Goal: Information Seeking & Learning: Learn about a topic

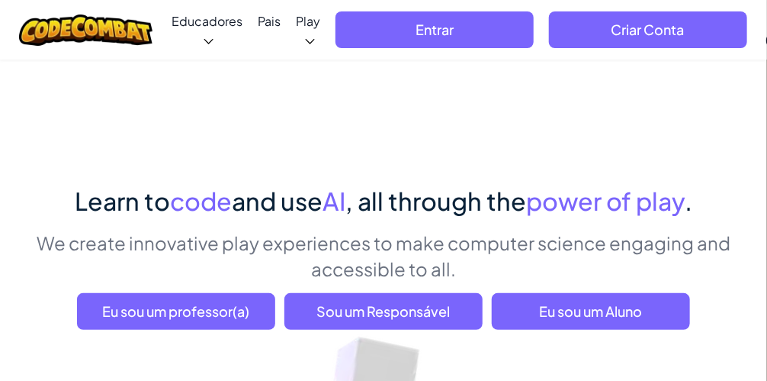
drag, startPoint x: 729, startPoint y: 156, endPoint x: 726, endPoint y: 24, distance: 131.2
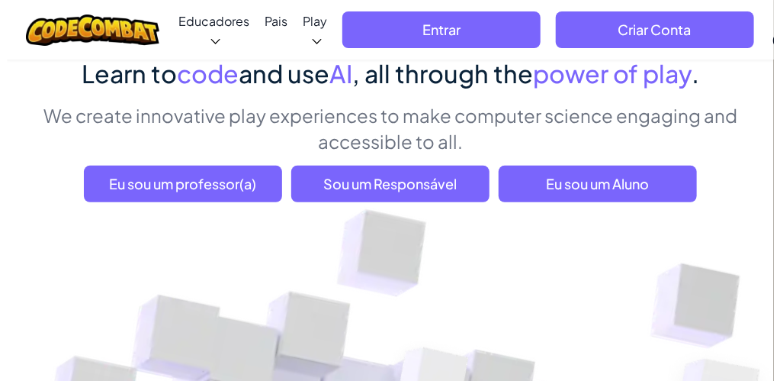
scroll to position [153, 0]
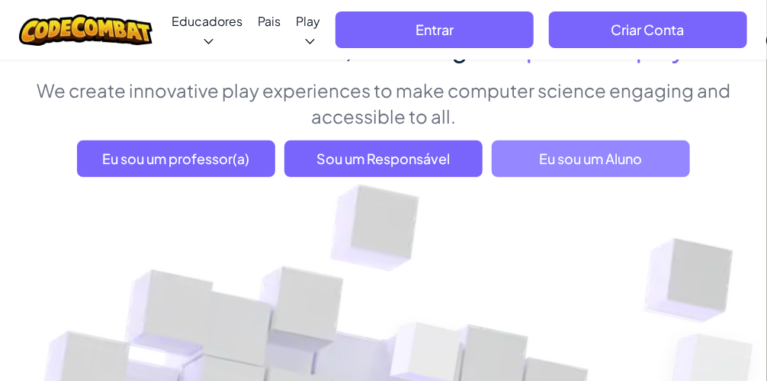
click at [609, 156] on span "Eu sou um Aluno" at bounding box center [591, 158] width 198 height 37
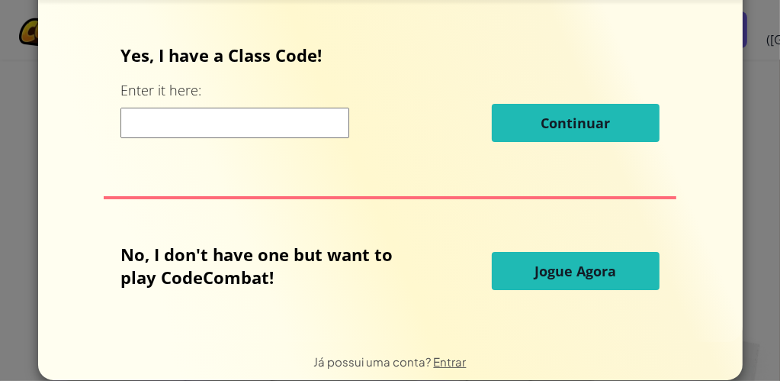
scroll to position [61, 0]
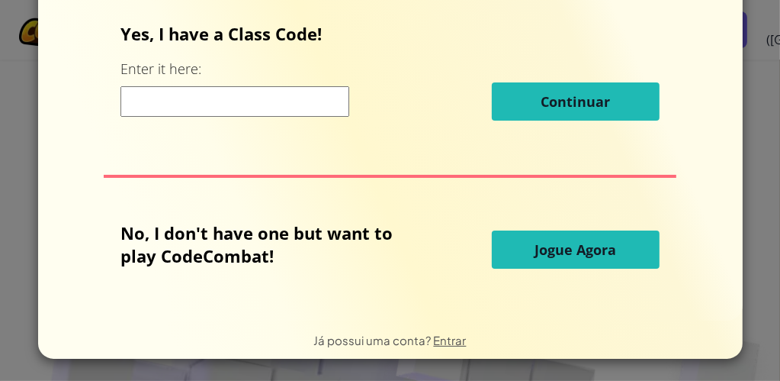
click at [541, 243] on span "Jogue Agora" at bounding box center [576, 249] width 82 height 18
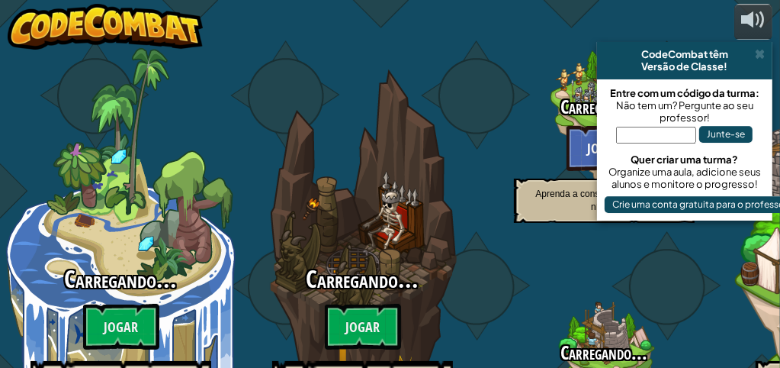
select select "pt-BR"
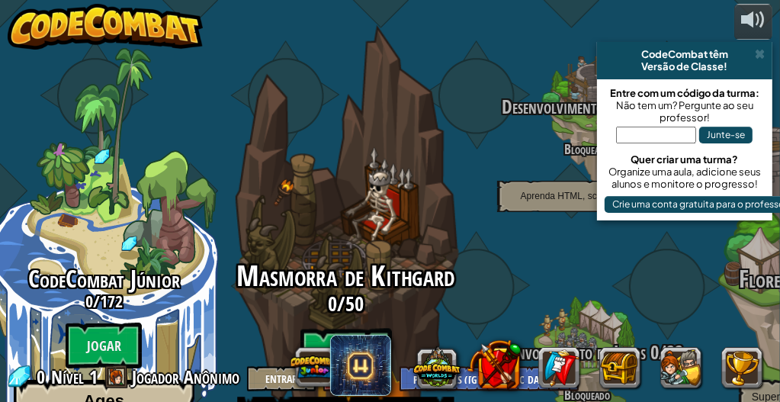
click at [358, 329] on btn "Jogar" at bounding box center [346, 356] width 92 height 55
select select "pt-BR"
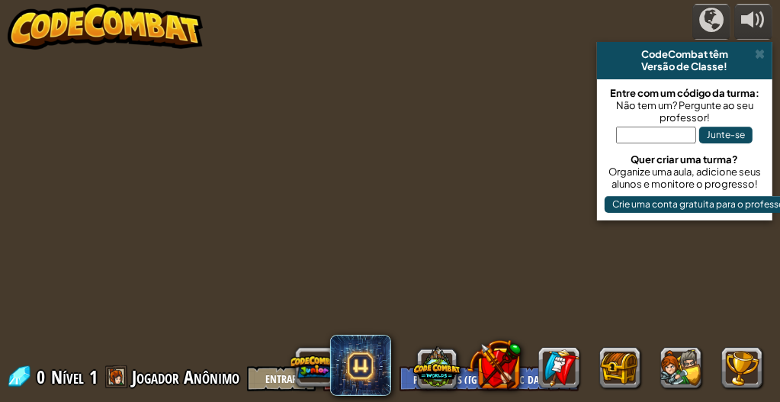
select select "pt-BR"
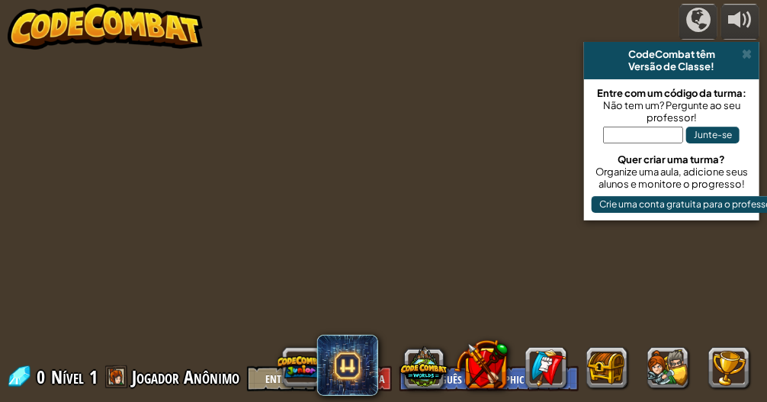
select select "pt-BR"
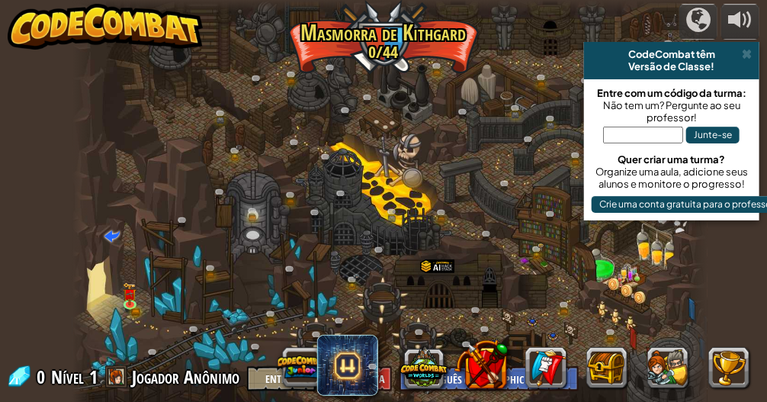
click at [737, 55] on div "CodeCombat têm" at bounding box center [671, 54] width 163 height 12
click at [744, 53] on span at bounding box center [747, 54] width 10 height 12
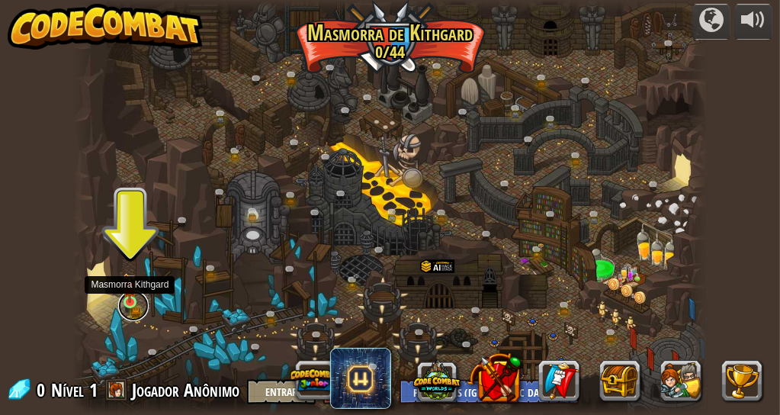
click at [136, 309] on link at bounding box center [133, 306] width 31 height 31
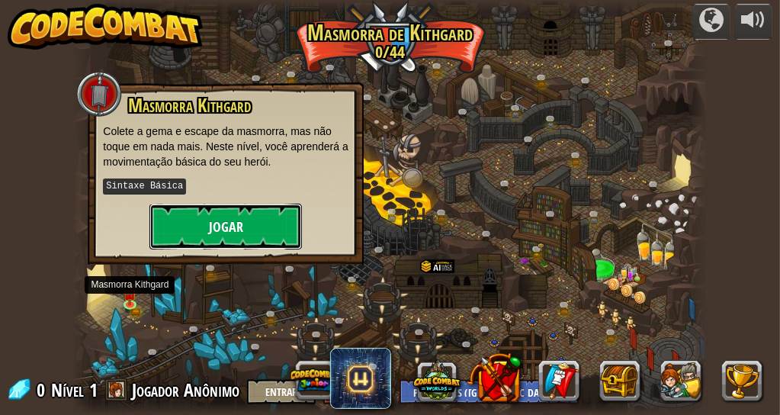
click at [196, 235] on button "Jogar" at bounding box center [225, 227] width 153 height 46
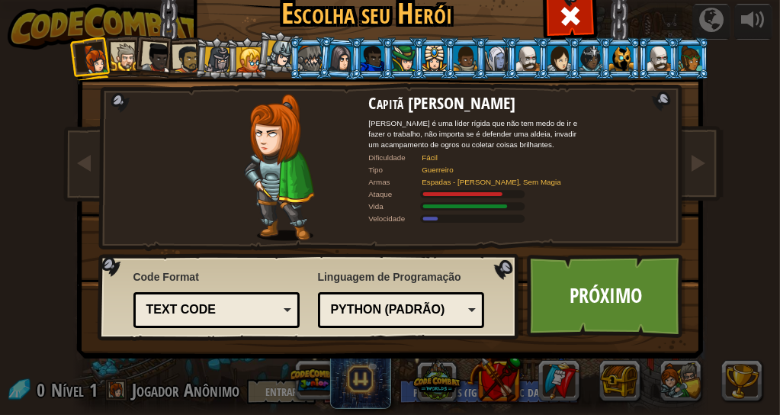
click at [277, 312] on div "Text code" at bounding box center [216, 310] width 147 height 24
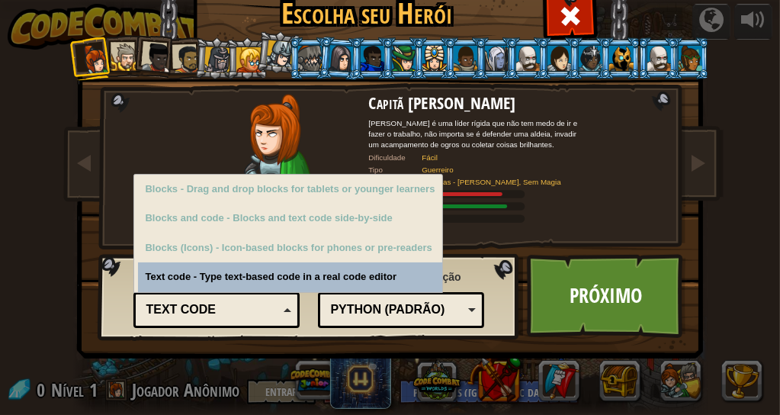
click at [278, 310] on div "Text code" at bounding box center [216, 310] width 147 height 24
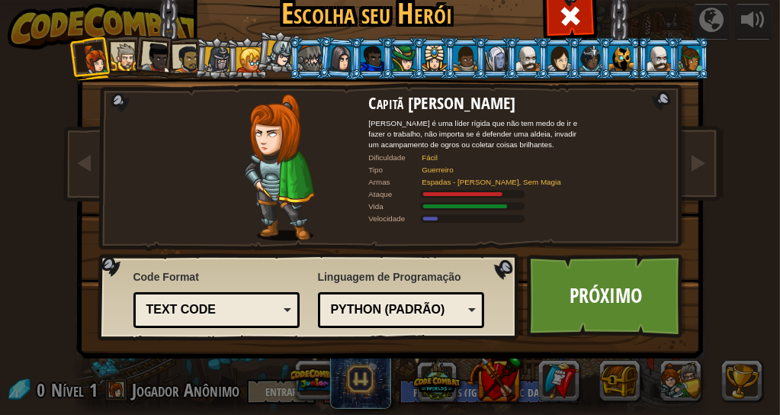
click at [112, 59] on div at bounding box center [125, 57] width 28 height 28
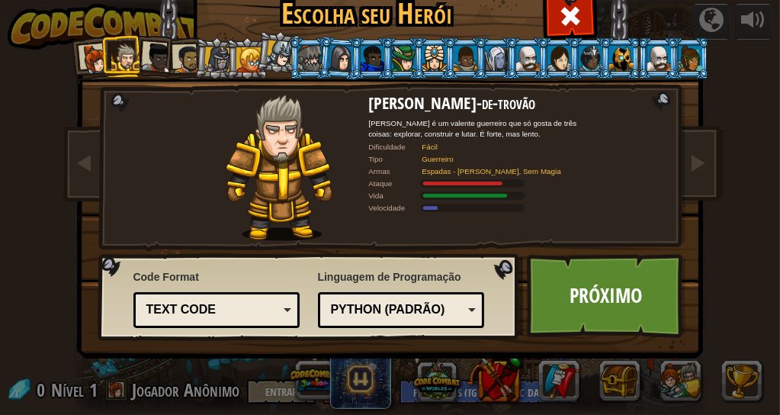
click at [149, 53] on div at bounding box center [156, 58] width 31 height 31
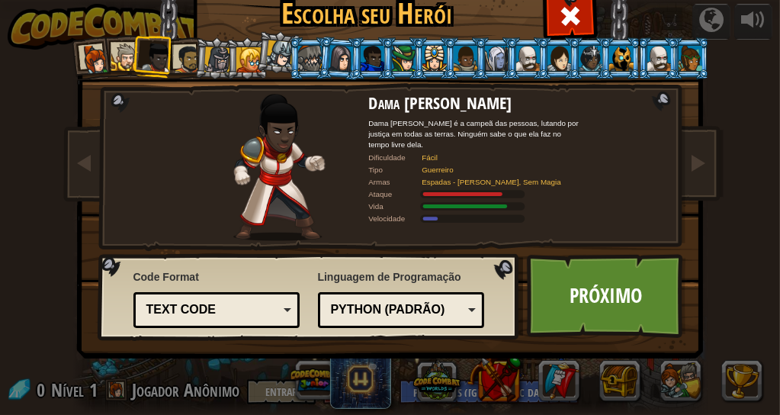
click at [174, 53] on div at bounding box center [188, 59] width 28 height 28
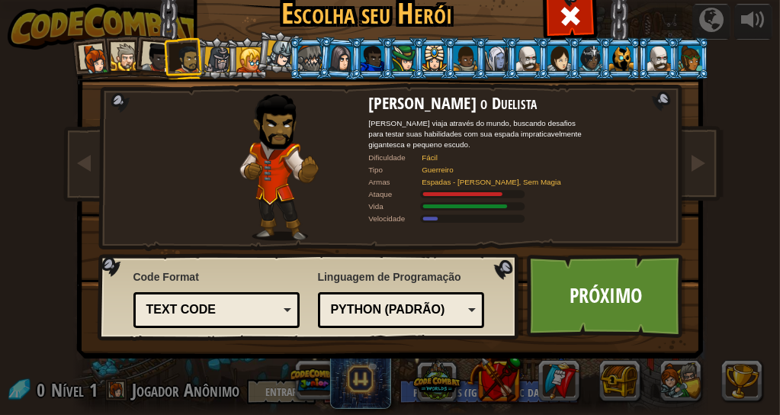
click at [90, 58] on div at bounding box center [94, 59] width 31 height 31
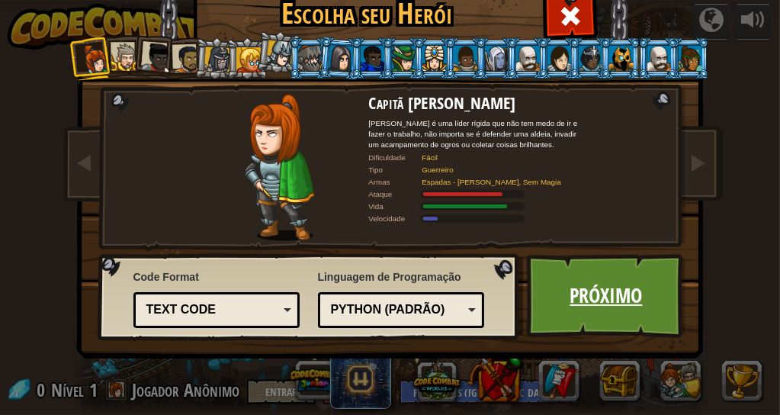
click at [583, 297] on link "Próximo" at bounding box center [606, 296] width 159 height 84
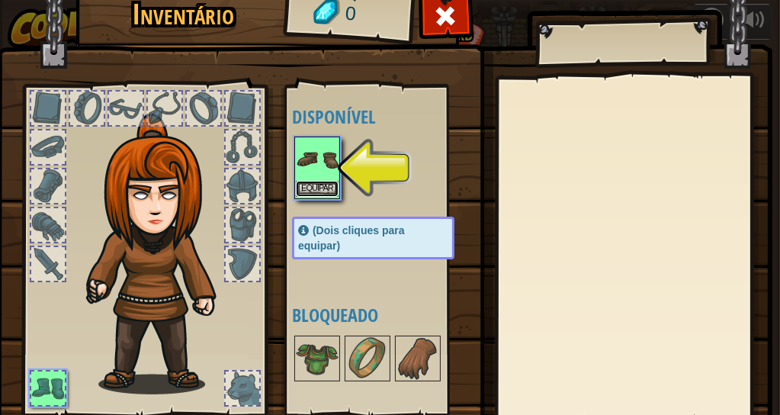
click at [306, 193] on button "Equipar" at bounding box center [317, 189] width 43 height 16
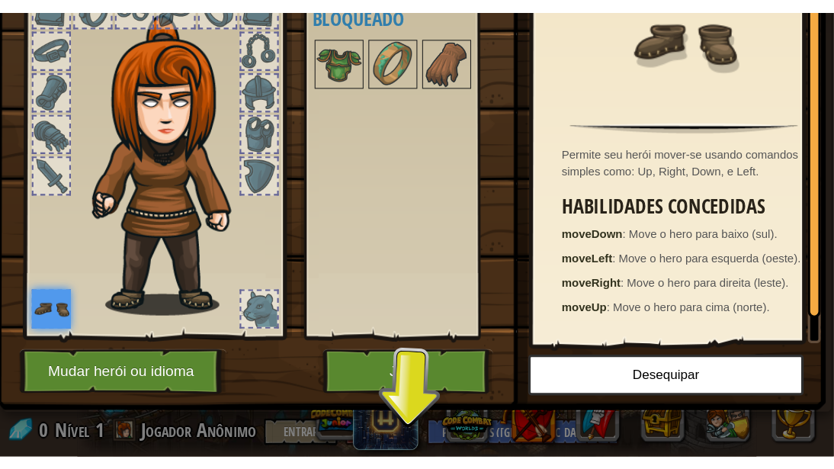
scroll to position [124, 0]
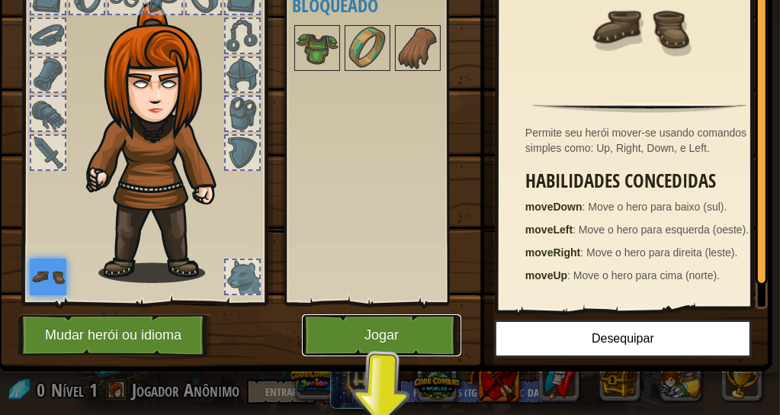
click at [398, 316] on button "Jogar" at bounding box center [381, 335] width 159 height 42
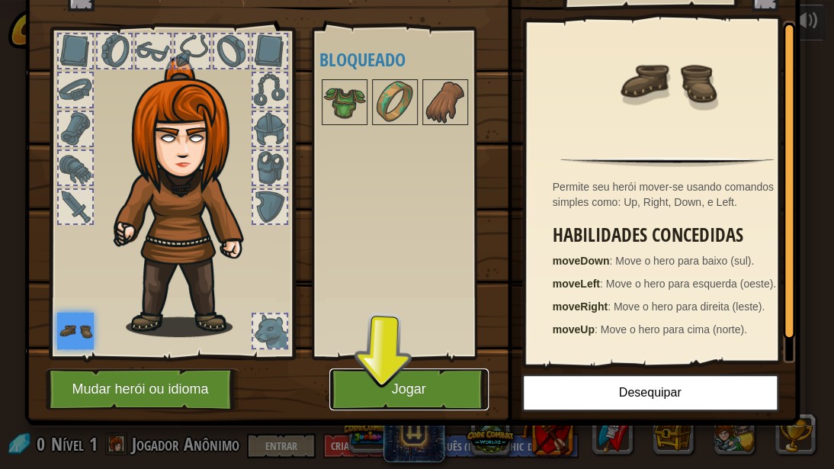
scroll to position [57, 0]
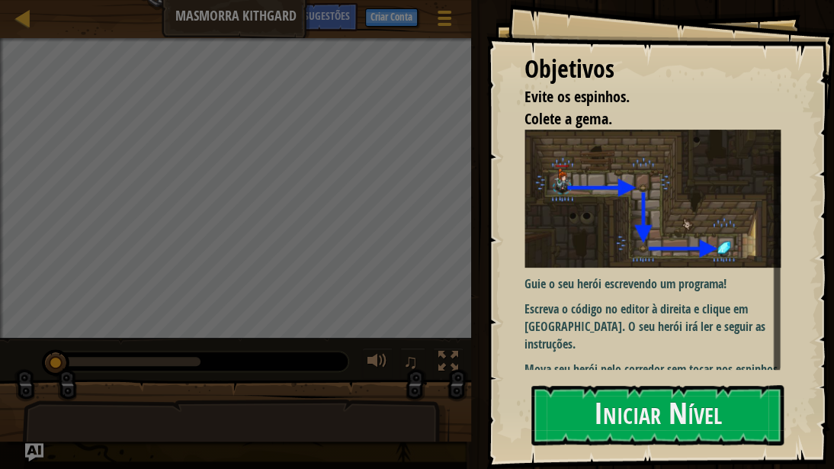
scroll to position [9, 0]
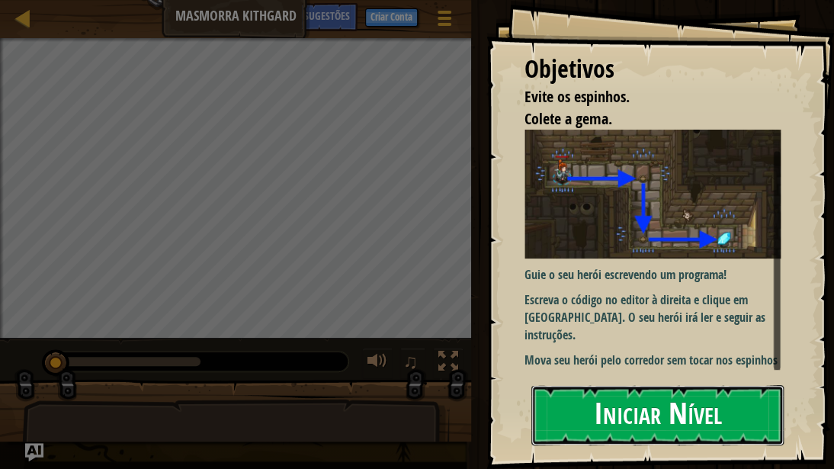
click at [650, 355] on button "Iniciar Nível" at bounding box center [658, 415] width 252 height 60
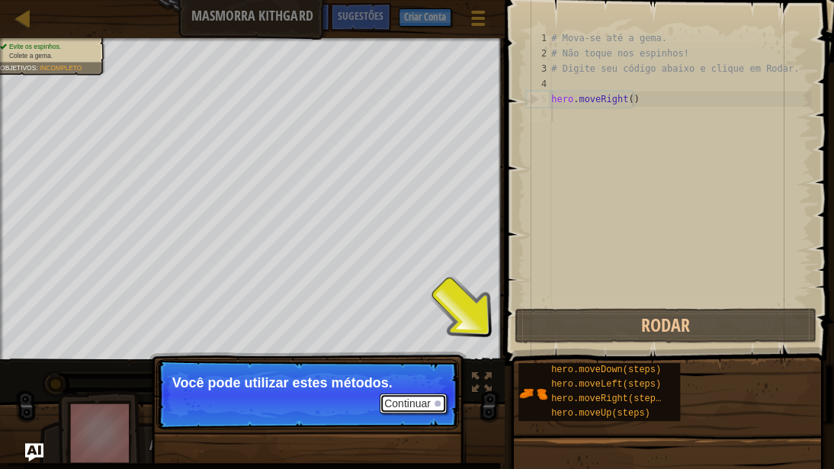
click at [413, 355] on button "Continuar" at bounding box center [413, 404] width 67 height 20
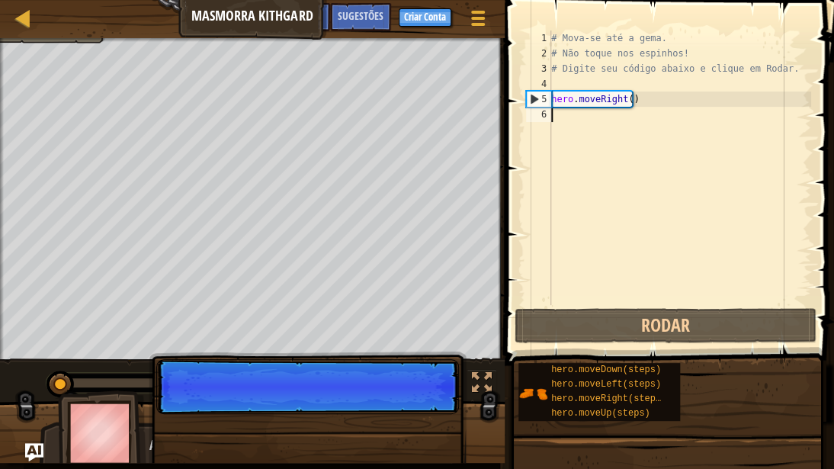
scroll to position [7, 0]
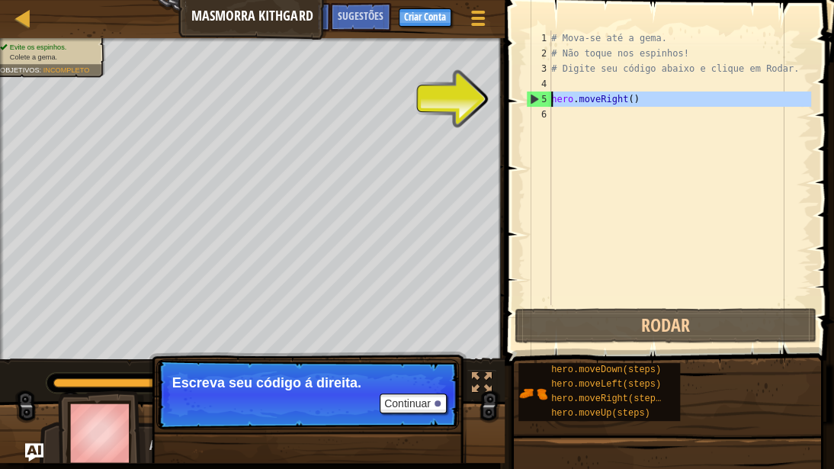
click at [528, 95] on div "5" at bounding box center [539, 99] width 24 height 15
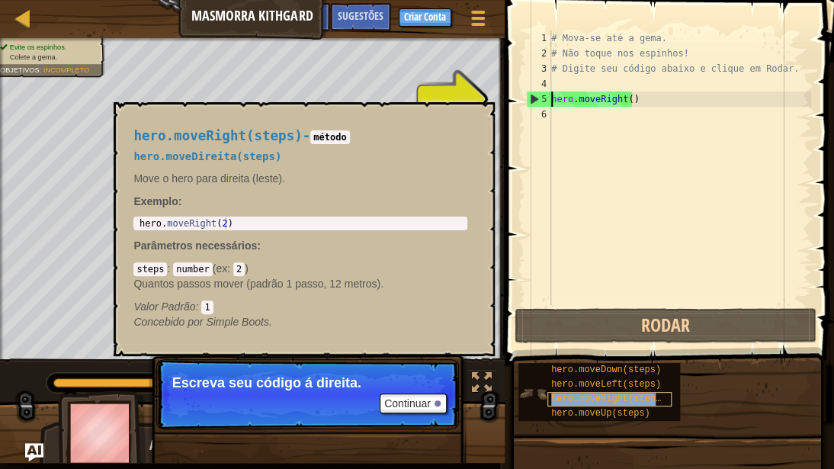
click at [585, 355] on span "hero.moveRight(steps)" at bounding box center [608, 399] width 115 height 11
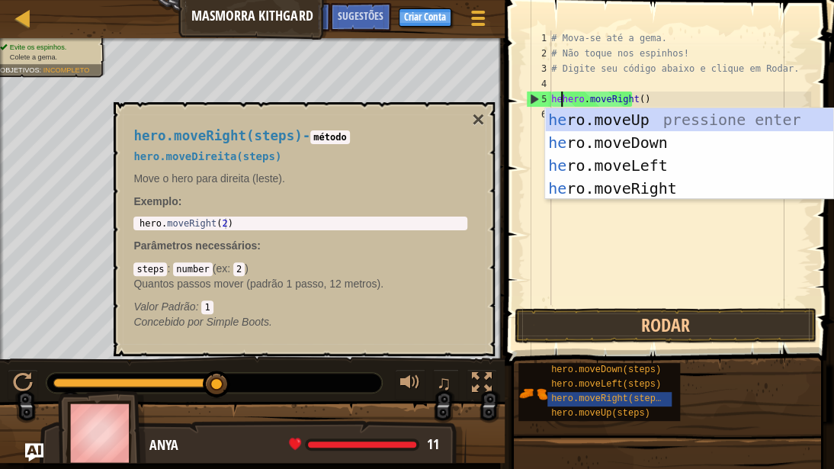
scroll to position [7, 1]
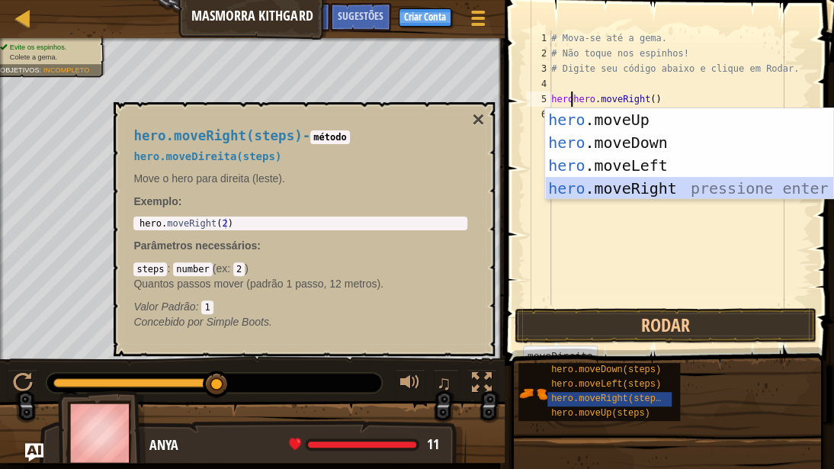
click at [589, 182] on div "hero .moveUp pressione enter hero .moveDown pressione enter hero .moveLeft pres…" at bounding box center [689, 176] width 288 height 137
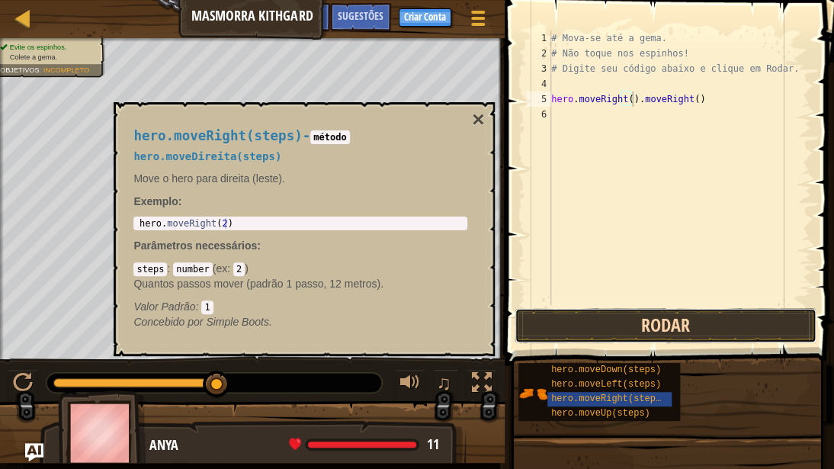
click at [627, 329] on button "Rodar" at bounding box center [666, 325] width 302 height 35
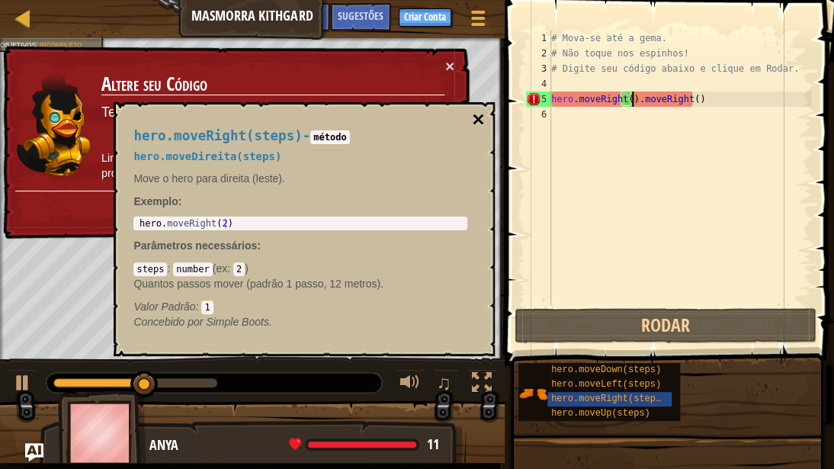
click at [472, 119] on button "×" at bounding box center [478, 119] width 12 height 21
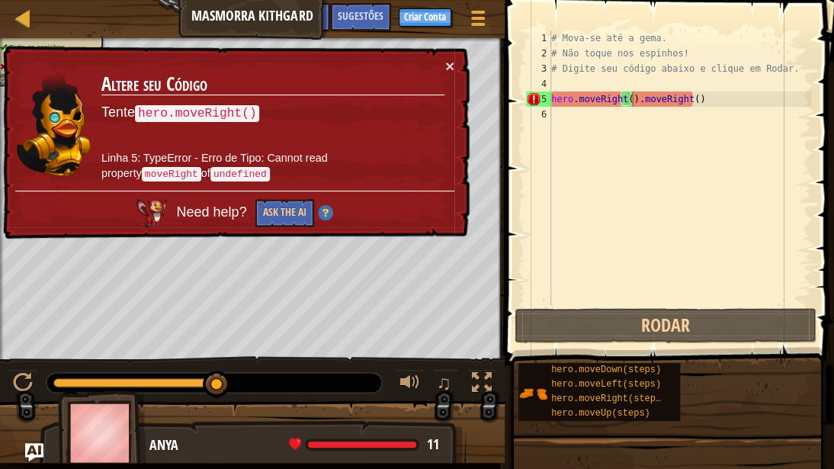
click at [745, 98] on div "# Mova-se até a gema. # Não toque nos espinhos! # Digite seu código abaixo e cl…" at bounding box center [679, 183] width 263 height 305
drag, startPoint x: 689, startPoint y: 98, endPoint x: 632, endPoint y: 98, distance: 58.0
click at [632, 98] on div "# Mova-se até a gema. # Não toque nos espinhos! # Digite seu código abaixo e cl…" at bounding box center [679, 183] width 263 height 305
type textarea "hero.moveRight()"
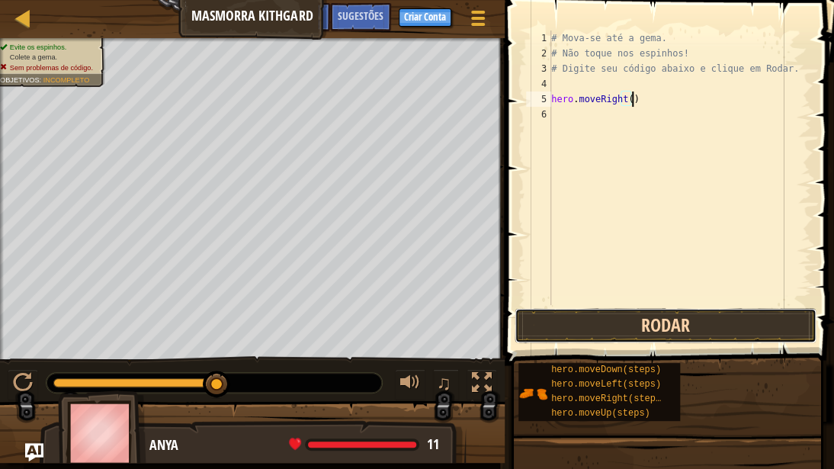
click at [660, 329] on button "Rodar" at bounding box center [666, 325] width 302 height 35
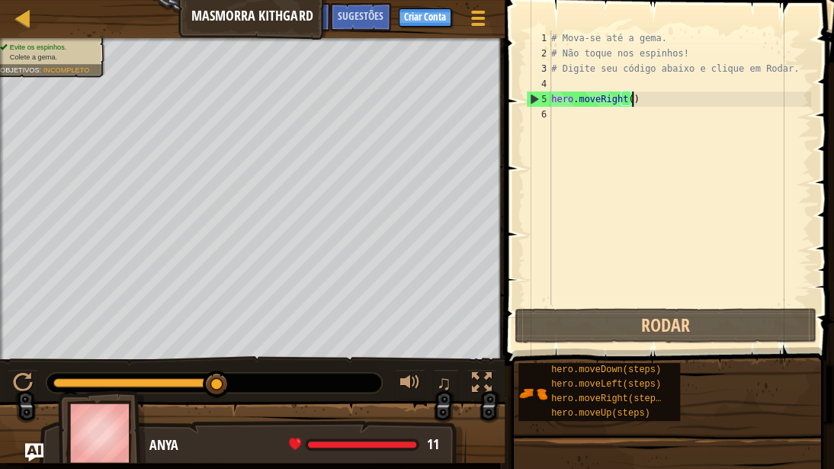
drag, startPoint x: 212, startPoint y: 384, endPoint x: 238, endPoint y: 381, distance: 26.0
click at [238, 355] on div at bounding box center [215, 383] width 336 height 20
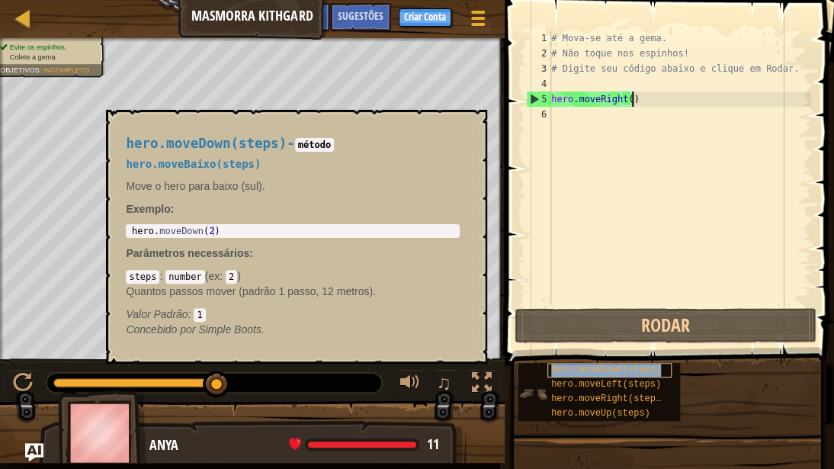
click at [590, 355] on div "hero.moveDown(steps)" at bounding box center [610, 370] width 124 height 14
click at [577, 111] on div "# Mova-se até a gema. # Não toque nos espinhos! # Digite seu código abaixo e cl…" at bounding box center [679, 183] width 263 height 305
click at [473, 119] on button "×" at bounding box center [470, 127] width 12 height 21
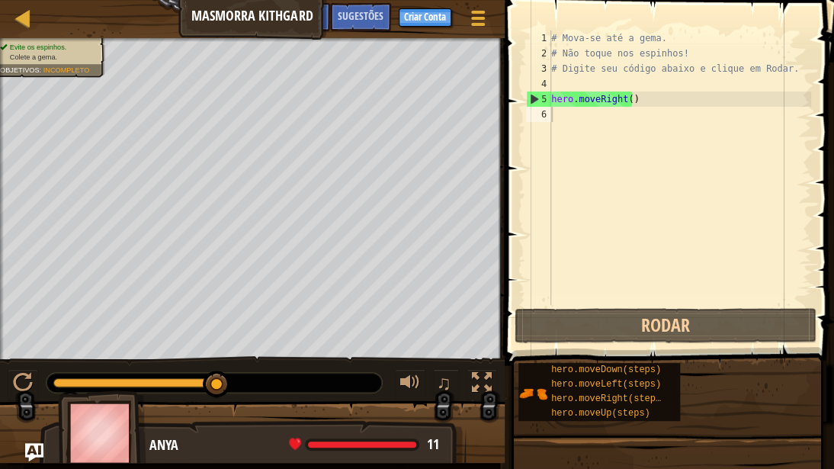
click at [570, 119] on div "# Mova-se até a gema. # Não toque nos espinhos! # Digite seu código abaixo e cl…" at bounding box center [679, 183] width 263 height 305
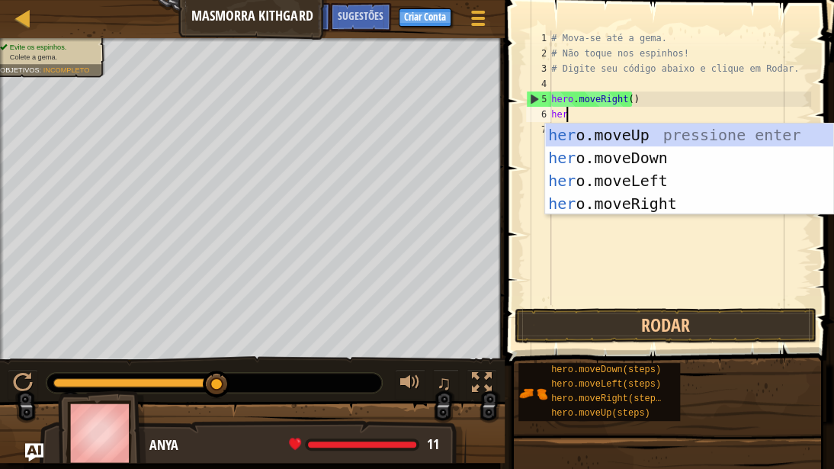
type textarea "hero"
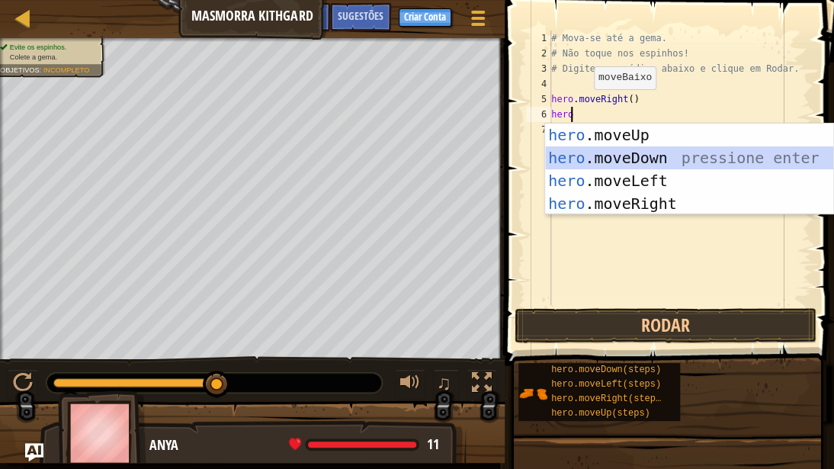
click at [602, 162] on div "hero .moveUp pressione enter hero .moveDown pressione enter hero .moveLeft pres…" at bounding box center [689, 192] width 288 height 137
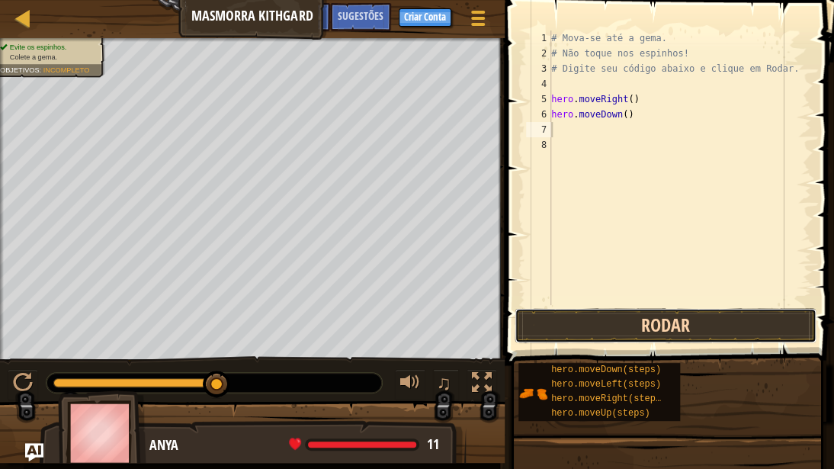
click at [640, 323] on button "Rodar" at bounding box center [666, 325] width 302 height 35
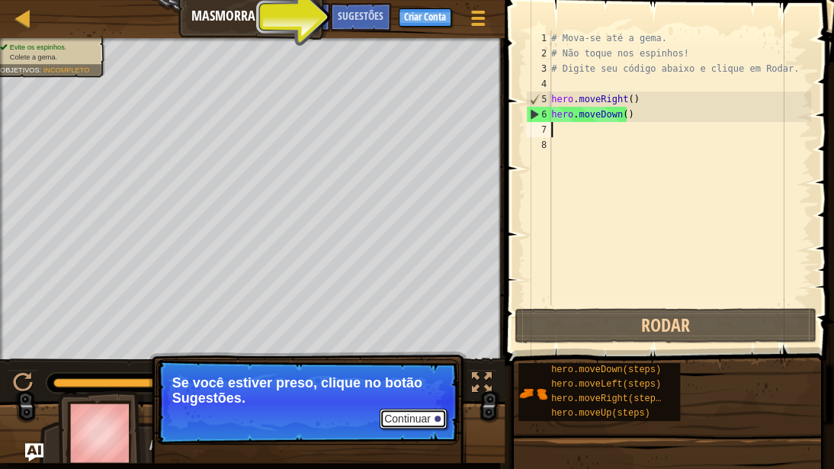
click at [407, 355] on button "Continuar" at bounding box center [413, 419] width 67 height 20
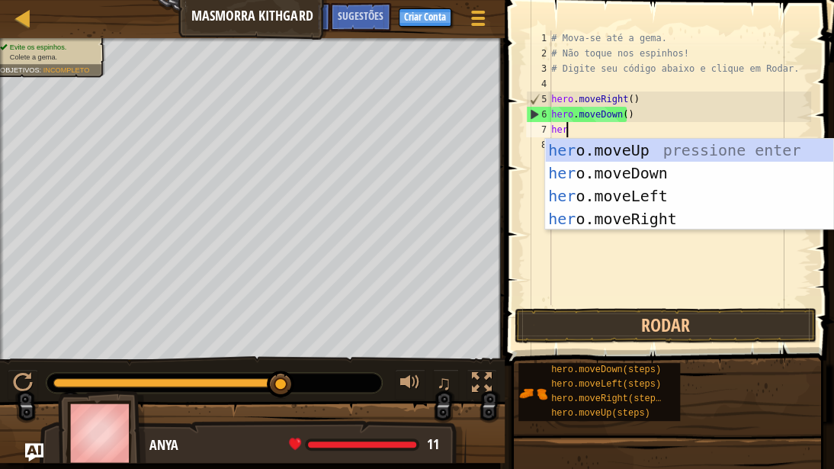
type textarea "hero"
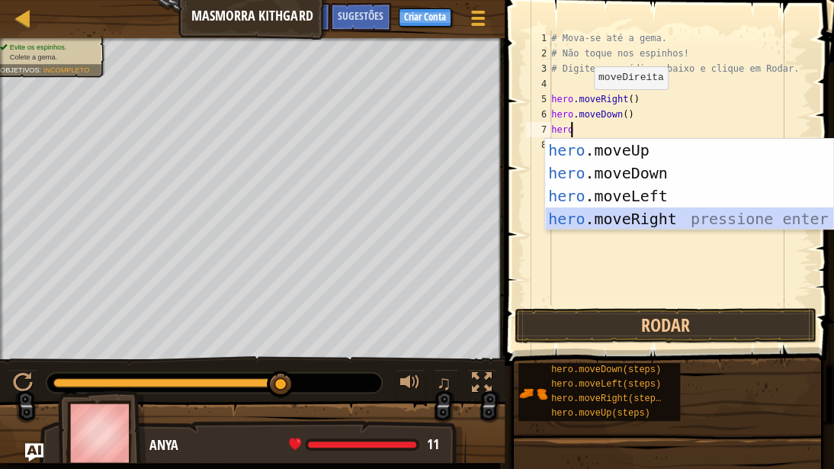
click at [648, 223] on div "hero .moveUp pressione enter hero .moveDown pressione enter hero .moveLeft pres…" at bounding box center [689, 207] width 288 height 137
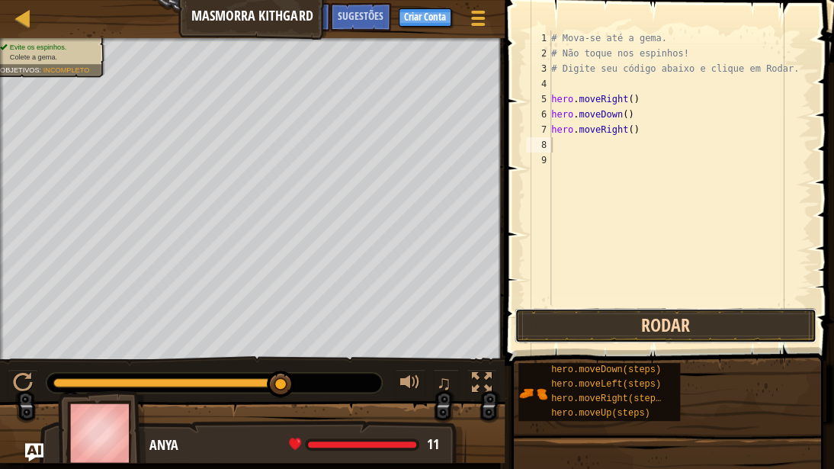
click at [628, 321] on button "Rodar" at bounding box center [666, 325] width 302 height 35
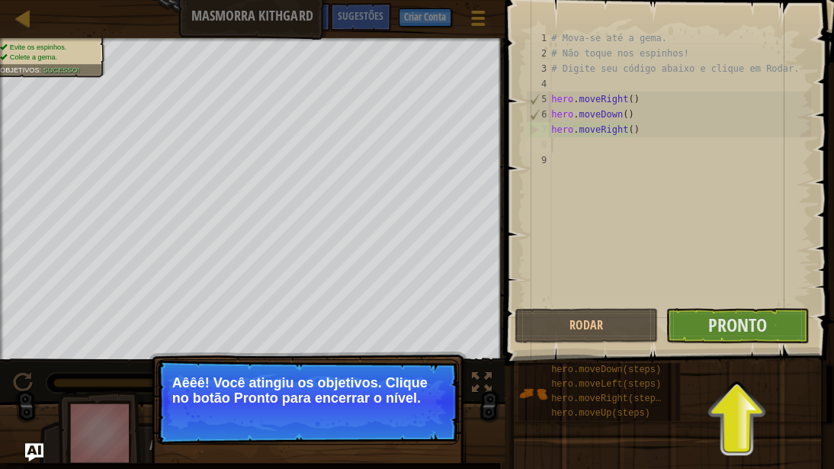
click at [714, 355] on div "hero.moveDown(steps) hero.moveLeft(steps) hero.moveRight(steps) hero.moveUp(ste…" at bounding box center [671, 391] width 306 height 59
click at [475, 355] on div "Evite os espinhos. Colete a gema. Objetivos : Sucesso! ♫ Anya 11 x: 30 y: 6 No …" at bounding box center [417, 250] width 834 height 425
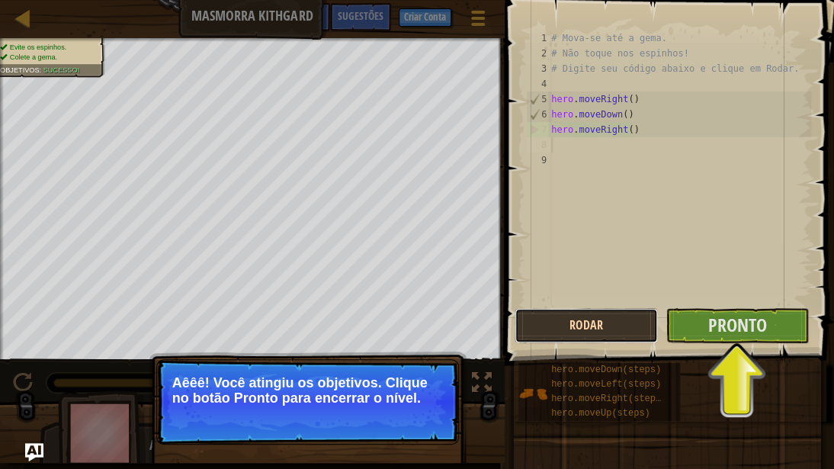
click at [569, 331] on button "Rodar" at bounding box center [586, 325] width 143 height 35
click at [575, 331] on button "Rodar" at bounding box center [586, 325] width 143 height 35
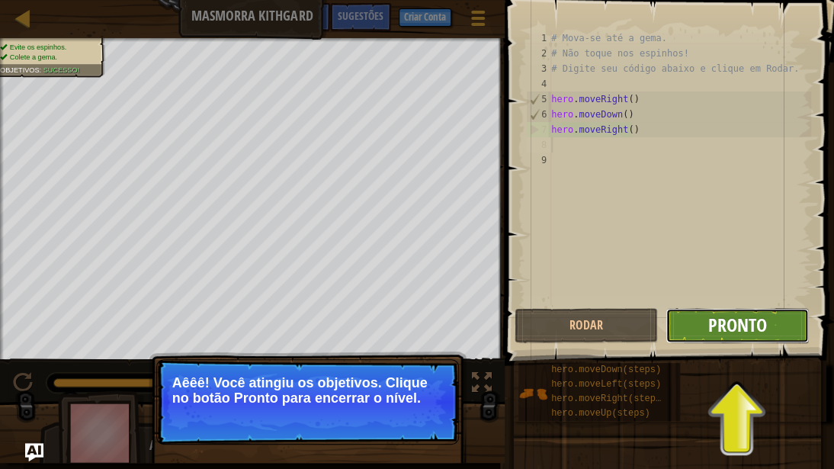
click at [739, 329] on span "Pronto" at bounding box center [737, 325] width 59 height 24
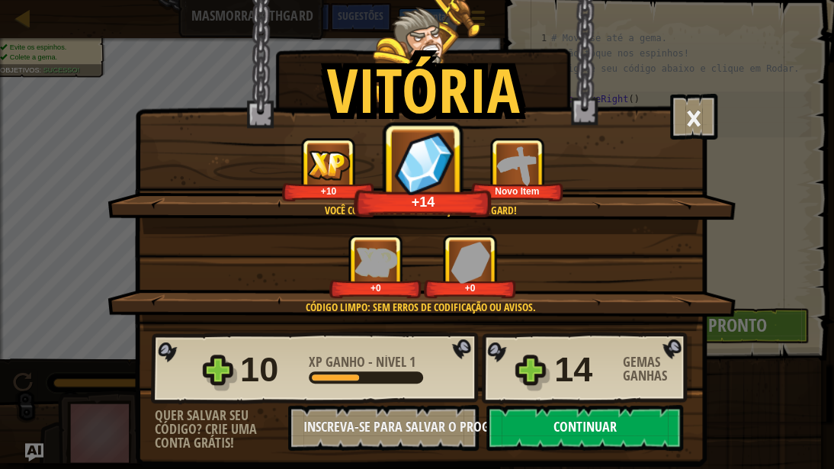
click at [610, 355] on button "Continuar" at bounding box center [585, 428] width 197 height 46
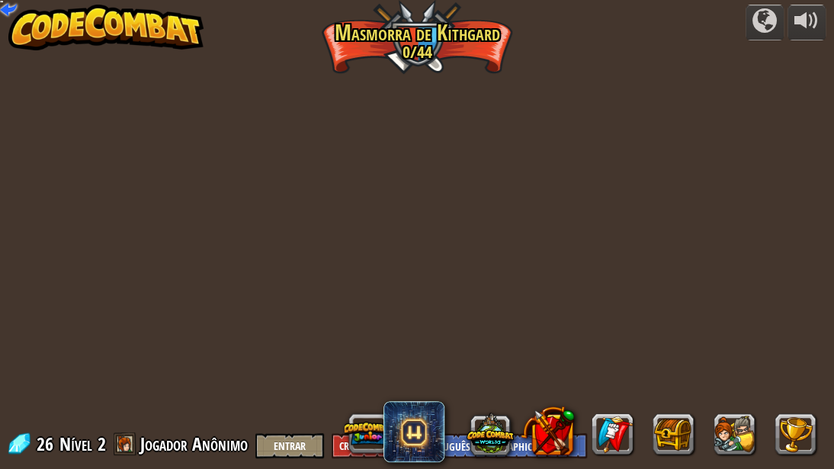
select select "pt-BR"
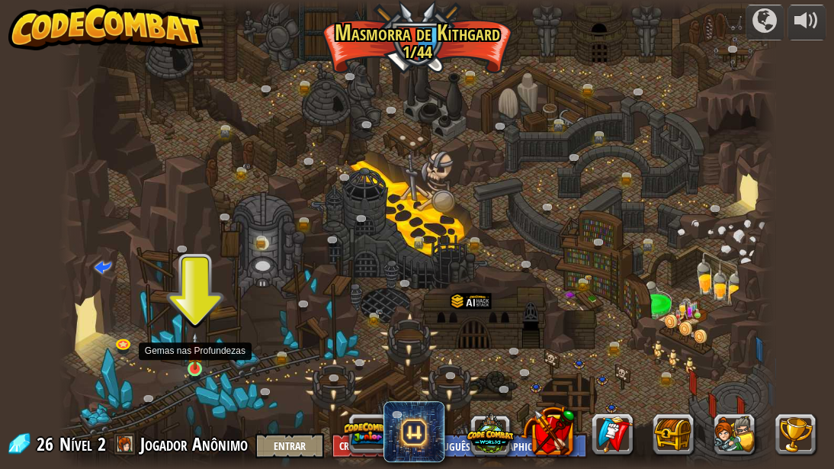
click at [188, 355] on img at bounding box center [195, 351] width 17 height 38
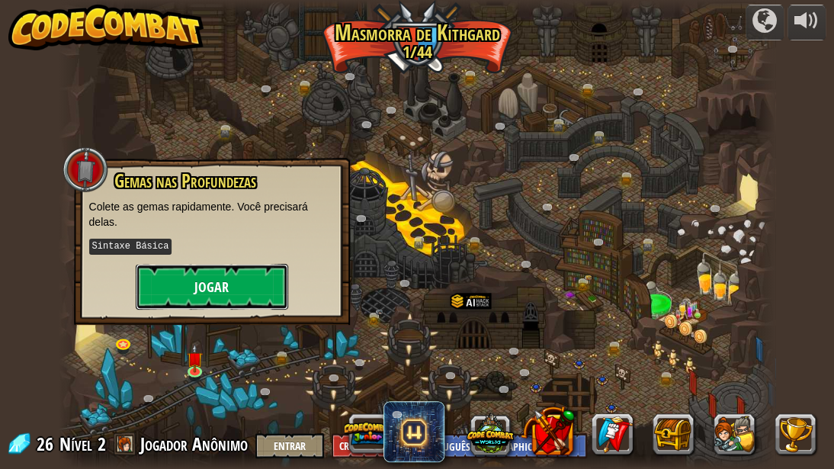
click at [230, 290] on button "Jogar" at bounding box center [212, 287] width 153 height 46
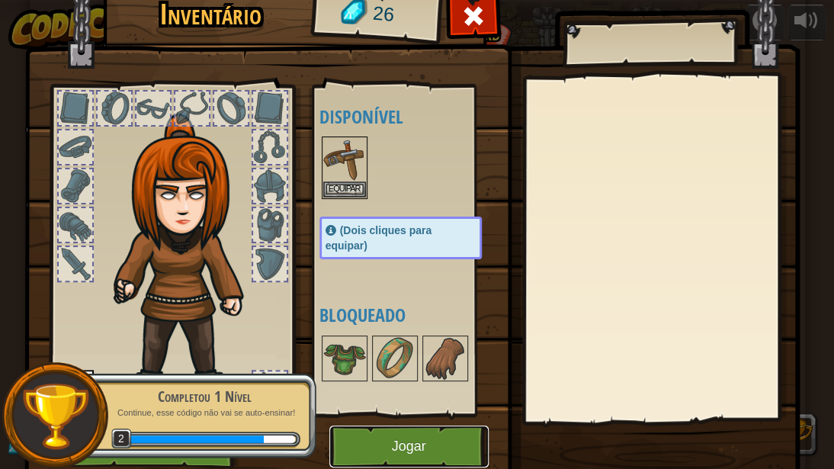
click at [409, 355] on button "Jogar" at bounding box center [408, 447] width 159 height 42
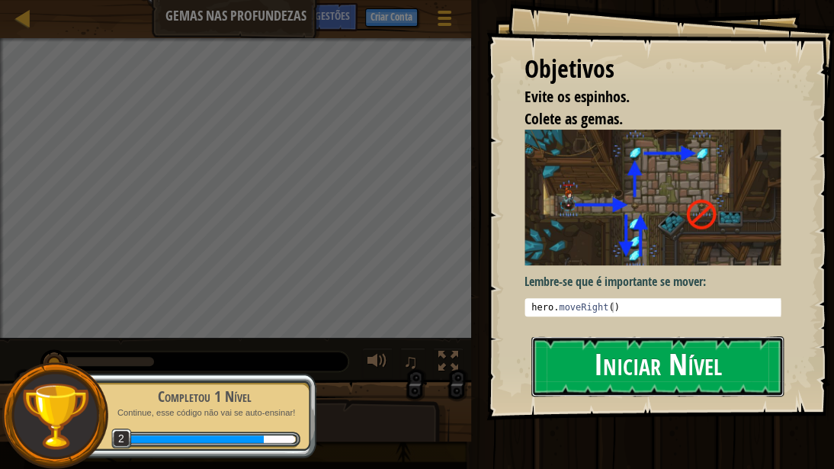
click at [628, 355] on button "Iniciar Nível" at bounding box center [658, 366] width 252 height 60
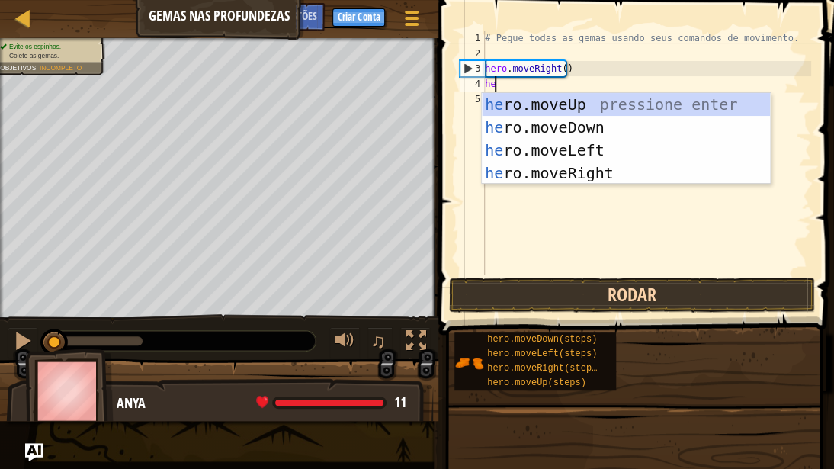
type textarea "her"
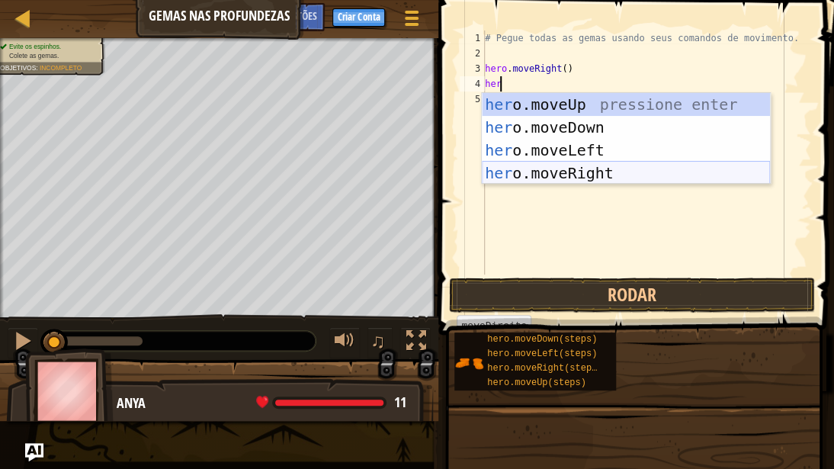
click at [549, 174] on div "her o.moveUp pressione enter her o.moveDown pressione enter her o.moveLeft pres…" at bounding box center [626, 161] width 288 height 137
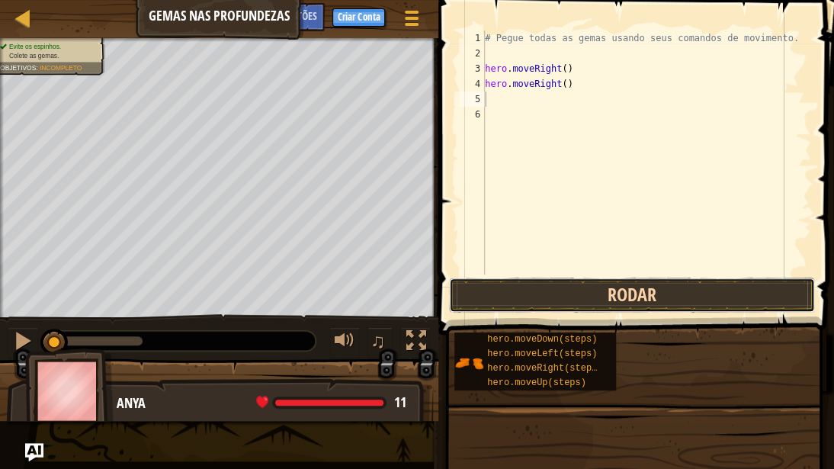
click at [587, 296] on button "Rodar" at bounding box center [632, 295] width 366 height 35
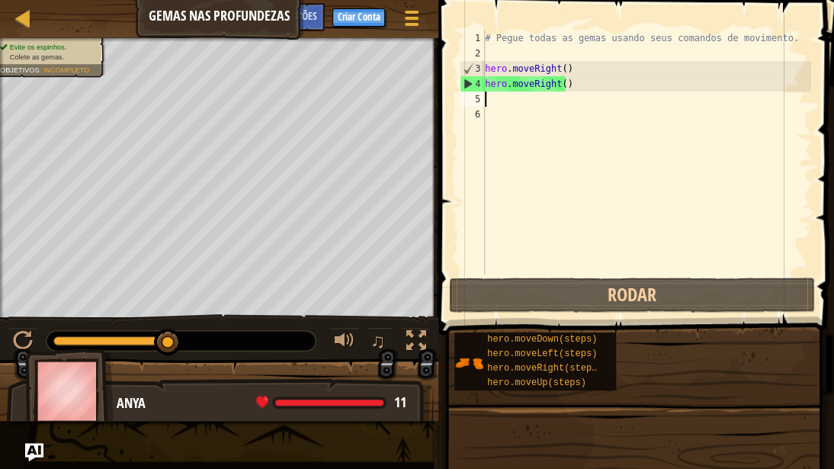
click at [564, 87] on div "# Pegue todas as gemas usando seus comandos de movimento. hero . moveRight ( ) …" at bounding box center [646, 168] width 329 height 275
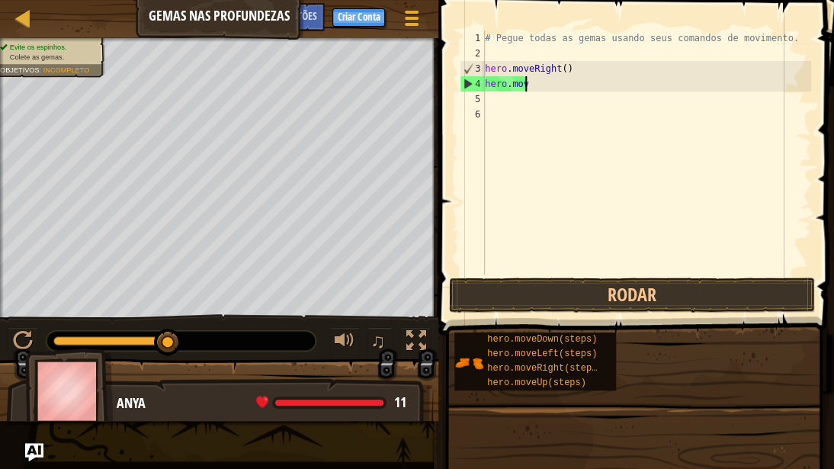
type textarea "h"
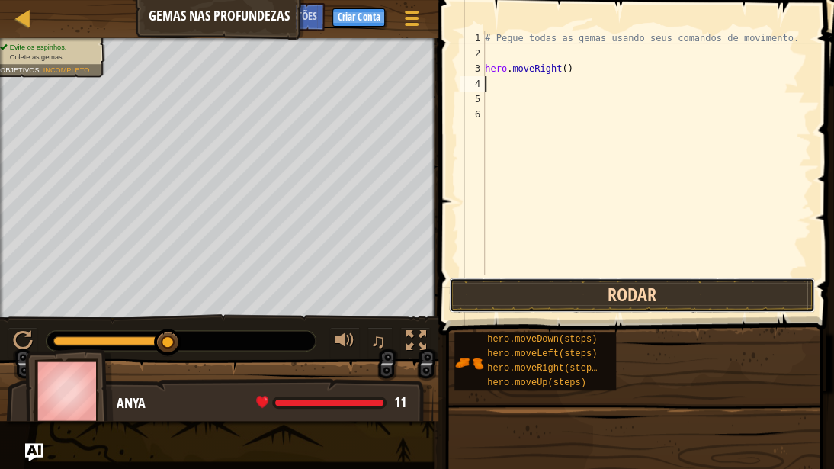
click at [495, 299] on button "Rodar" at bounding box center [632, 295] width 366 height 35
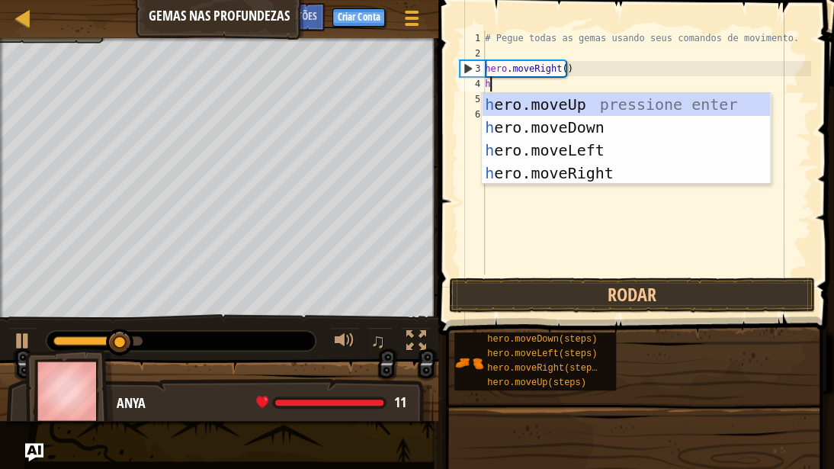
type textarea "he"
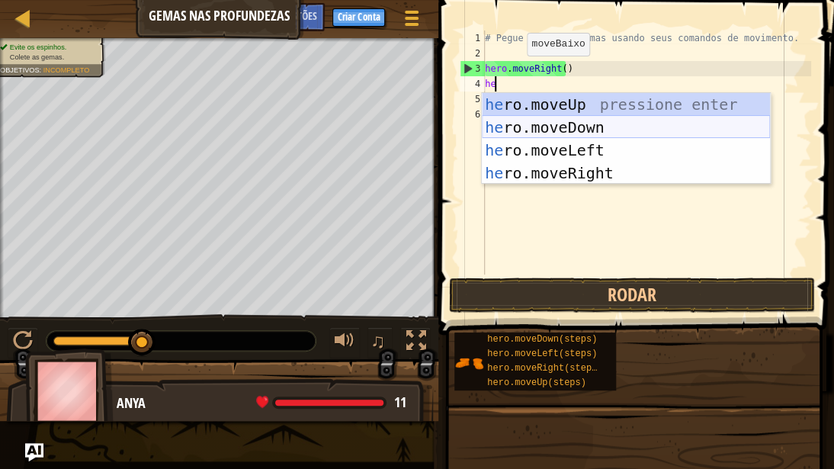
click at [534, 128] on div "he ro.moveUp pressione enter he ro.moveDown pressione enter he ro.moveLeft pres…" at bounding box center [626, 161] width 288 height 137
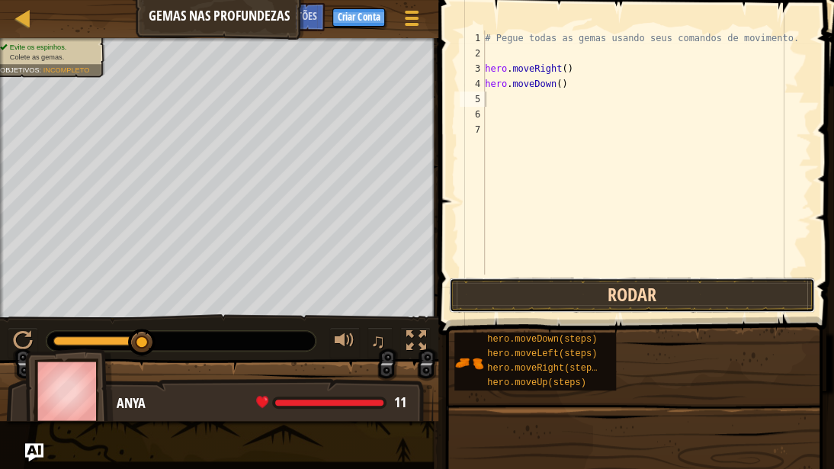
click at [668, 291] on button "Rodar" at bounding box center [632, 295] width 366 height 35
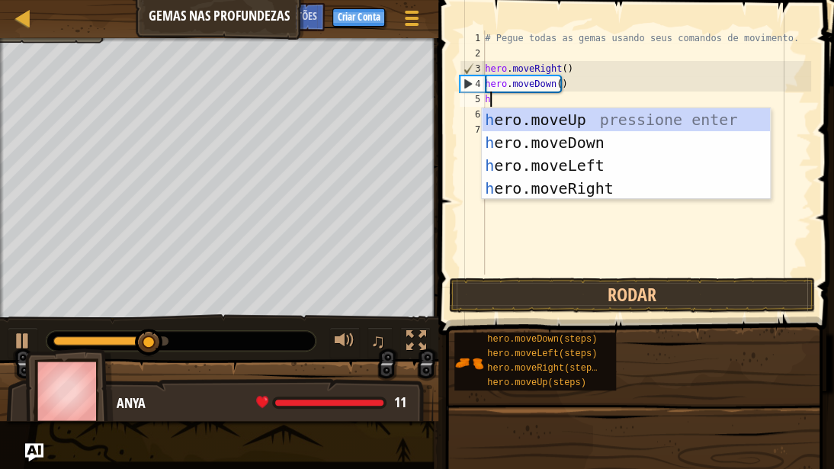
type textarea "he"
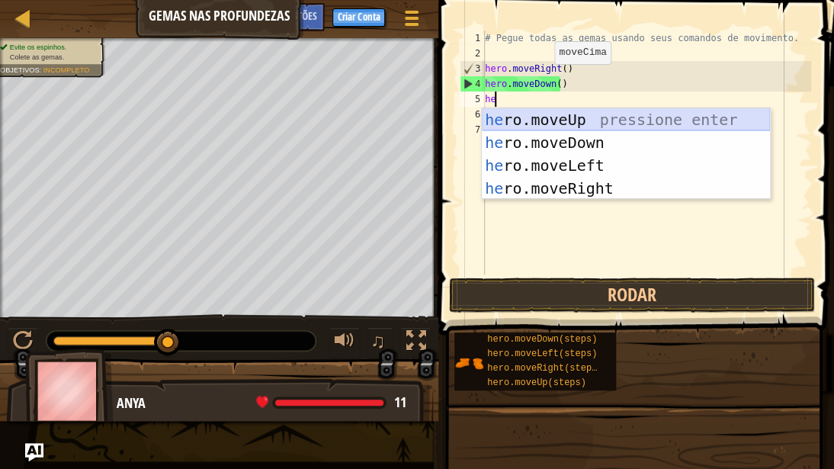
click at [537, 113] on div "he ro.moveUp pressione enter he ro.moveDown pressione enter he ro.moveLeft pres…" at bounding box center [626, 176] width 288 height 137
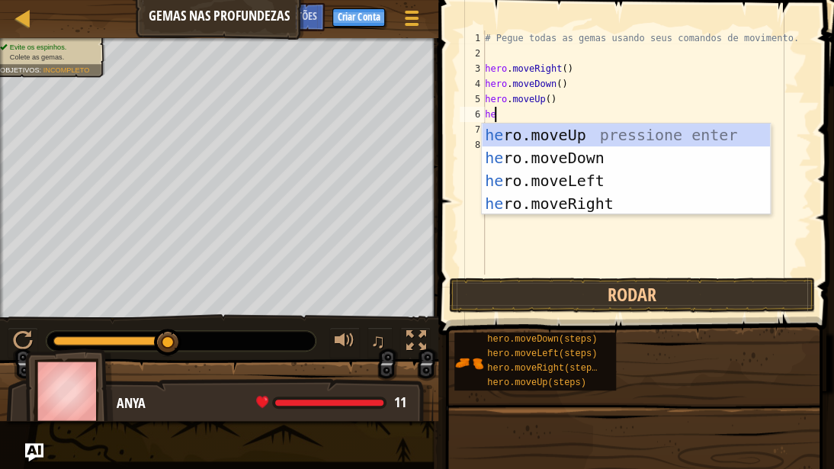
type textarea "her"
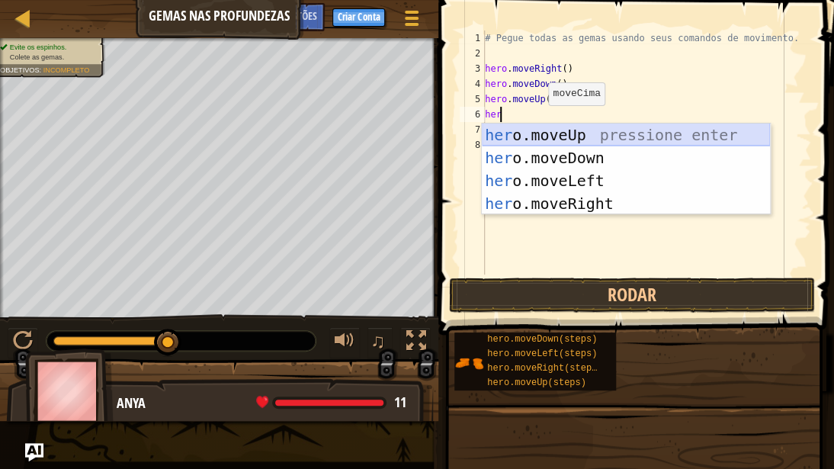
click at [543, 141] on div "her o.moveUp pressione enter her o.moveDown pressione enter her o.moveLeft pres…" at bounding box center [626, 192] width 288 height 137
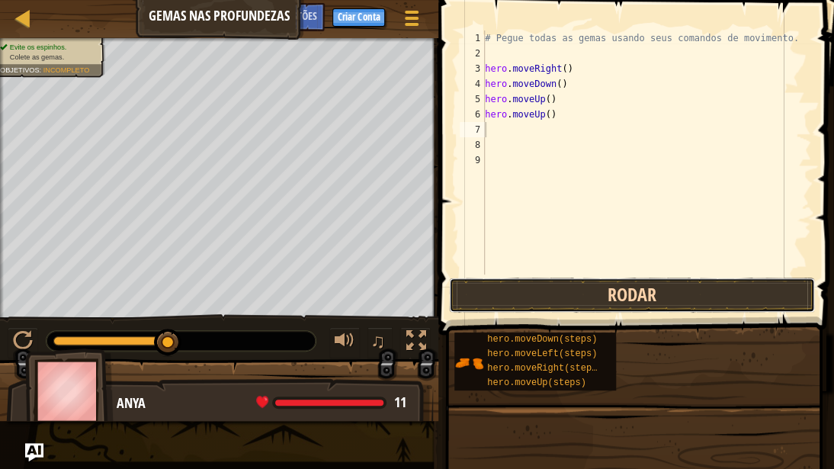
click at [577, 290] on button "Rodar" at bounding box center [632, 295] width 366 height 35
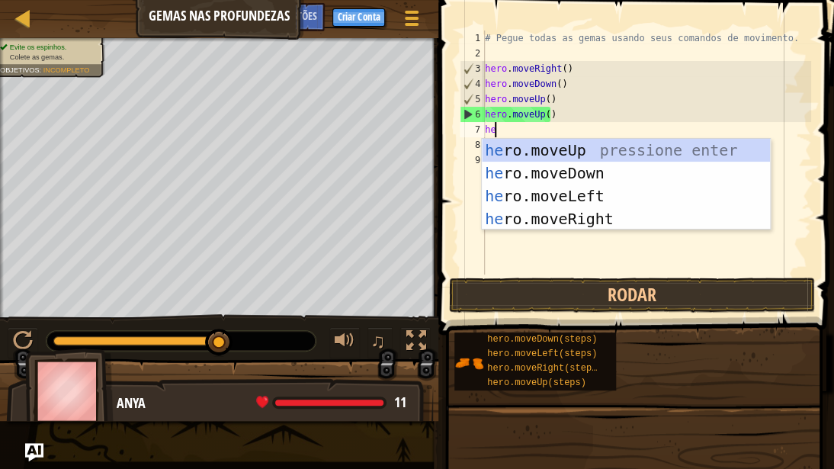
type textarea "her"
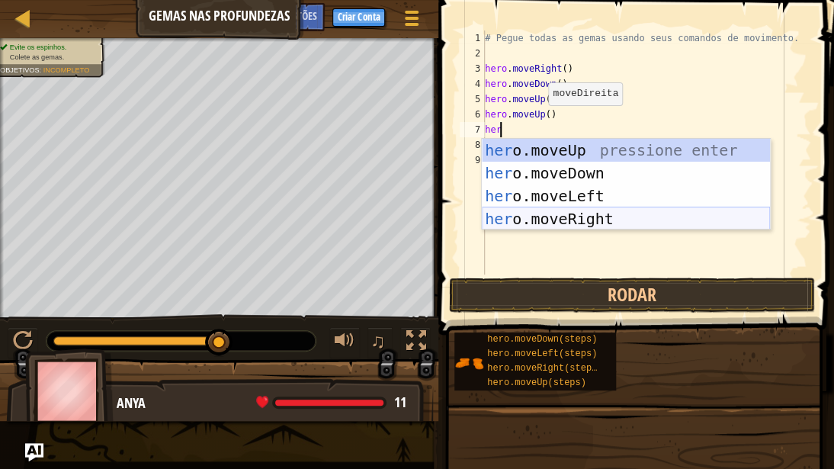
click at [587, 217] on div "her o.moveUp pressione enter her o.moveDown pressione enter her o.moveLeft pres…" at bounding box center [626, 207] width 288 height 137
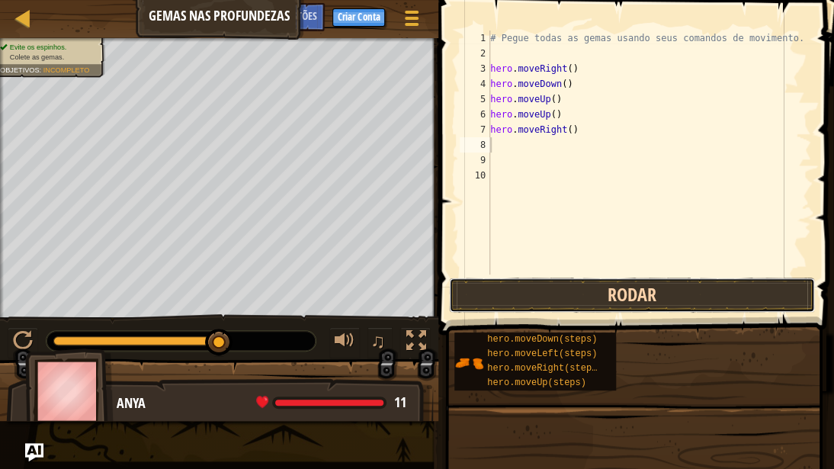
click at [599, 287] on button "Rodar" at bounding box center [632, 295] width 366 height 35
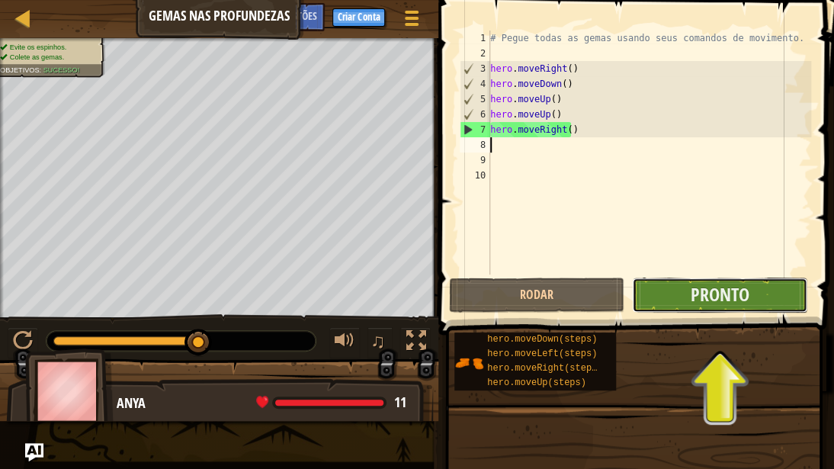
click at [662, 285] on button "Pronto" at bounding box center [719, 295] width 175 height 35
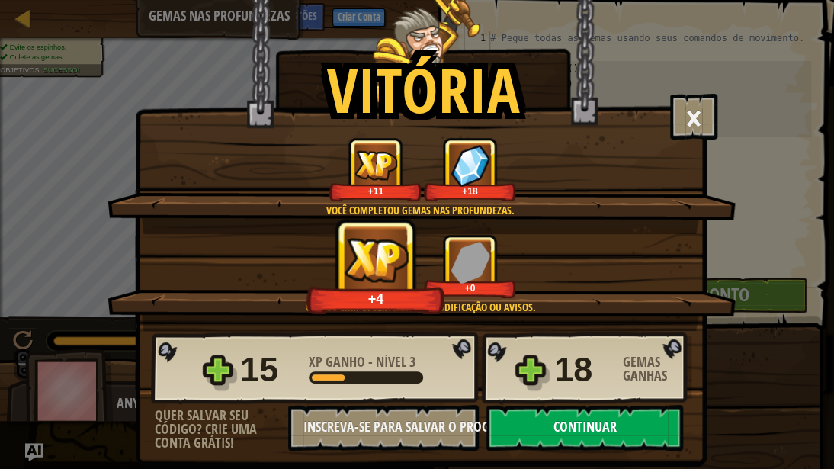
click at [612, 355] on button "Continuar" at bounding box center [585, 428] width 197 height 46
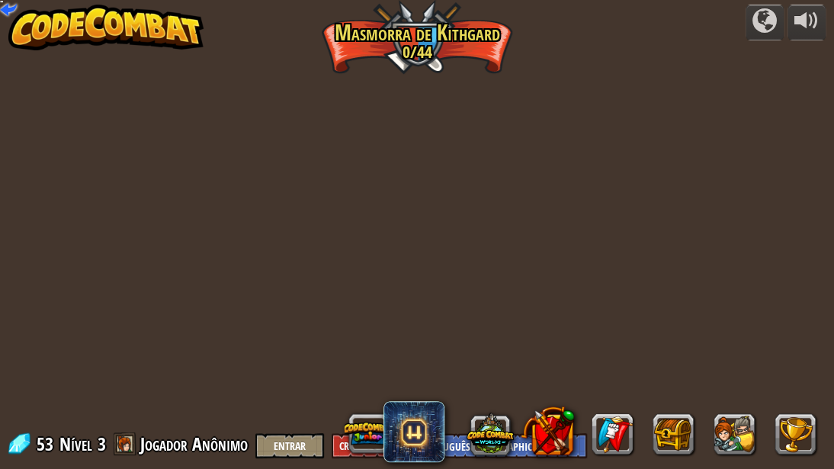
select select "pt-BR"
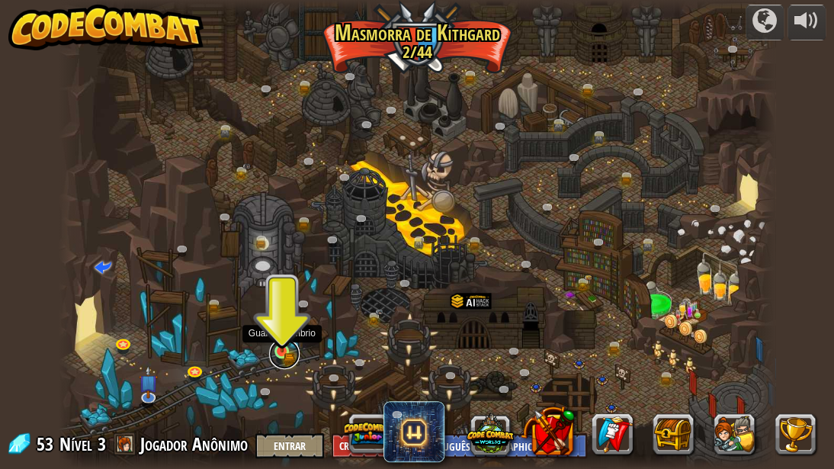
click at [290, 355] on link at bounding box center [284, 354] width 31 height 31
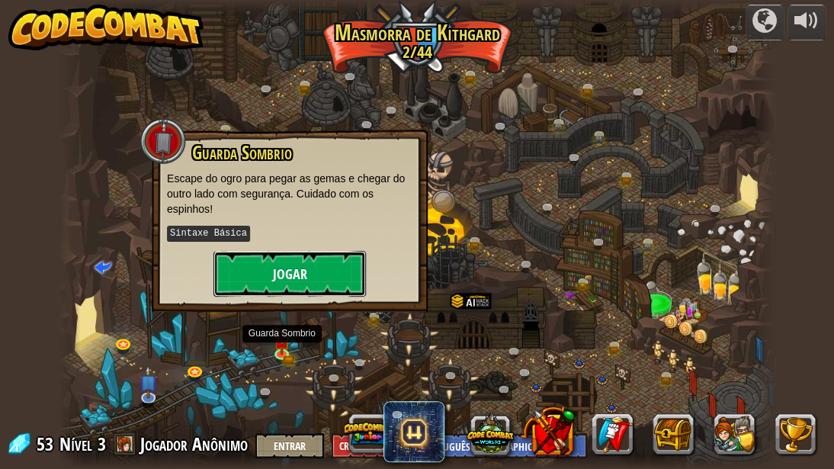
click at [278, 256] on button "Jogar" at bounding box center [290, 274] width 153 height 46
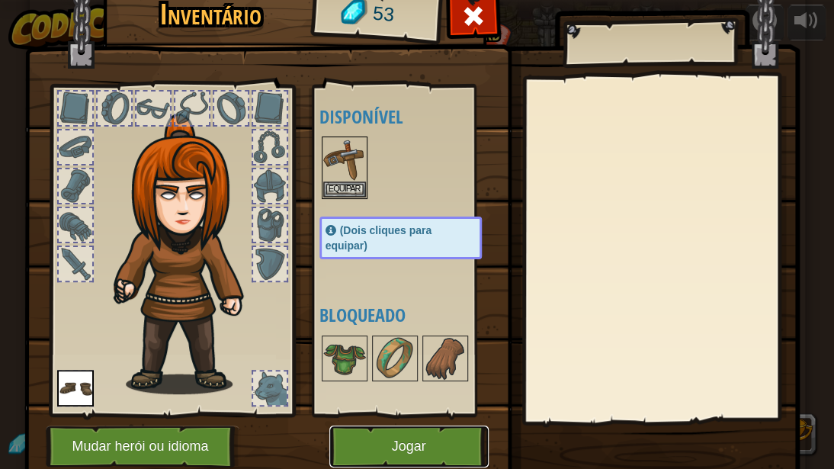
click at [379, 355] on button "Jogar" at bounding box center [408, 447] width 159 height 42
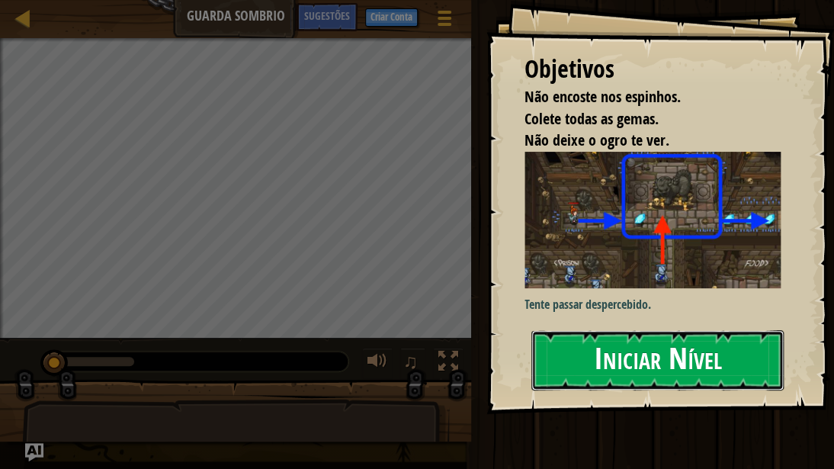
click at [579, 346] on button "Iniciar Nível" at bounding box center [658, 360] width 252 height 60
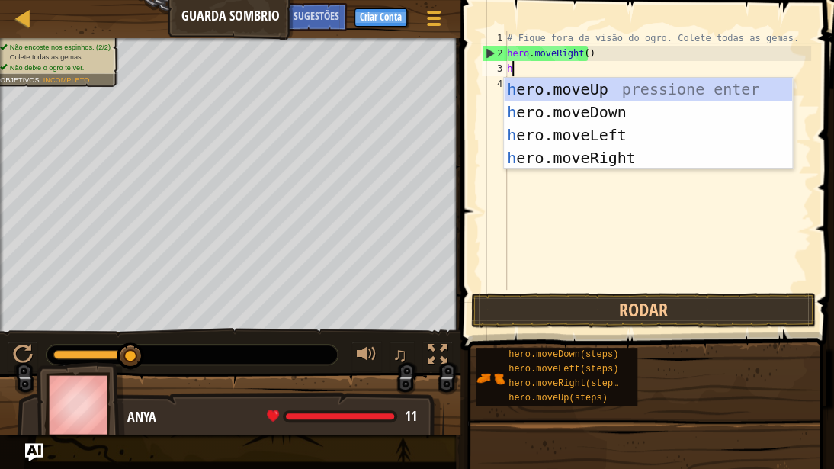
scroll to position [7, 0]
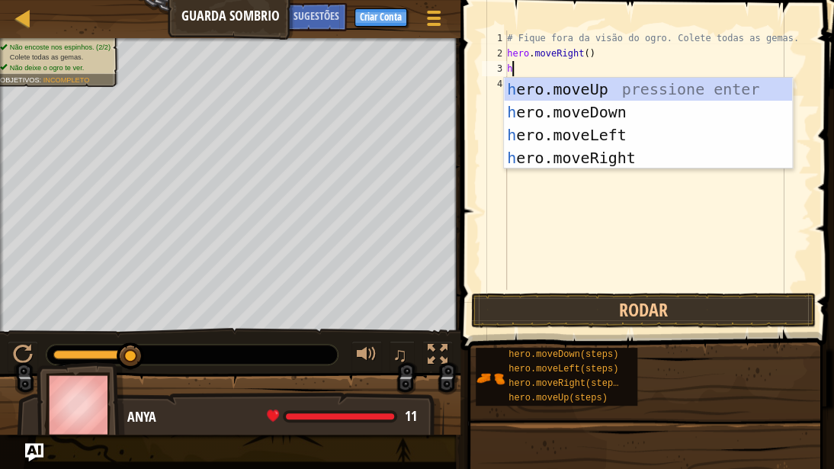
type textarea "he"
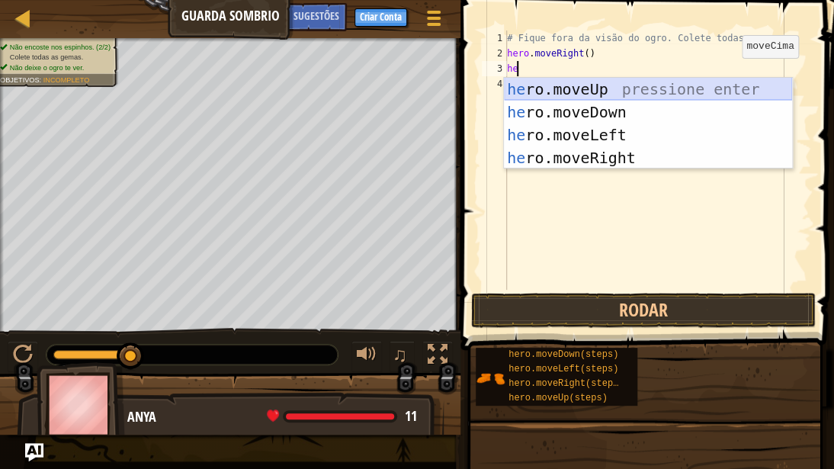
click at [726, 87] on div "he ro.moveUp pressione enter he ro.moveDown pressione enter he ro.moveLeft pres…" at bounding box center [648, 146] width 288 height 137
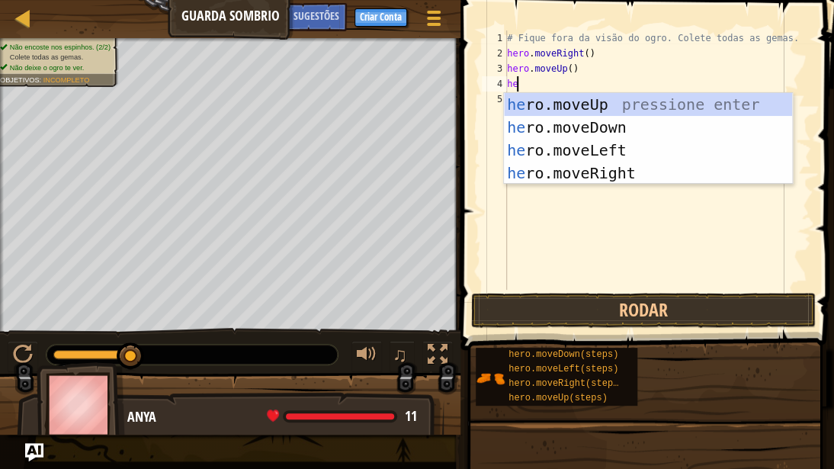
type textarea "her"
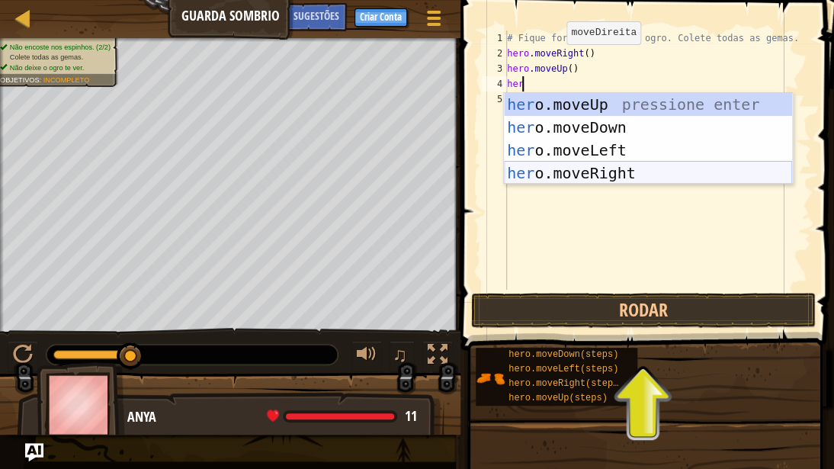
click at [599, 178] on div "her o.moveUp pressione enter her o.moveDown pressione enter her o.moveLeft pres…" at bounding box center [648, 161] width 288 height 137
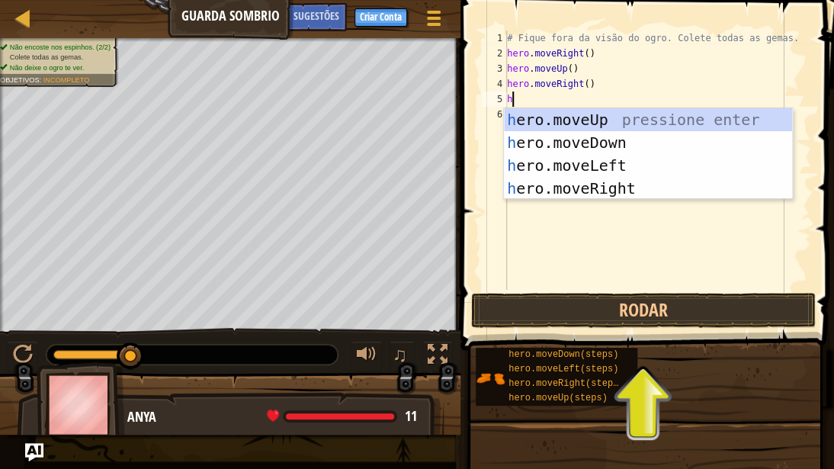
type textarea "he"
click at [571, 146] on div "he ro.moveUp pressione enter he ro.moveDown pressione enter he ro.moveLeft pres…" at bounding box center [648, 176] width 288 height 137
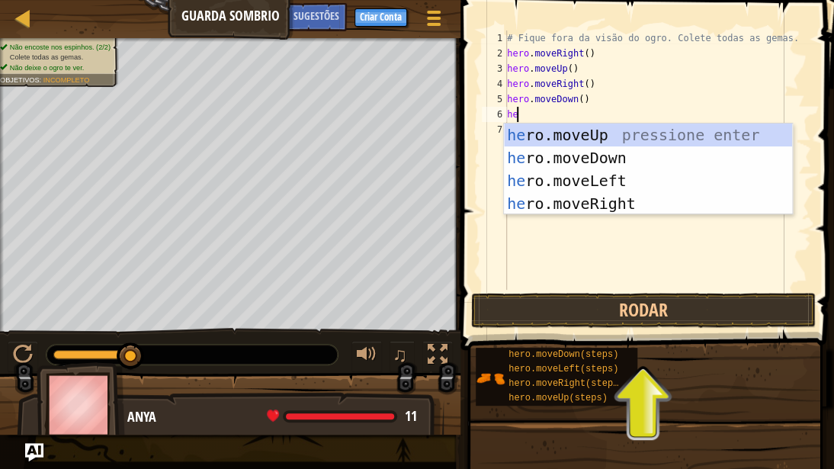
type textarea "her"
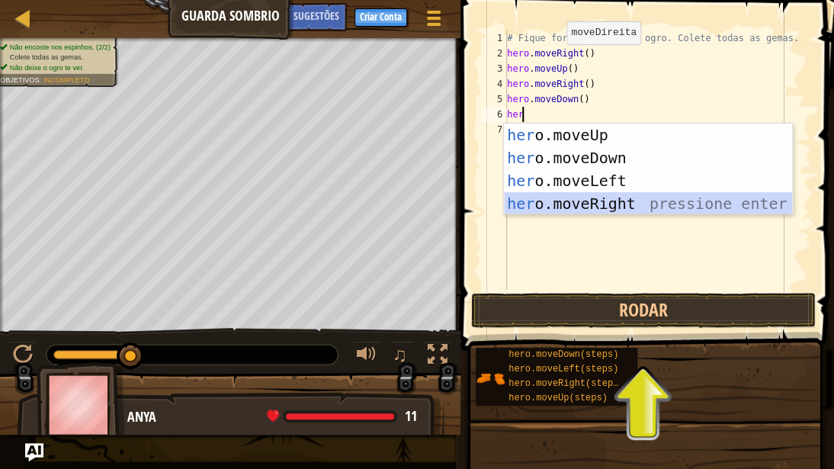
click at [598, 201] on div "her o.moveUp pressione enter her o.moveDown pressione enter her o.moveLeft pres…" at bounding box center [648, 192] width 288 height 137
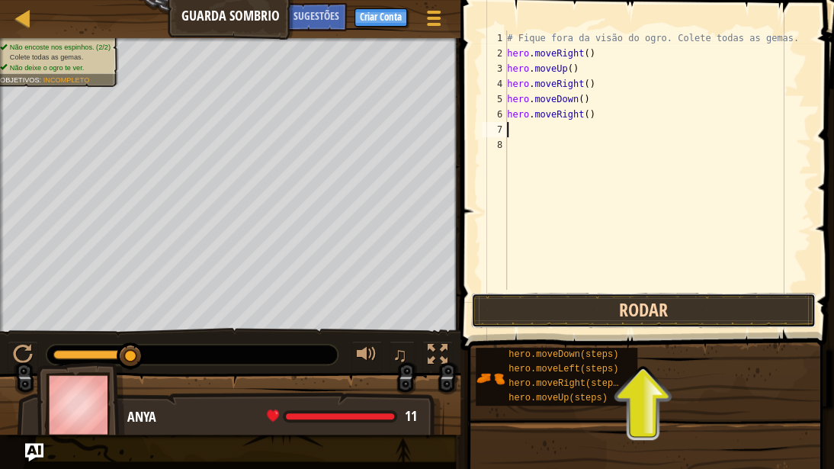
click at [598, 311] on button "Rodar" at bounding box center [643, 310] width 345 height 35
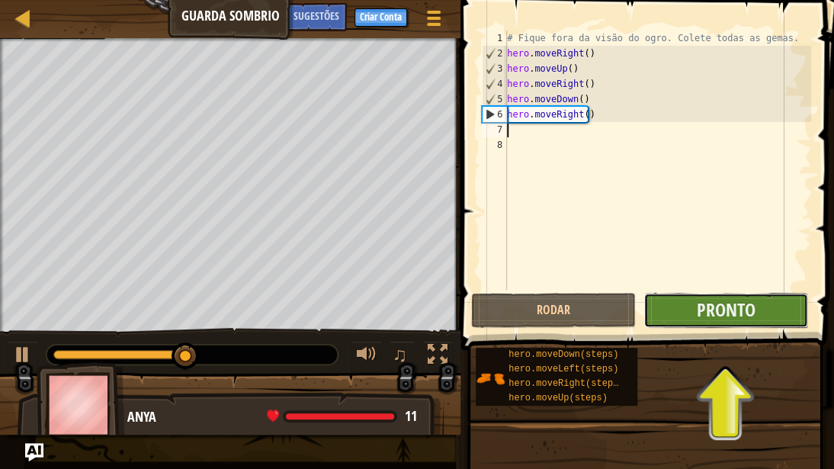
click at [659, 306] on button "Pronto" at bounding box center [726, 310] width 165 height 35
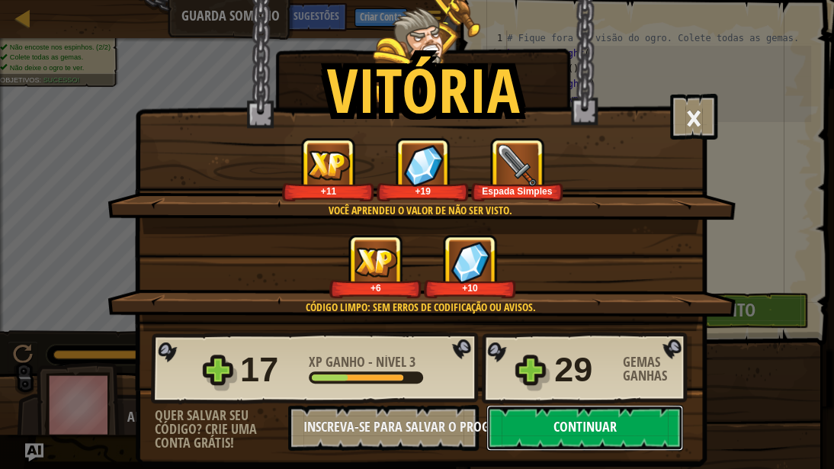
click at [555, 355] on button "Continuar" at bounding box center [585, 428] width 197 height 46
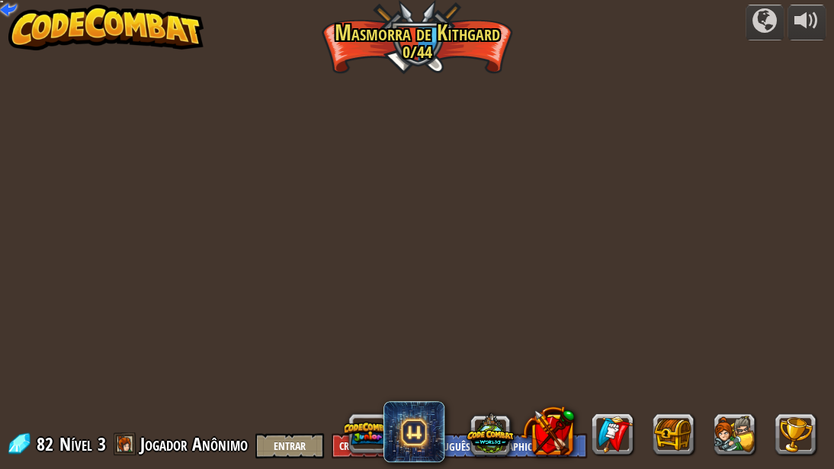
select select "pt-BR"
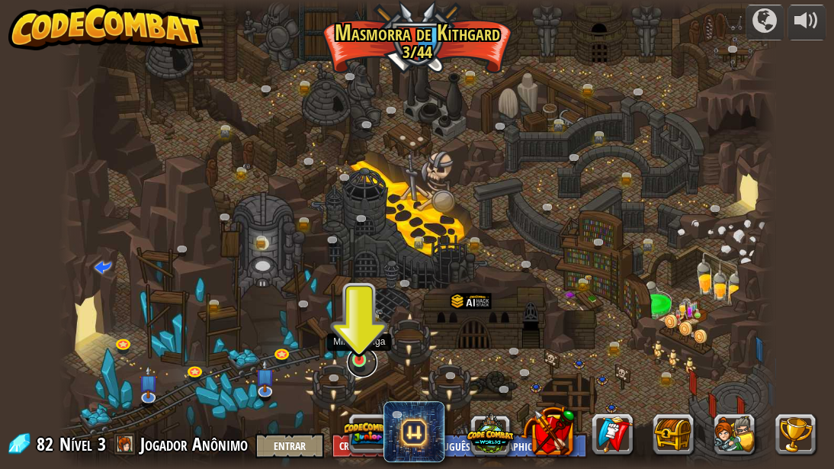
click at [360, 355] on link at bounding box center [362, 362] width 31 height 31
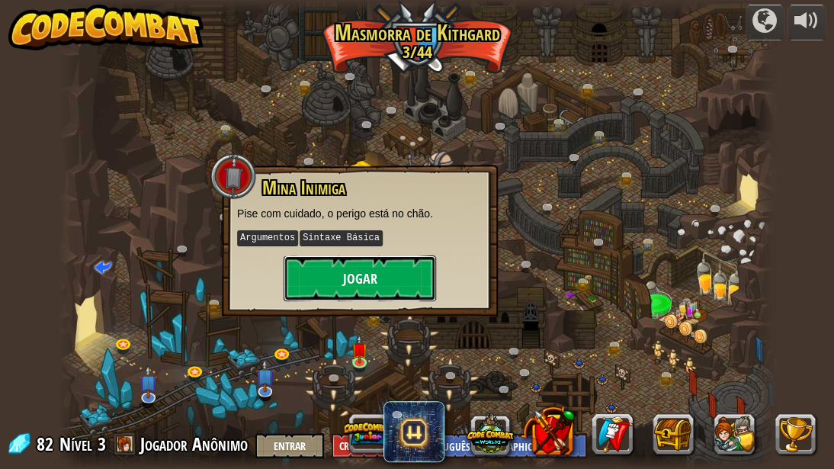
click at [362, 273] on button "Jogar" at bounding box center [360, 279] width 153 height 46
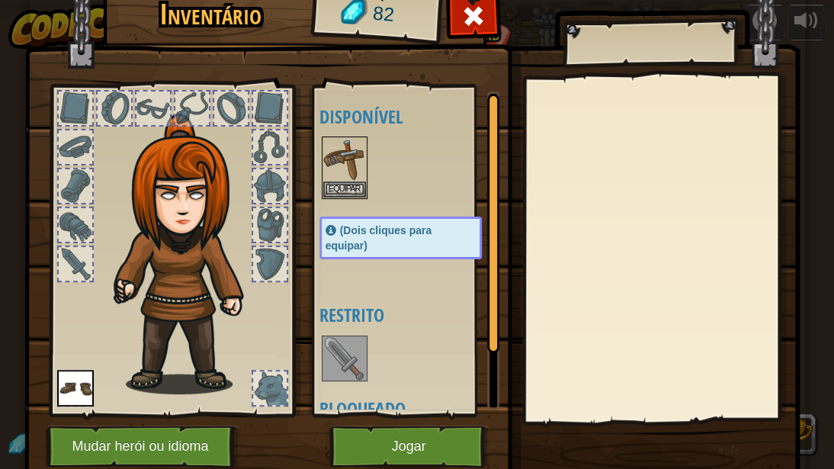
click at [339, 349] on img at bounding box center [344, 358] width 43 height 43
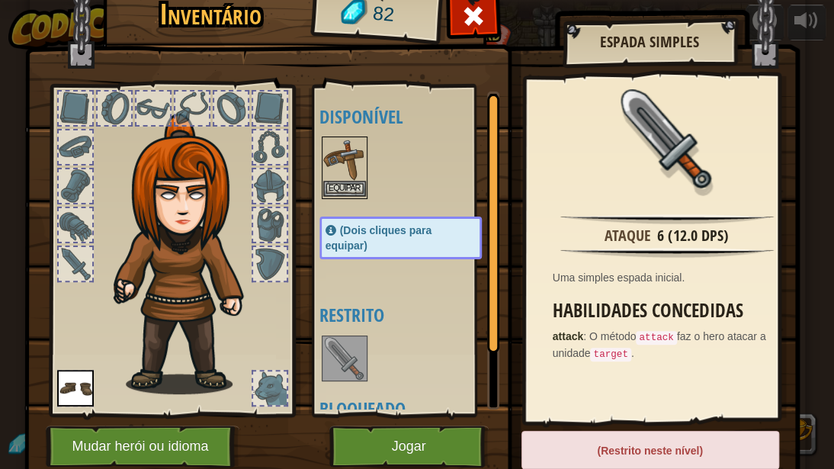
click at [345, 153] on img at bounding box center [344, 159] width 43 height 43
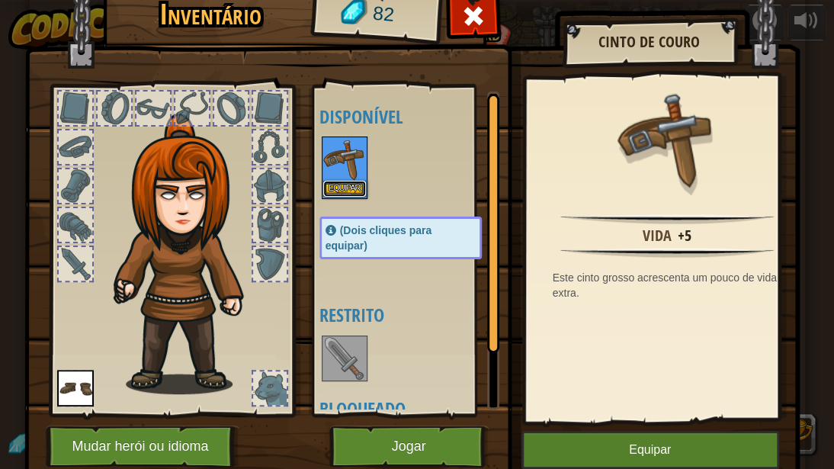
click at [337, 189] on button "Equipar" at bounding box center [344, 189] width 43 height 16
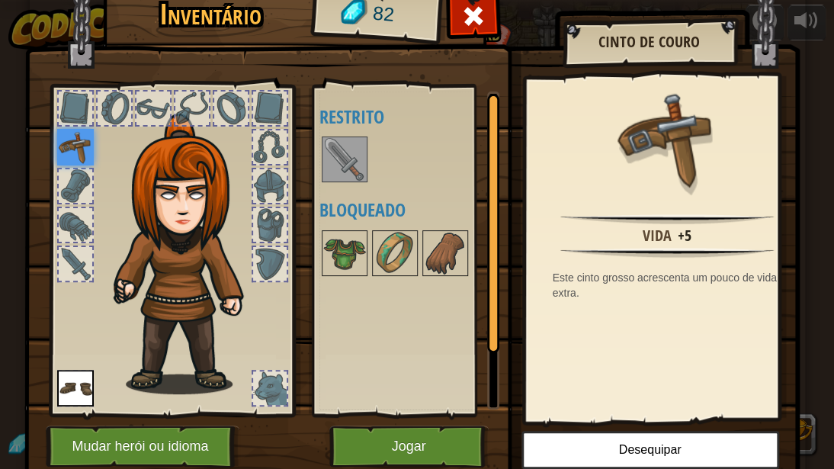
click at [338, 166] on img at bounding box center [344, 159] width 43 height 43
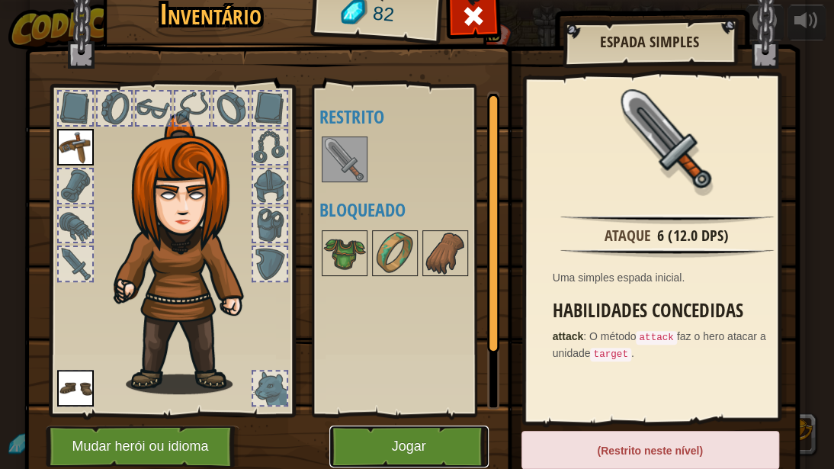
click at [430, 355] on button "Jogar" at bounding box center [408, 447] width 159 height 42
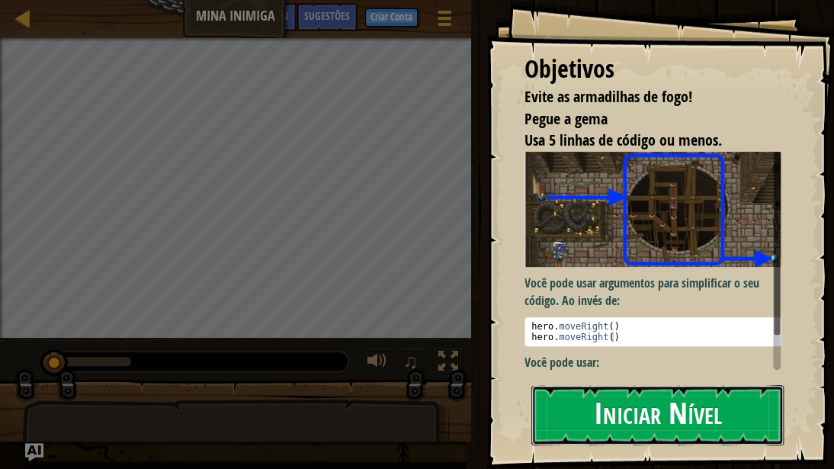
click at [586, 355] on button "Iniciar Nível" at bounding box center [658, 415] width 252 height 60
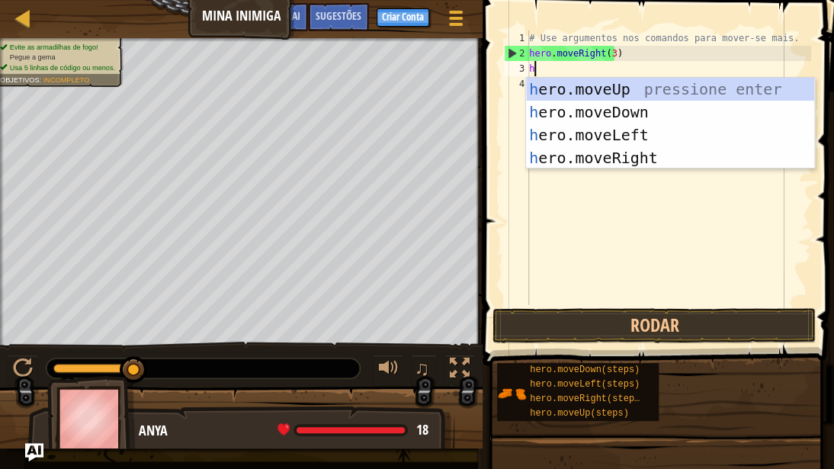
scroll to position [7, 0]
type textarea "he"
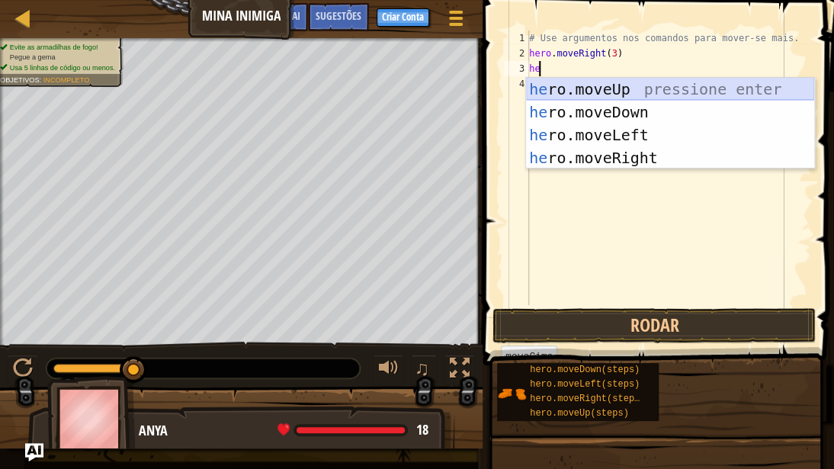
click at [588, 84] on div "he ro.moveUp pressione enter he ro.moveDown pressione enter he ro.moveLeft pres…" at bounding box center [670, 146] width 288 height 137
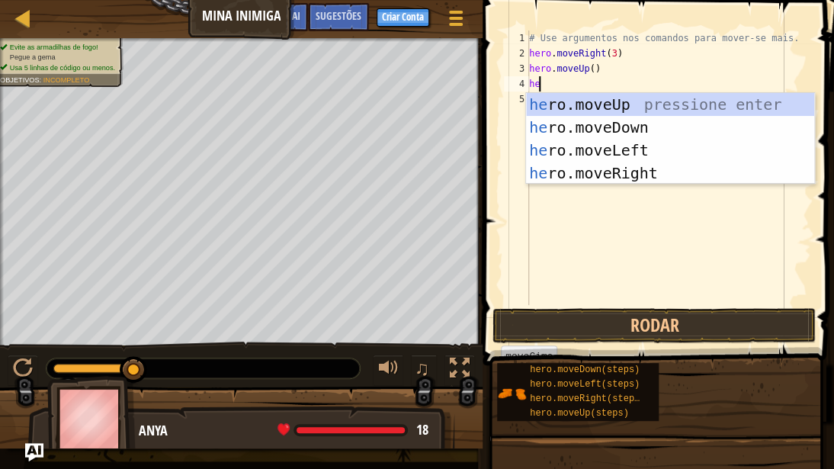
type textarea "her"
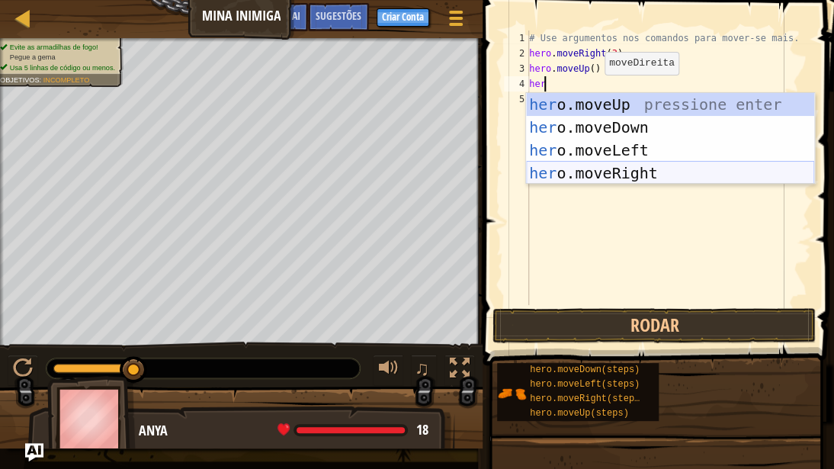
click at [616, 177] on div "her o.moveUp pressione enter her o.moveDown pressione enter her o.moveLeft pres…" at bounding box center [670, 161] width 288 height 137
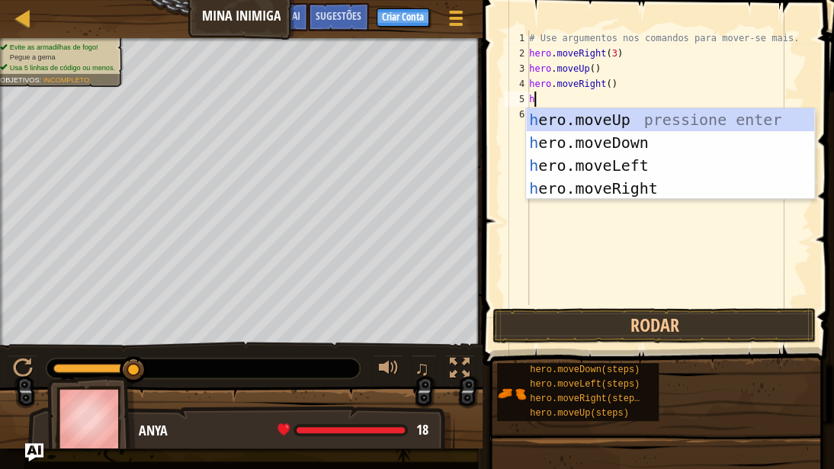
type textarea "he"
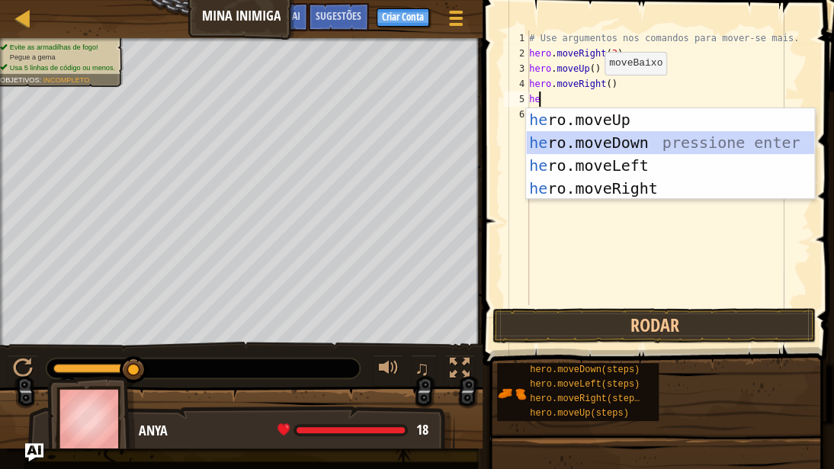
click at [614, 143] on div "he ro.moveUp pressione enter he ro.moveDown pressione enter he ro.moveLeft pres…" at bounding box center [670, 176] width 288 height 137
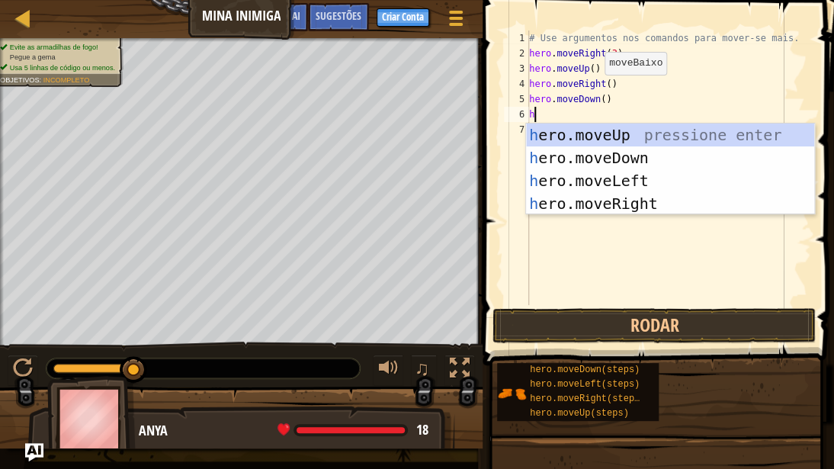
type textarea "he"
click at [615, 153] on div "he ro.moveUp pressione enter he ro.moveDown pressione enter he ro.moveLeft pres…" at bounding box center [670, 192] width 288 height 137
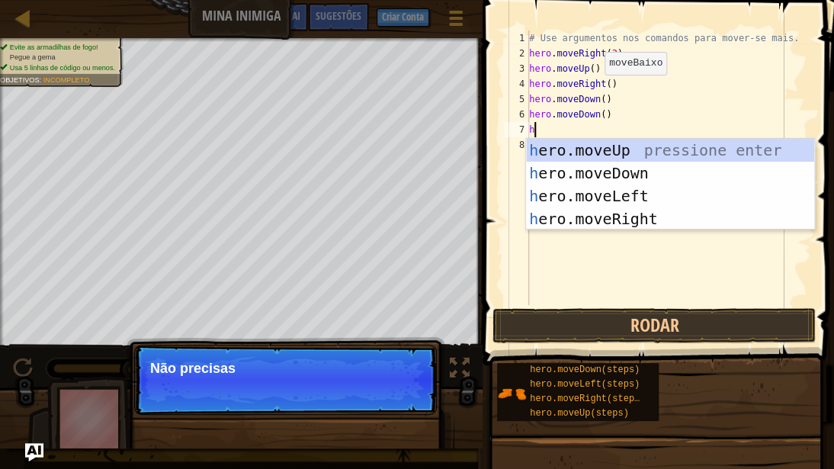
type textarea "he"
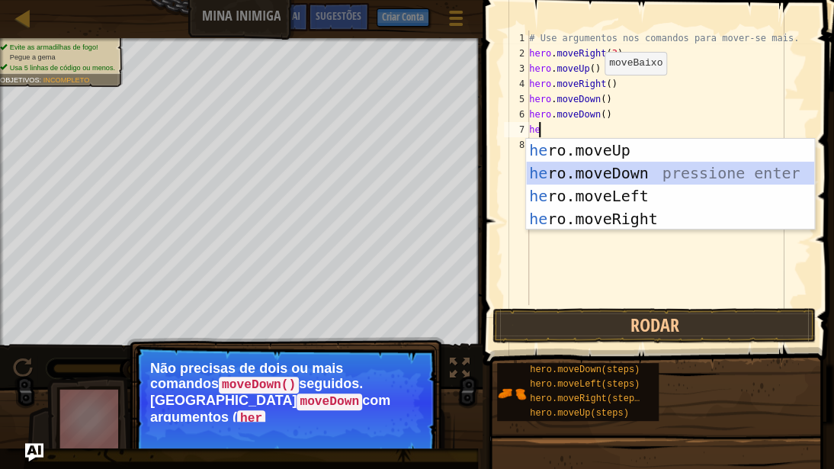
click at [622, 171] on div "he ro.moveUp pressione enter he ro.moveDown pressione enter he ro.moveLeft pres…" at bounding box center [670, 207] width 288 height 137
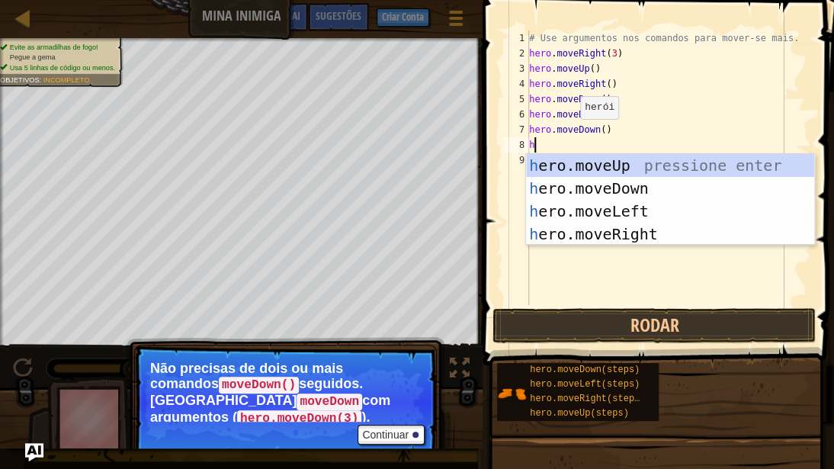
type textarea "he"
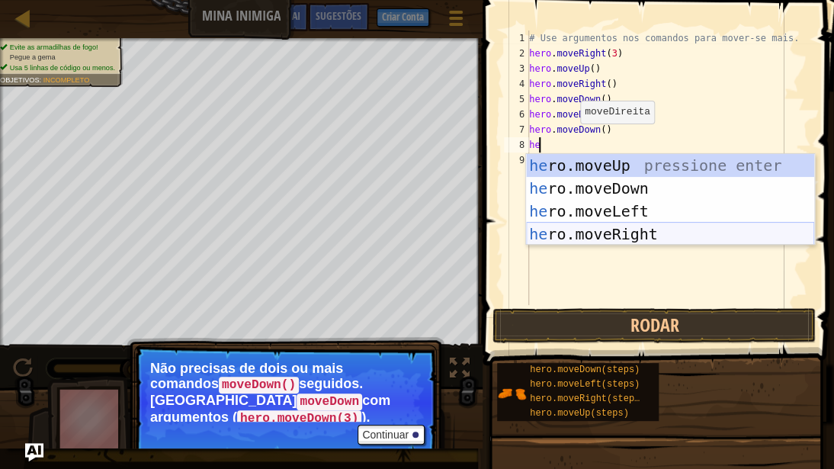
click at [583, 229] on div "he ro.moveUp pressione enter he ro.moveDown pressione enter he ro.moveLeft pres…" at bounding box center [670, 222] width 288 height 137
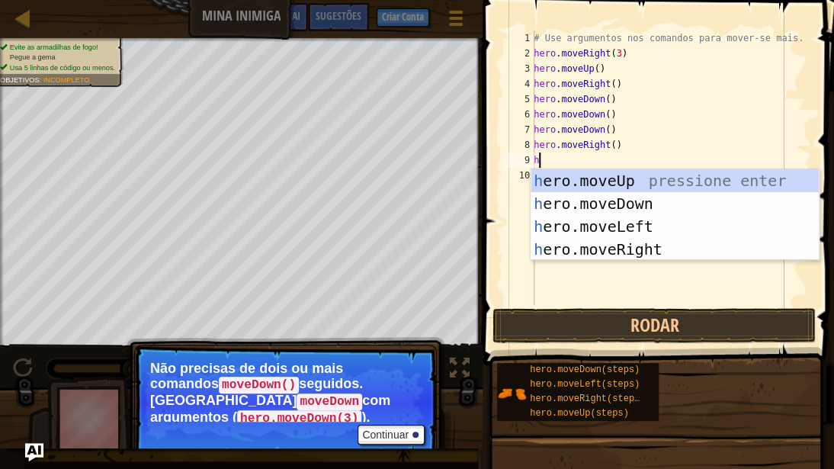
type textarea "he"
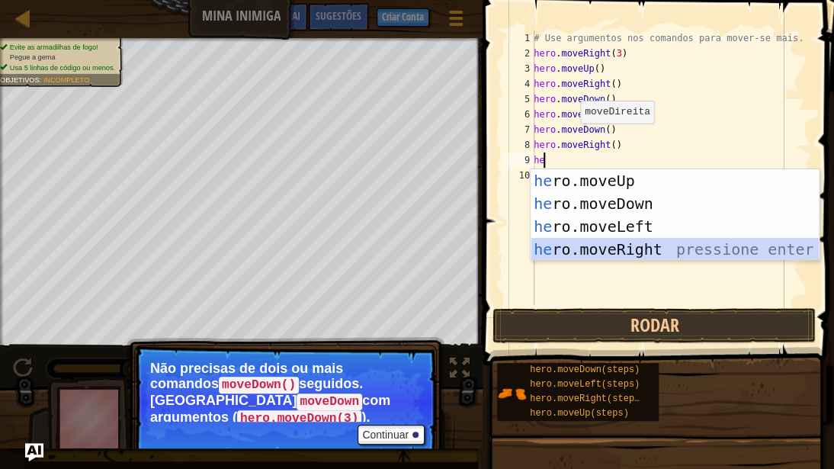
click at [600, 254] on div "he ro.moveUp pressione enter he ro.moveDown pressione enter he ro.moveLeft pres…" at bounding box center [675, 237] width 288 height 137
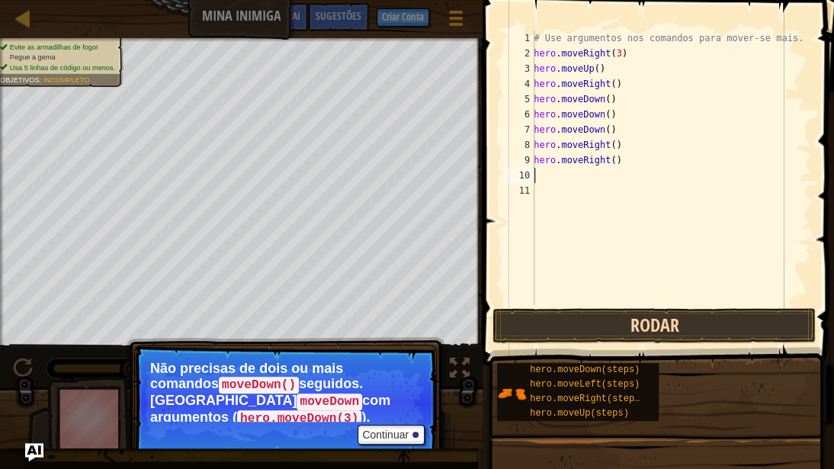
click at [611, 331] on button "Rodar" at bounding box center [654, 325] width 323 height 35
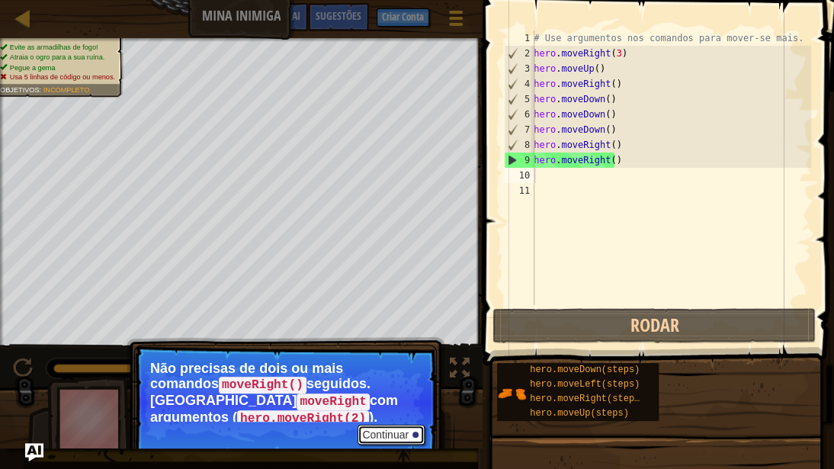
click at [393, 355] on button "Continuar" at bounding box center [391, 435] width 67 height 20
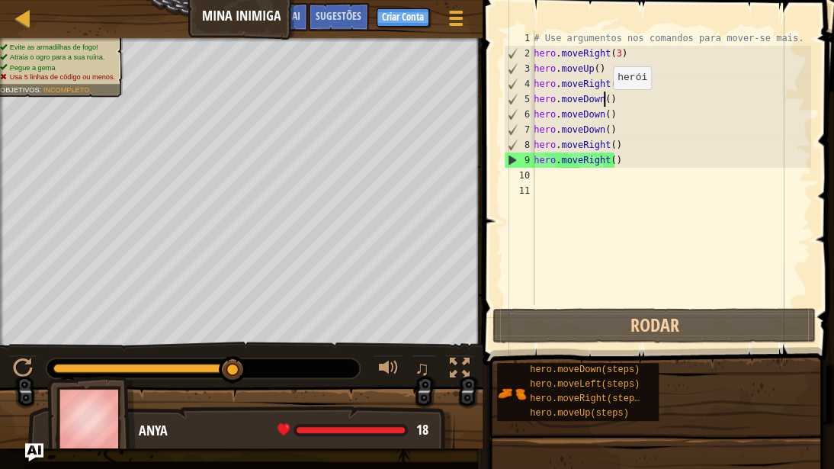
click at [604, 104] on div "# Use argumentos nos comandos para mover-se mais. hero . moveRight ( 3 ) hero .…" at bounding box center [671, 183] width 281 height 305
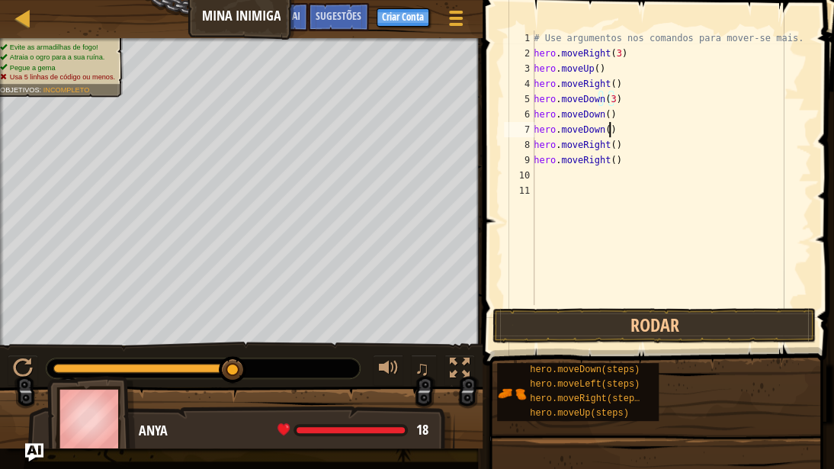
click at [626, 133] on div "# Use argumentos nos comandos para mover-se mais. hero . moveRight ( 3 ) hero .…" at bounding box center [671, 183] width 281 height 305
type textarea "h"
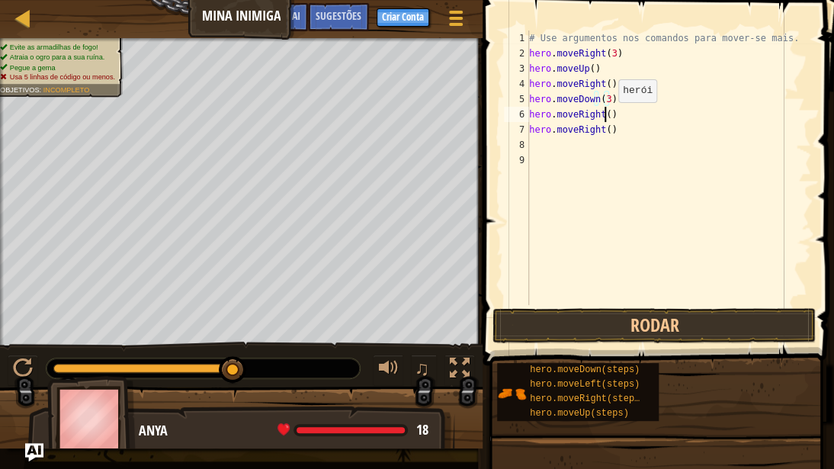
click at [604, 117] on div "# Use argumentos nos comandos para mover-se mais. hero . moveRight ( 3 ) hero .…" at bounding box center [668, 183] width 285 height 305
click at [609, 133] on div "# Use argumentos nos comandos para mover-se mais. hero . moveRight ( 3 ) hero .…" at bounding box center [668, 183] width 285 height 305
type textarea "h"
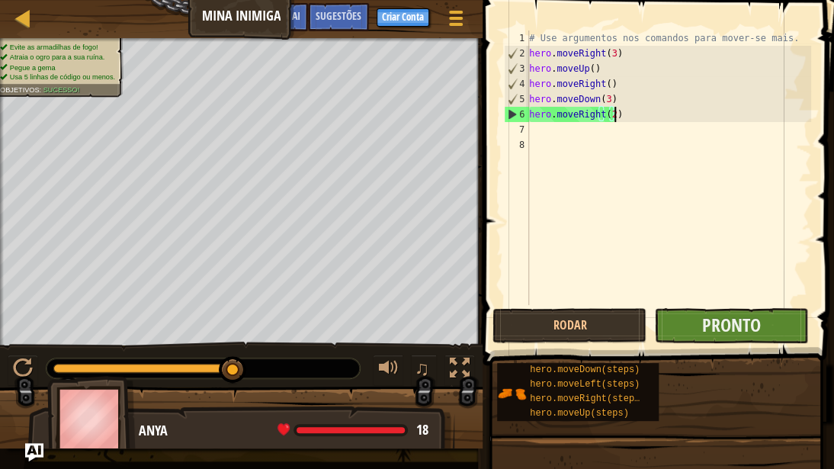
type textarea "hero.moveRight(2)"
click at [676, 332] on button "Pronto" at bounding box center [731, 325] width 154 height 35
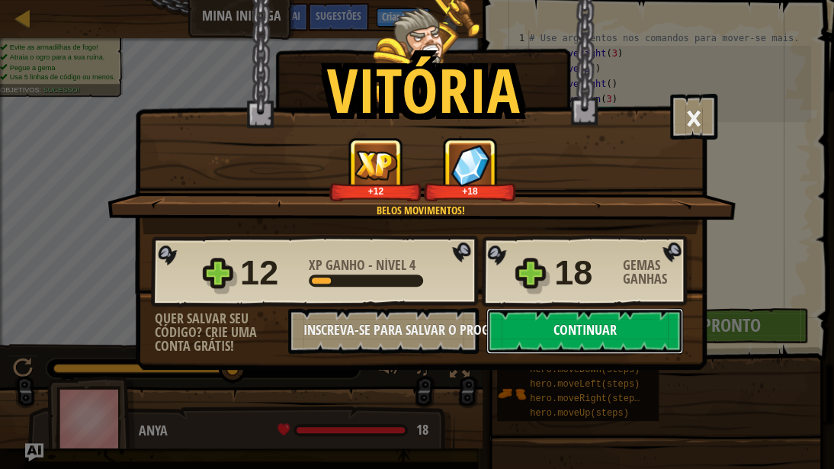
click at [608, 323] on button "Continuar" at bounding box center [585, 331] width 197 height 46
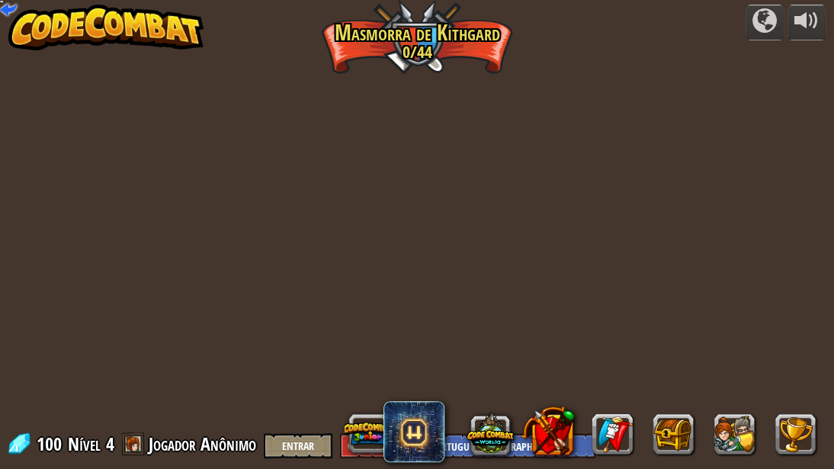
select select "pt-BR"
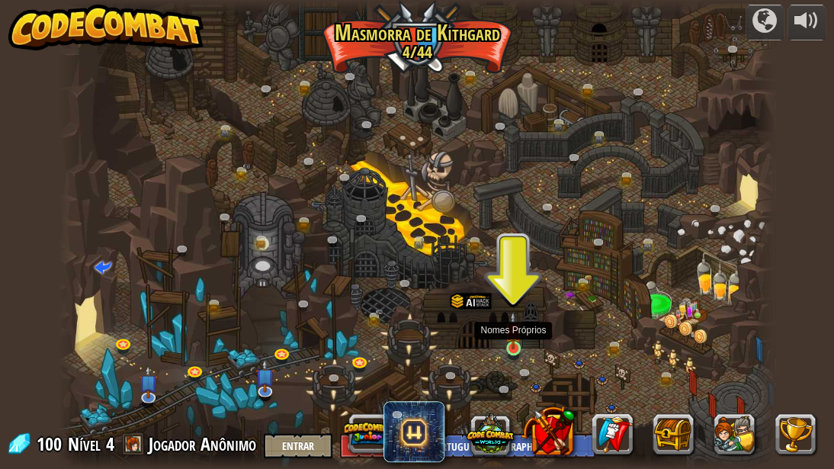
click at [516, 345] on img at bounding box center [513, 330] width 17 height 38
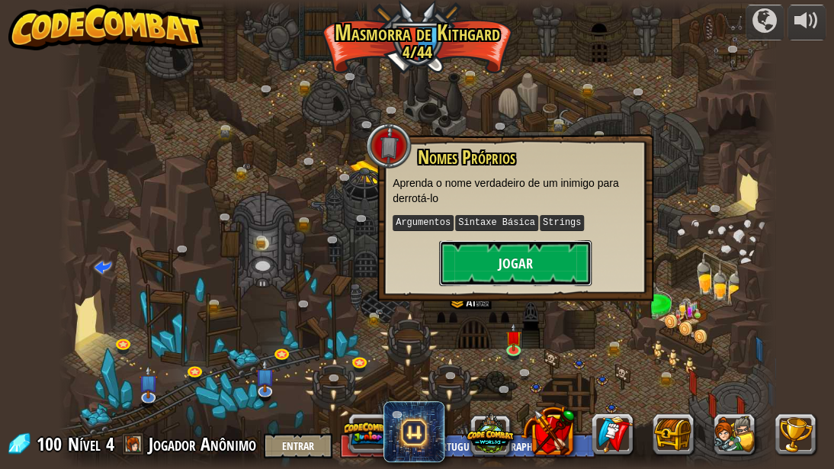
click at [513, 252] on button "Jogar" at bounding box center [515, 263] width 153 height 46
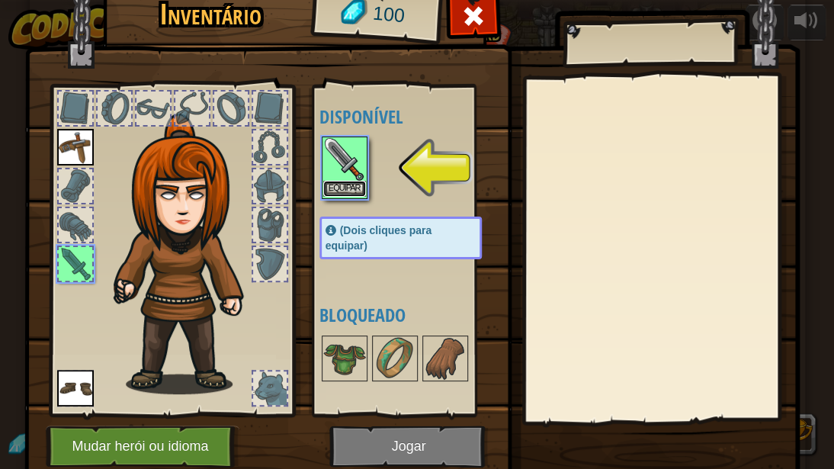
click at [333, 185] on button "Equipar" at bounding box center [344, 189] width 43 height 16
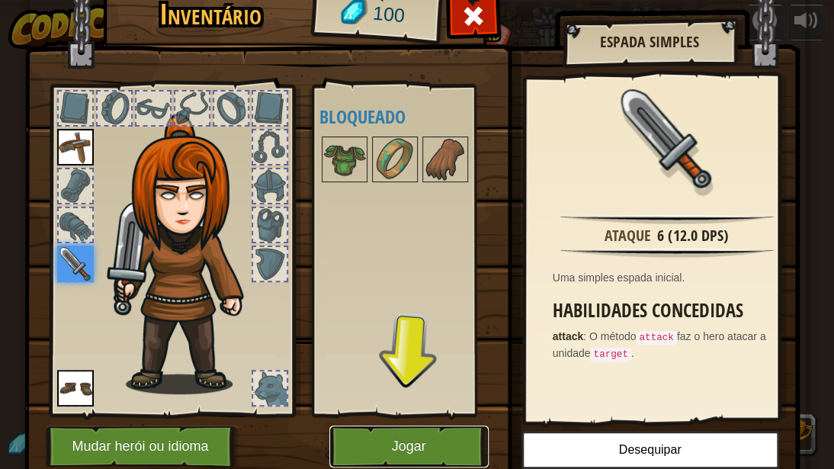
click at [436, 355] on button "Jogar" at bounding box center [408, 447] width 159 height 42
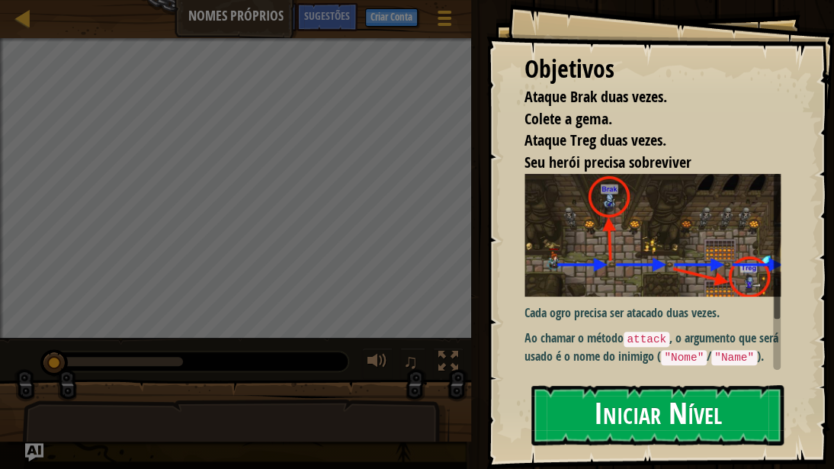
click at [580, 355] on button "Iniciar Nível" at bounding box center [658, 415] width 252 height 60
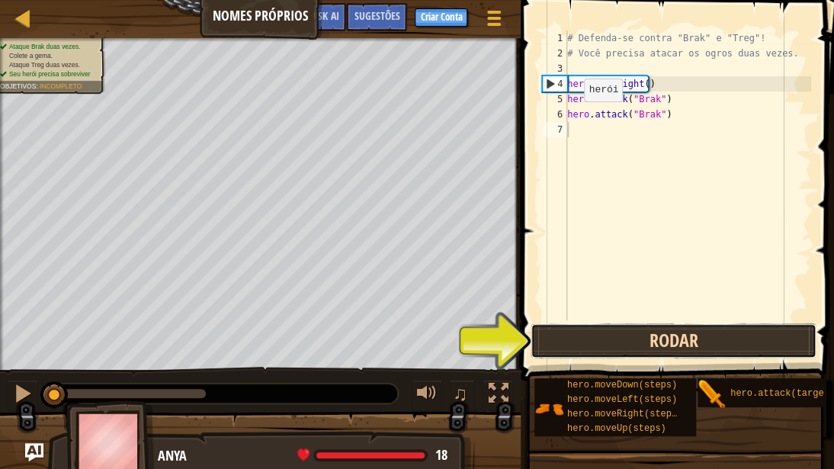
click at [573, 345] on button "Rodar" at bounding box center [674, 340] width 286 height 35
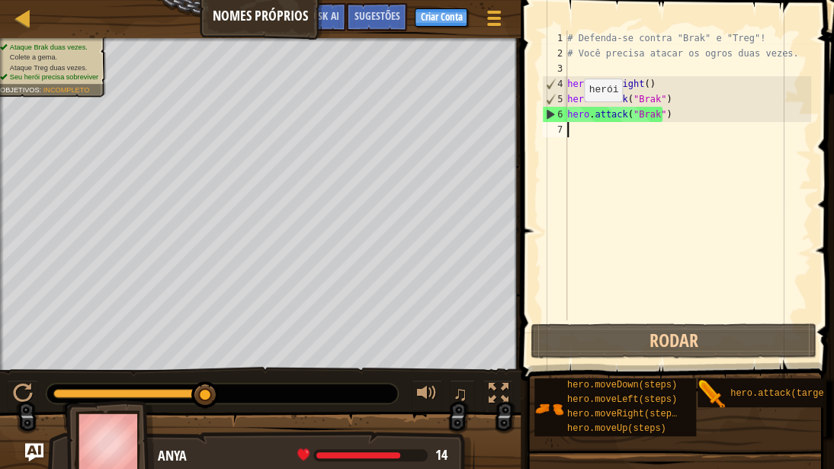
scroll to position [7, 0]
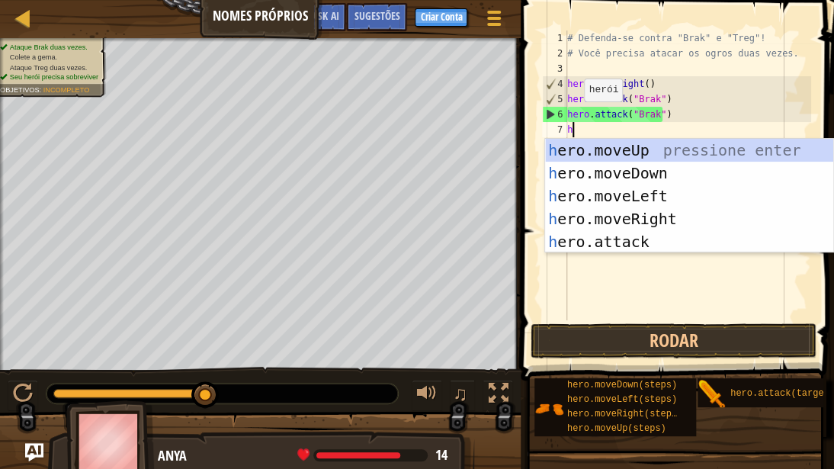
type textarea "he"
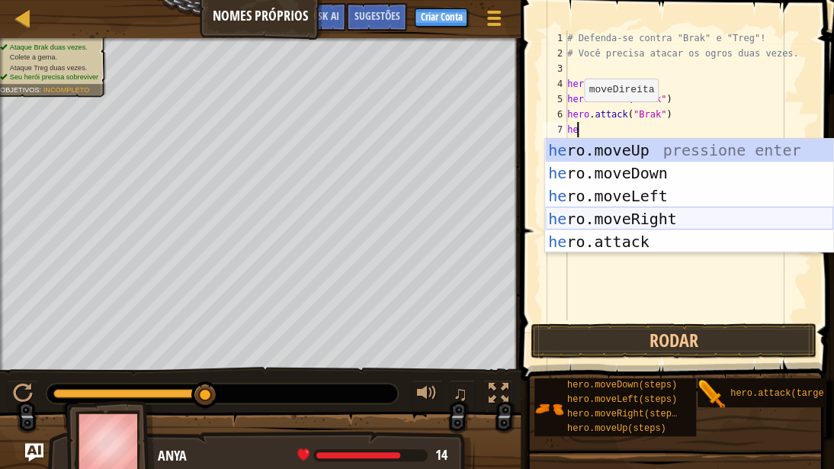
click at [592, 217] on div "he ro.moveUp pressione enter he ro.moveDown pressione enter he ro.moveLeft pres…" at bounding box center [689, 219] width 288 height 160
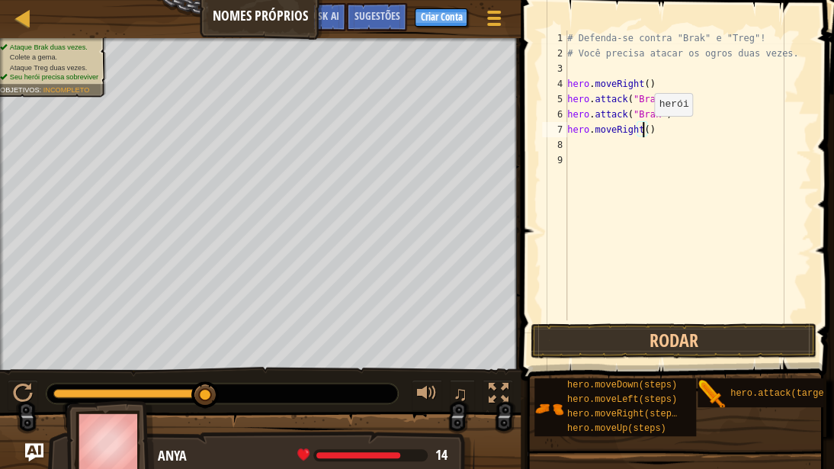
click at [641, 131] on div "# Defenda-se contra "Brak" e "Treg"! # Você precisa atacar os ogros duas vezes.…" at bounding box center [687, 191] width 247 height 320
type textarea "hero.moveRight(2)"
click at [615, 146] on div "# Defenda-se contra "Brak" e "Treg"! # Você precisa atacar os ogros duas vezes.…" at bounding box center [687, 191] width 247 height 320
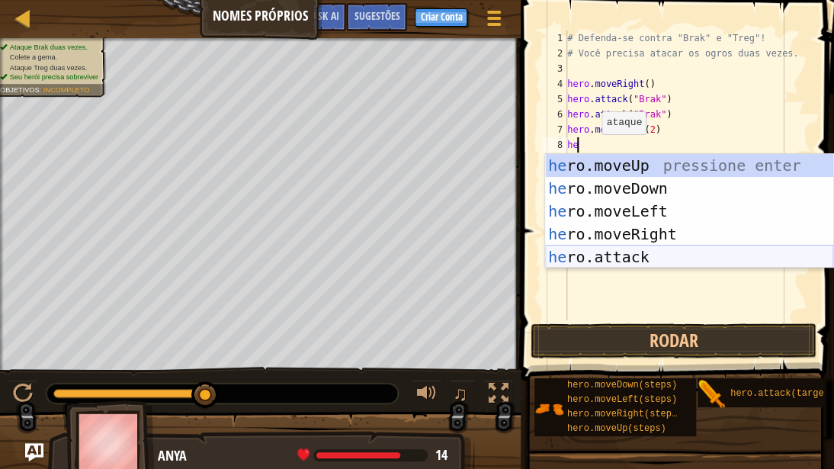
click at [618, 251] on div "he ro.moveUp pressione enter he ro.moveDown pressione enter he ro.moveLeft pres…" at bounding box center [689, 234] width 288 height 160
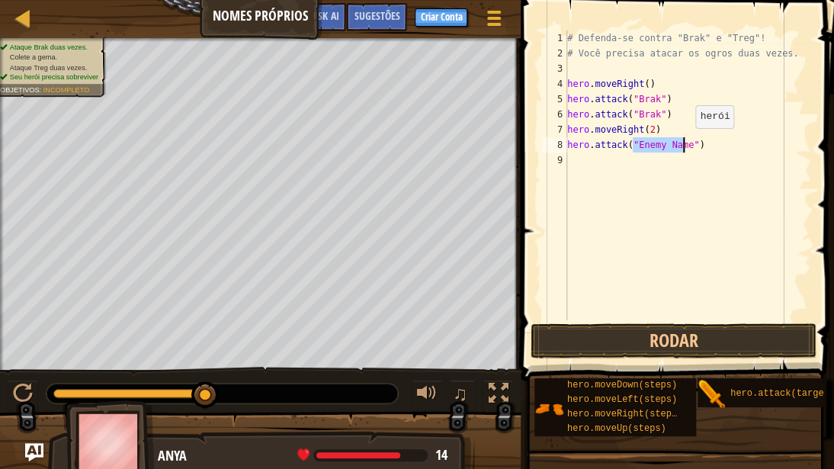
click at [683, 143] on div "# Defenda-se contra "Brak" e "Treg"! # Você precisa atacar os ogros duas vezes.…" at bounding box center [687, 176] width 247 height 290
click at [636, 143] on div "# Defenda-se contra "Brak" e "Treg"! # Você precisa atacar os ogros duas vezes.…" at bounding box center [687, 191] width 247 height 320
type textarea "hero.attack("Treg")"
click at [624, 155] on div "# Defenda-se contra "Brak" e "Treg"! # Você precisa atacar os ogros duas vezes.…" at bounding box center [687, 191] width 247 height 320
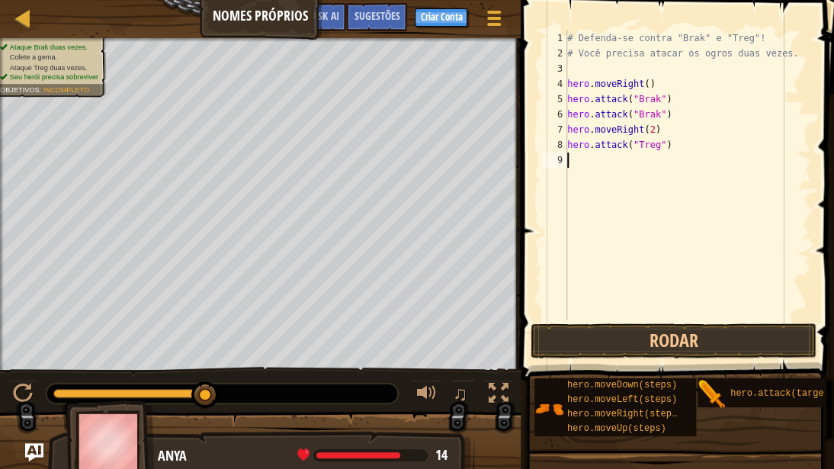
scroll to position [7, 0]
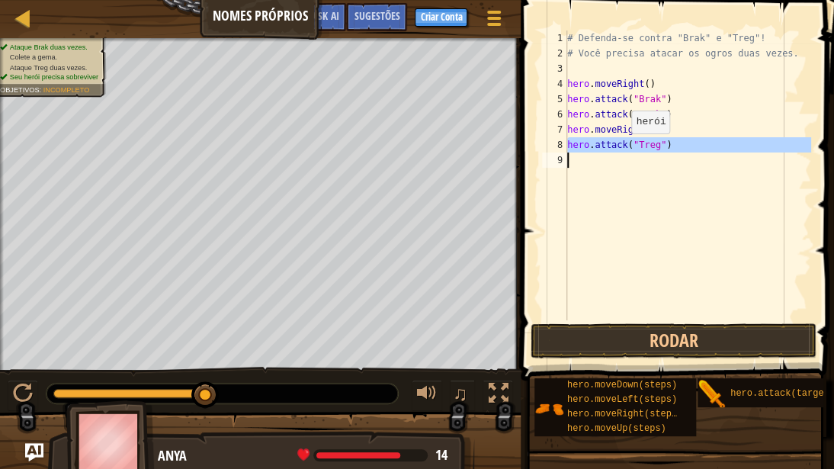
drag, startPoint x: 567, startPoint y: 146, endPoint x: 619, endPoint y: 149, distance: 51.2
click at [619, 149] on div "1 2 3 4 5 6 7 8 9 # Defenda-se contra "Brak" e "Treg"! # Você precisa atacar os…" at bounding box center [675, 176] width 272 height 290
type textarea "hero.attack("Treg")"
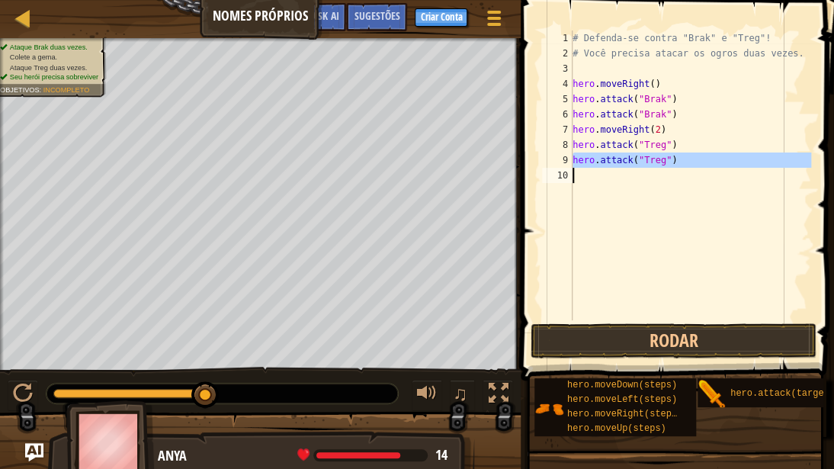
paste textarea
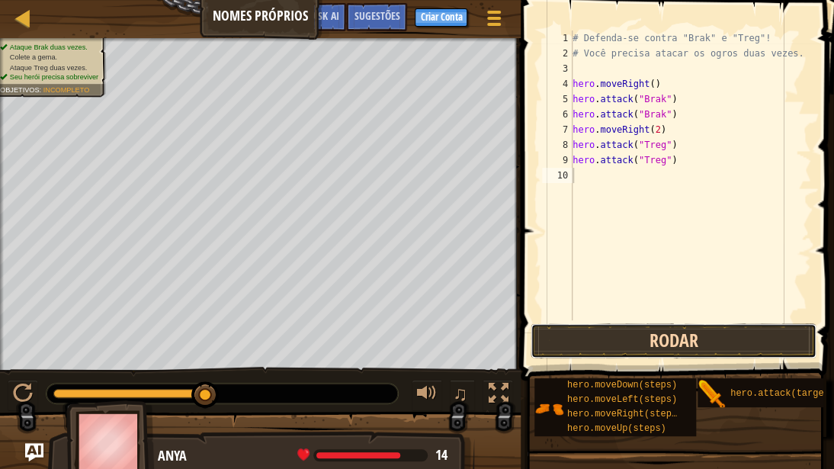
drag, startPoint x: 640, startPoint y: 339, endPoint x: 634, endPoint y: 334, distance: 8.1
click at [639, 339] on button "Rodar" at bounding box center [674, 340] width 286 height 35
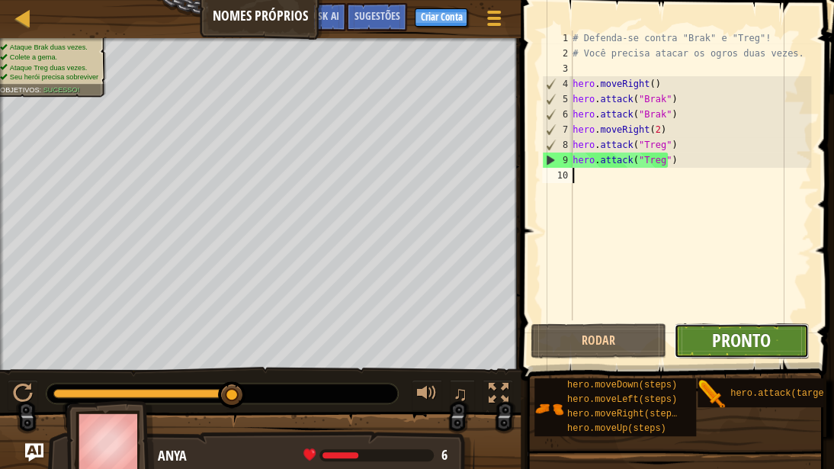
click at [731, 342] on span "Pronto" at bounding box center [741, 340] width 59 height 24
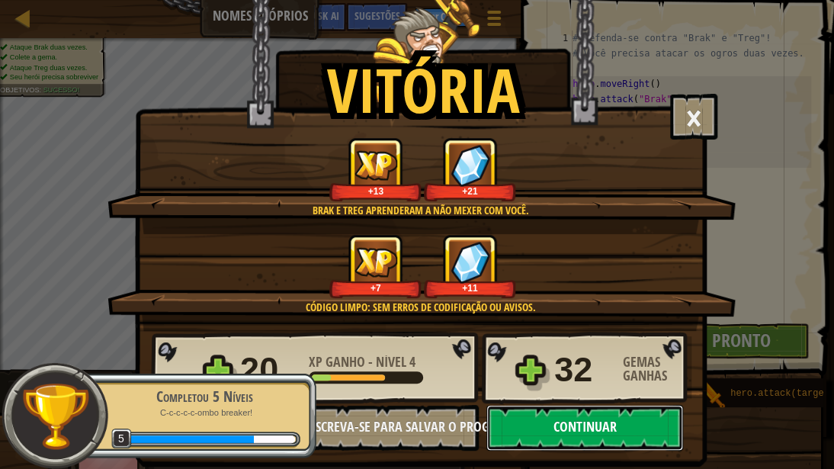
click at [615, 355] on button "Continuar" at bounding box center [585, 428] width 197 height 46
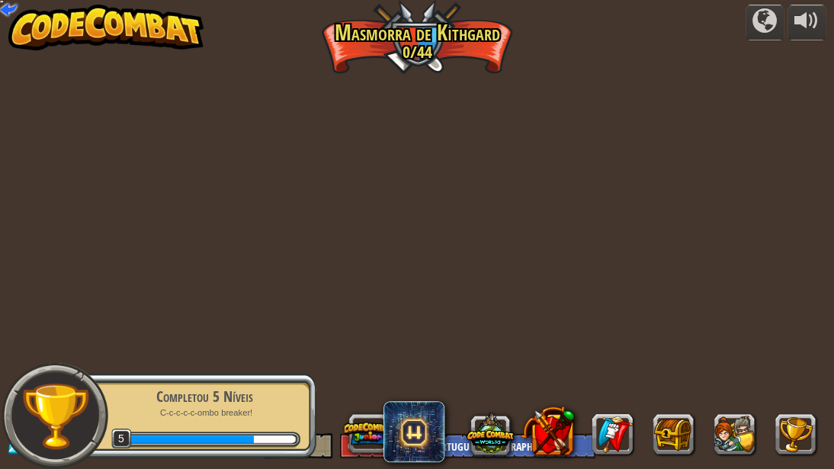
select select "pt-BR"
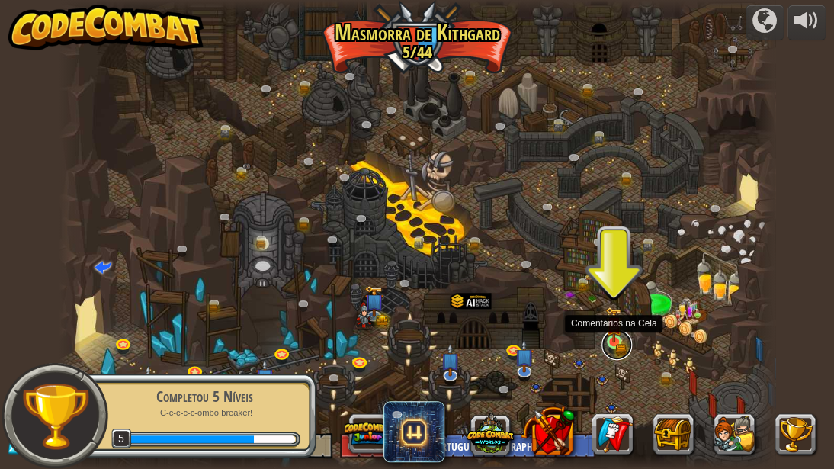
click at [615, 351] on link at bounding box center [617, 344] width 31 height 31
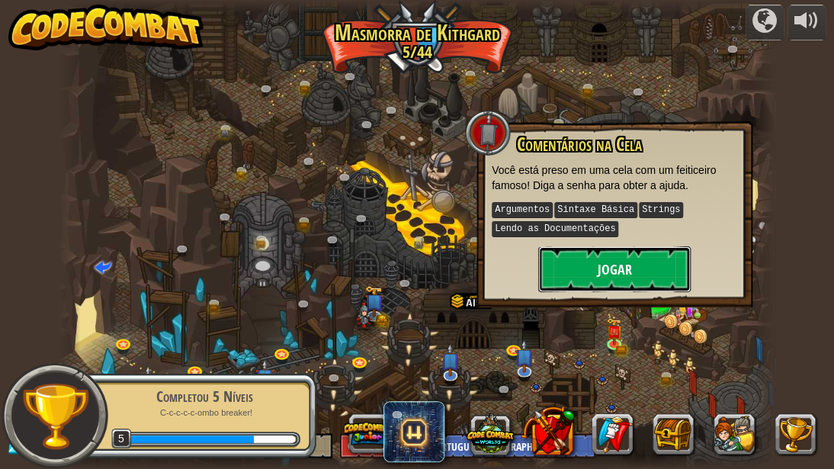
click at [616, 254] on button "Jogar" at bounding box center [614, 269] width 153 height 46
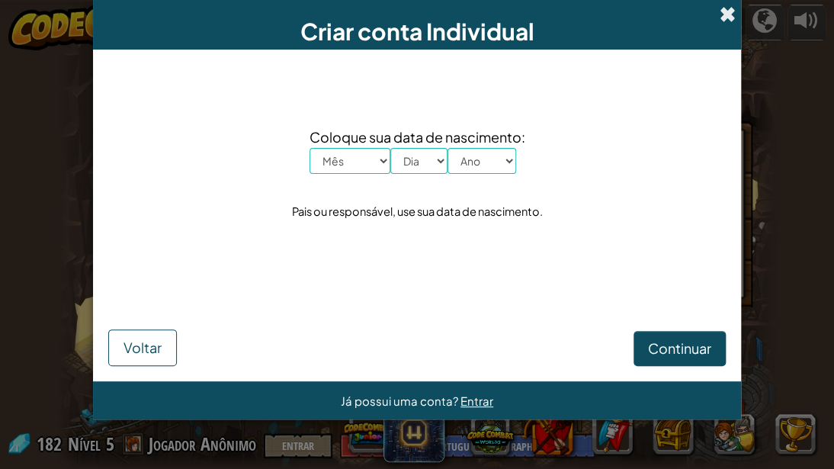
click at [732, 12] on span at bounding box center [728, 14] width 16 height 16
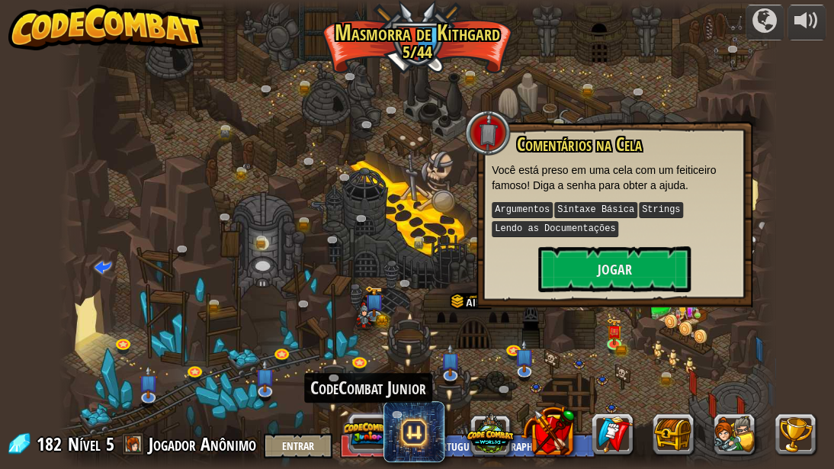
click at [372, 355] on button at bounding box center [368, 433] width 47 height 47
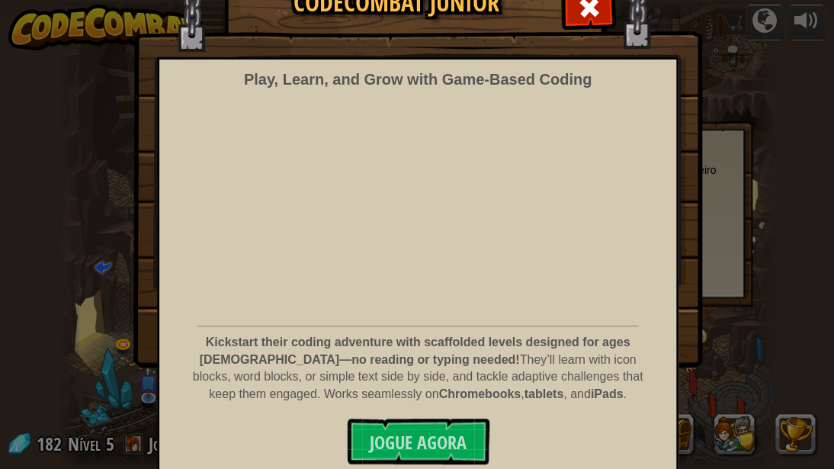
scroll to position [80, 0]
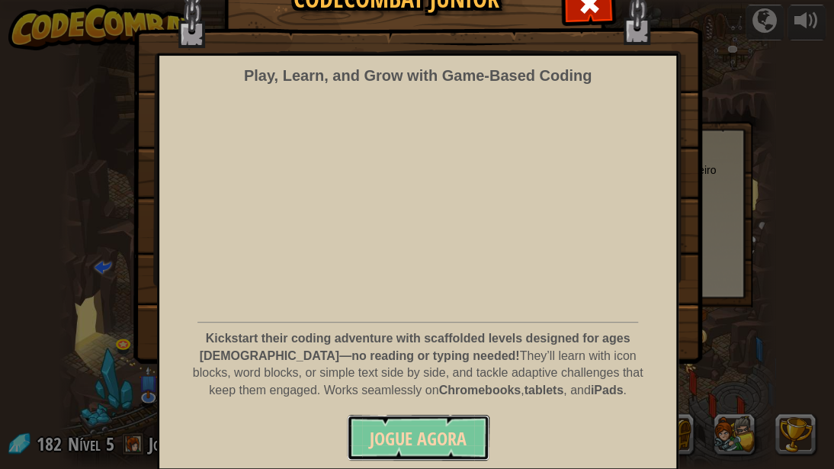
drag, startPoint x: 436, startPoint y: 438, endPoint x: 448, endPoint y: 437, distance: 11.5
click at [439, 355] on span "Jogue Agora" at bounding box center [418, 438] width 97 height 24
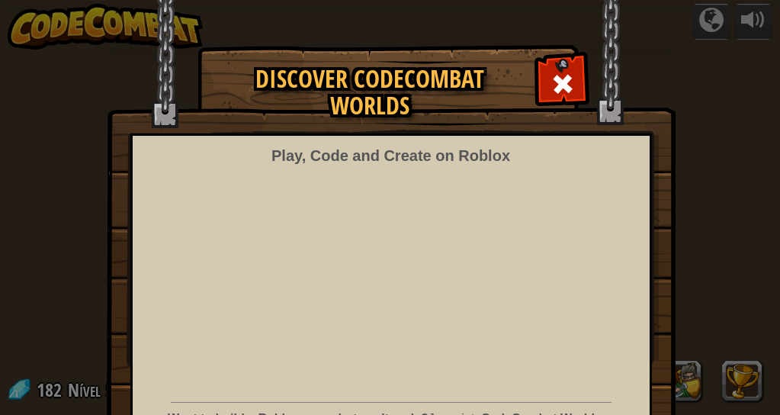
select select "pt-BR"
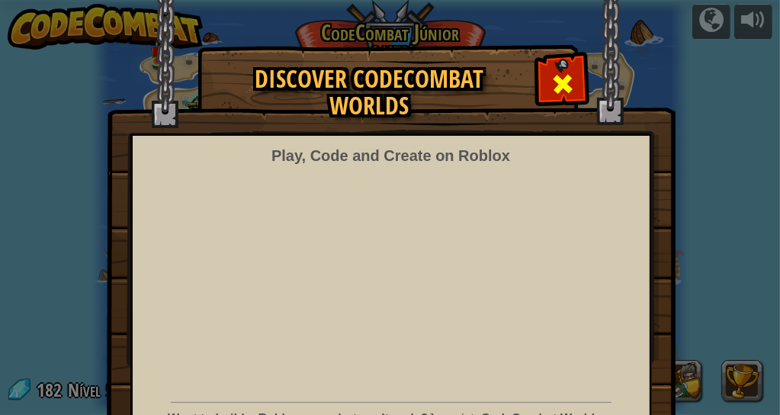
click at [551, 92] on span at bounding box center [563, 84] width 24 height 24
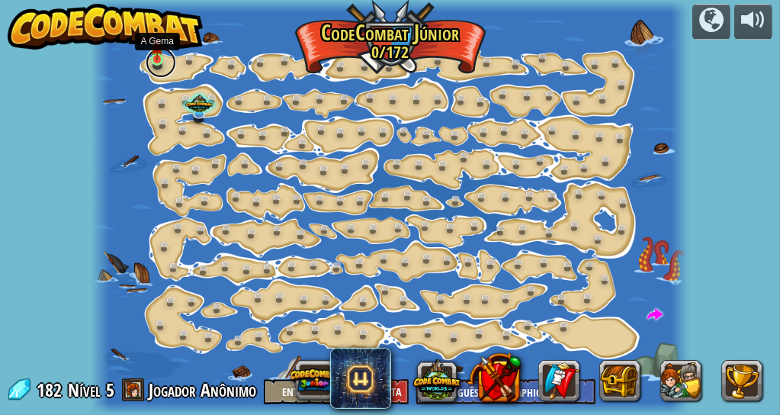
click at [149, 60] on link at bounding box center [161, 62] width 31 height 31
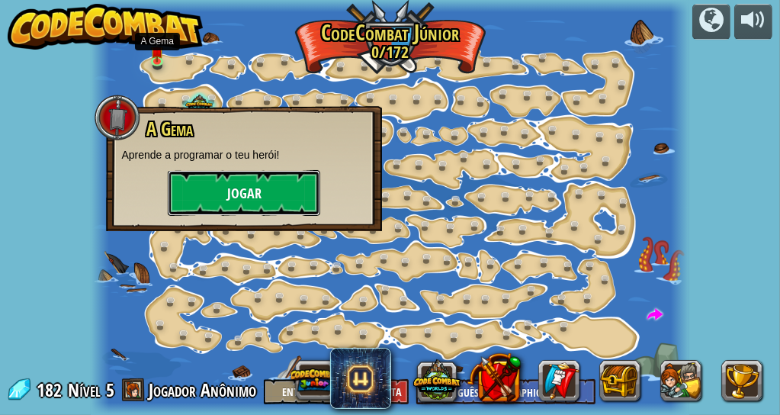
click at [242, 184] on button "Jogar" at bounding box center [244, 193] width 153 height 46
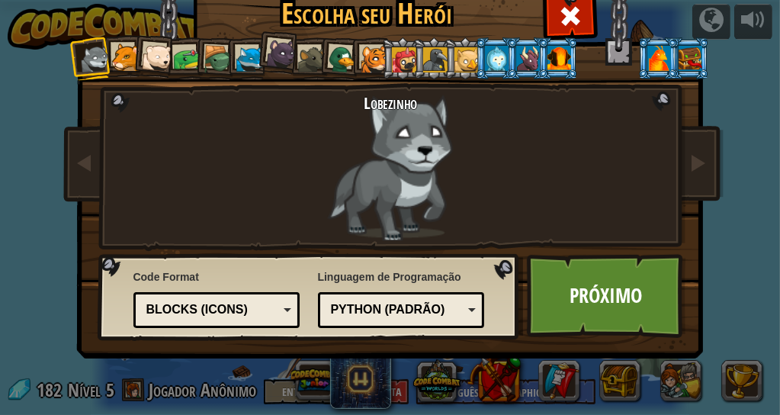
click at [116, 55] on div at bounding box center [125, 57] width 28 height 28
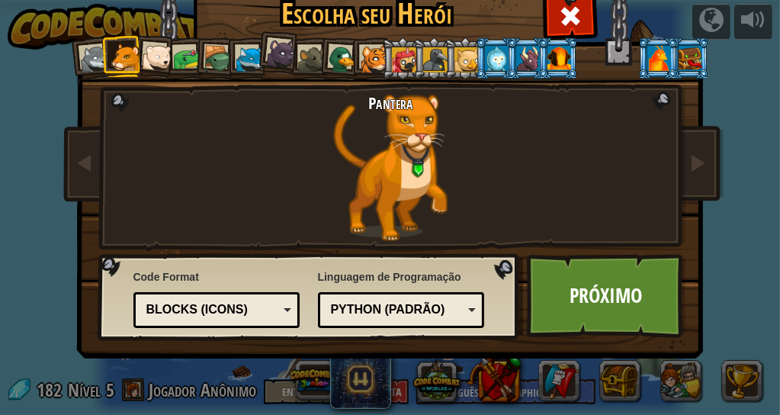
click at [144, 58] on div at bounding box center [156, 58] width 31 height 31
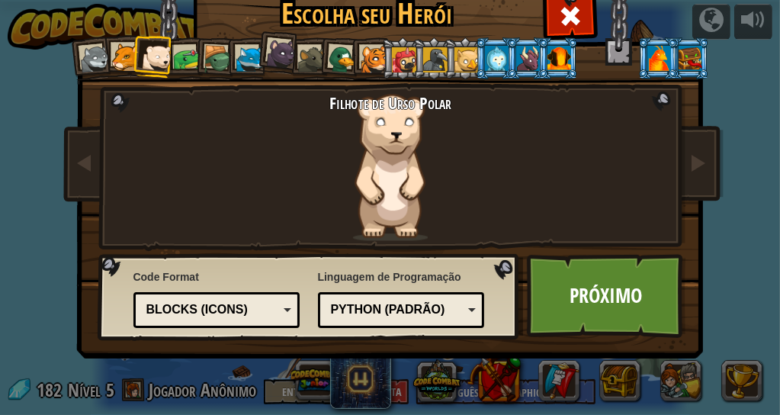
click at [175, 65] on div at bounding box center [188, 59] width 28 height 28
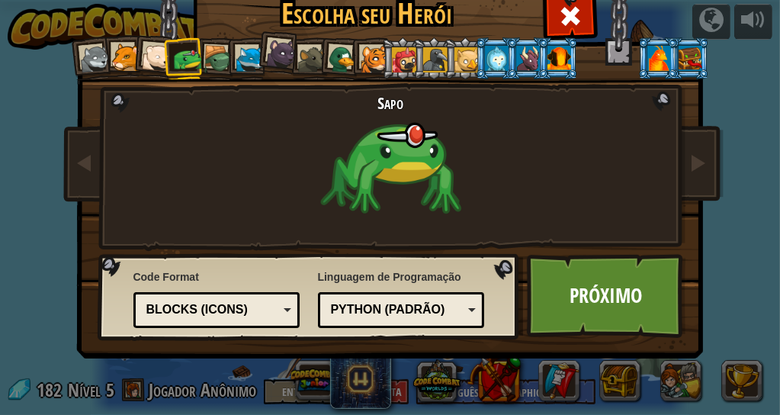
click at [207, 63] on div at bounding box center [218, 59] width 29 height 29
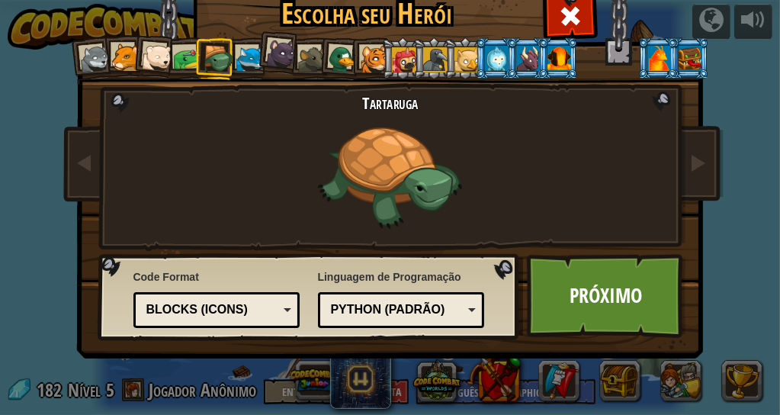
click at [229, 62] on li at bounding box center [215, 58] width 43 height 43
click at [246, 62] on div at bounding box center [250, 60] width 28 height 28
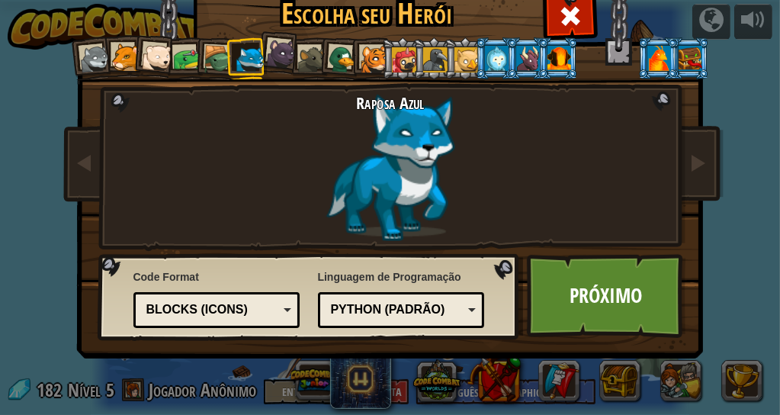
click at [277, 56] on div at bounding box center [280, 53] width 31 height 31
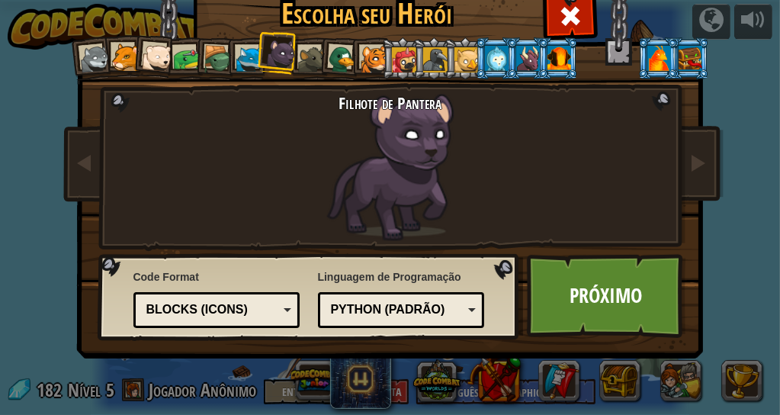
click at [299, 54] on div at bounding box center [312, 60] width 28 height 28
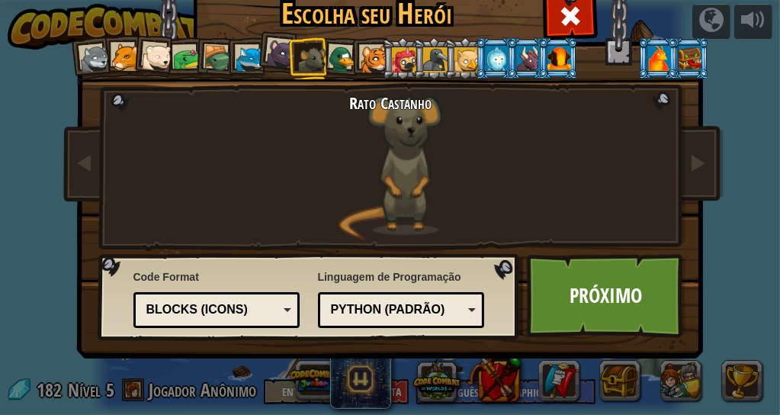
click at [333, 54] on div at bounding box center [344, 60] width 30 height 30
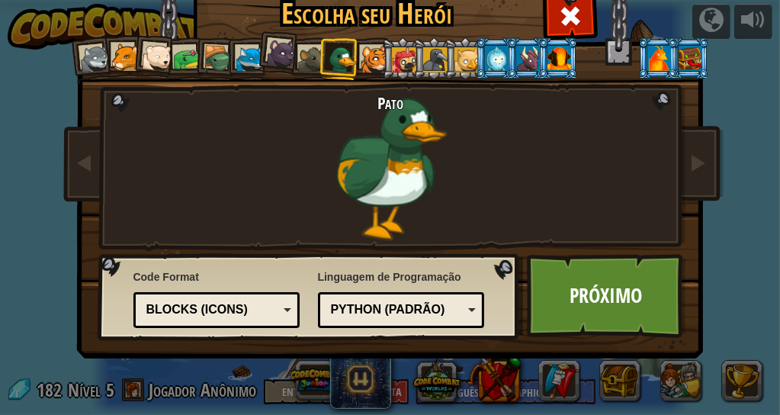
click at [361, 53] on div at bounding box center [375, 60] width 28 height 28
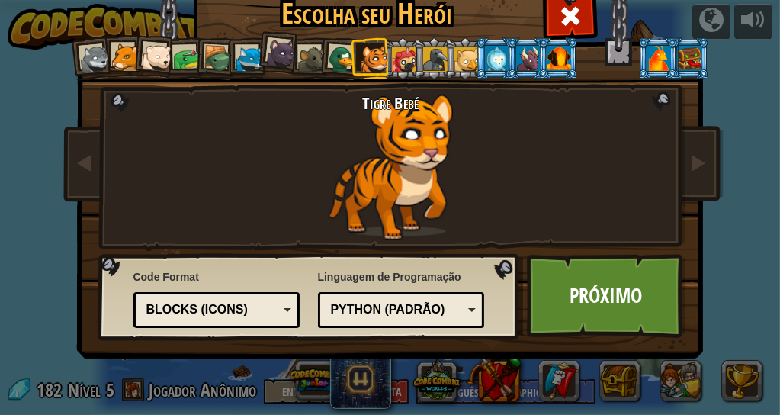
click at [265, 53] on div at bounding box center [280, 53] width 31 height 31
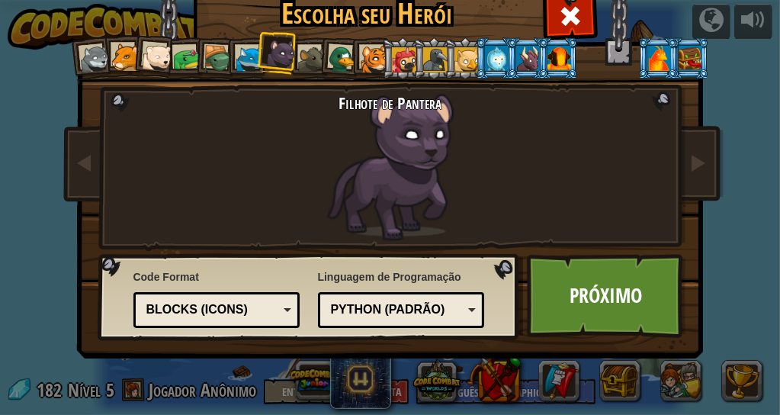
click at [236, 59] on div at bounding box center [250, 60] width 28 height 28
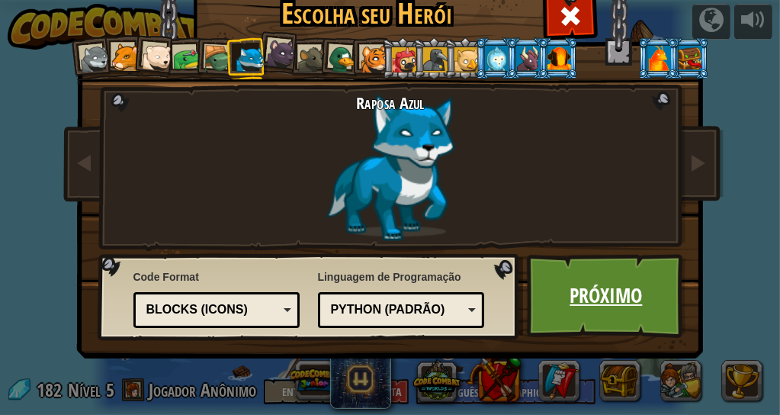
click at [624, 294] on link "Próximo" at bounding box center [606, 296] width 159 height 84
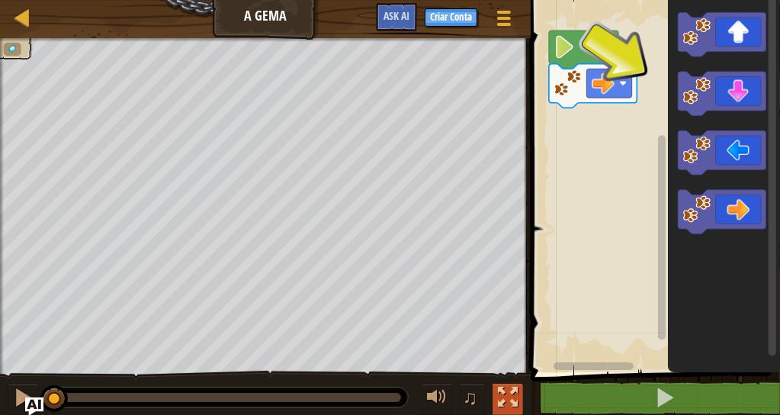
click at [506, 404] on div at bounding box center [508, 397] width 20 height 20
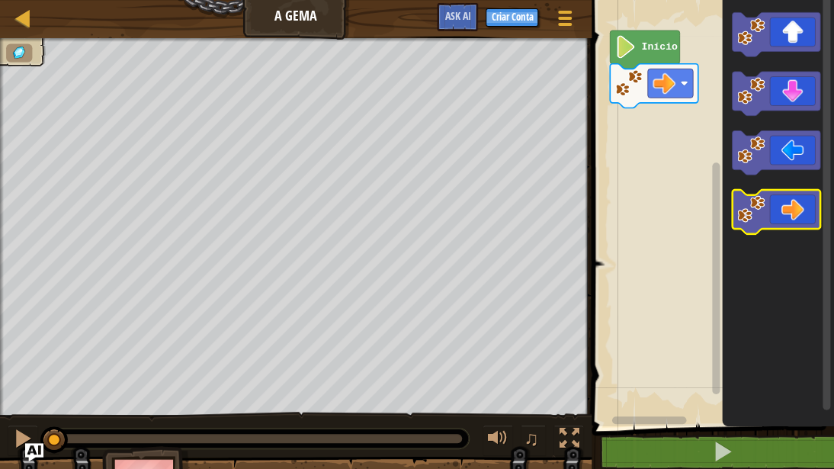
click at [779, 220] on icon "Espaço de trabalho do Blockly" at bounding box center [777, 212] width 88 height 44
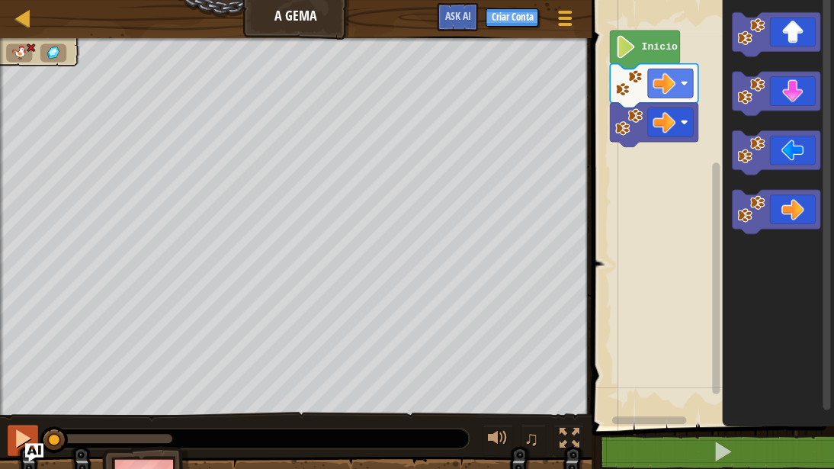
drag, startPoint x: 163, startPoint y: 439, endPoint x: 27, endPoint y: 425, distance: 137.3
click at [27, 414] on div "♫" at bounding box center [296, 435] width 592 height 46
click at [680, 131] on rect "Espaço de trabalho do Blockly" at bounding box center [670, 122] width 45 height 29
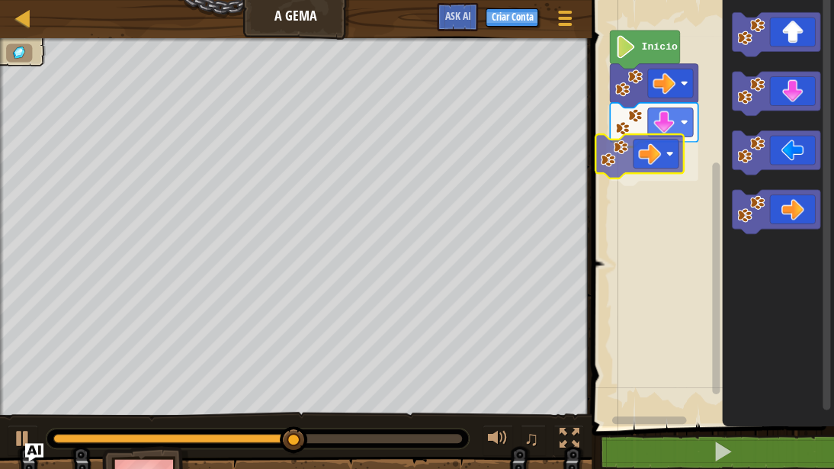
click at [624, 158] on div "Início" at bounding box center [710, 209] width 247 height 434
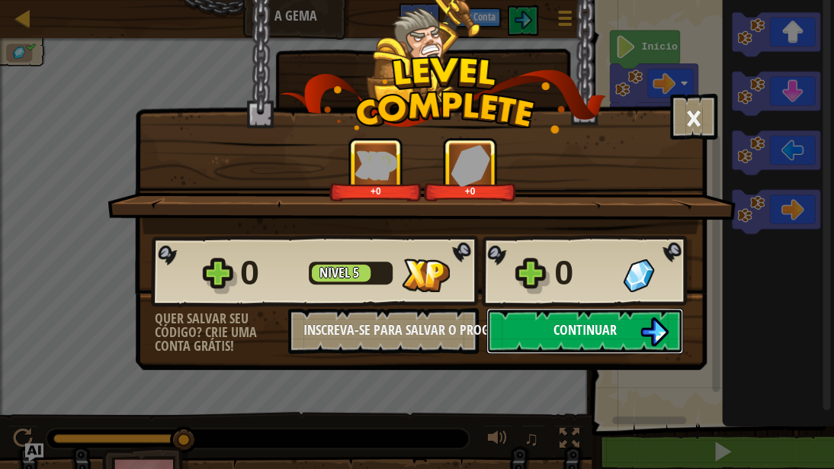
click at [565, 340] on button "Continuar" at bounding box center [585, 331] width 197 height 46
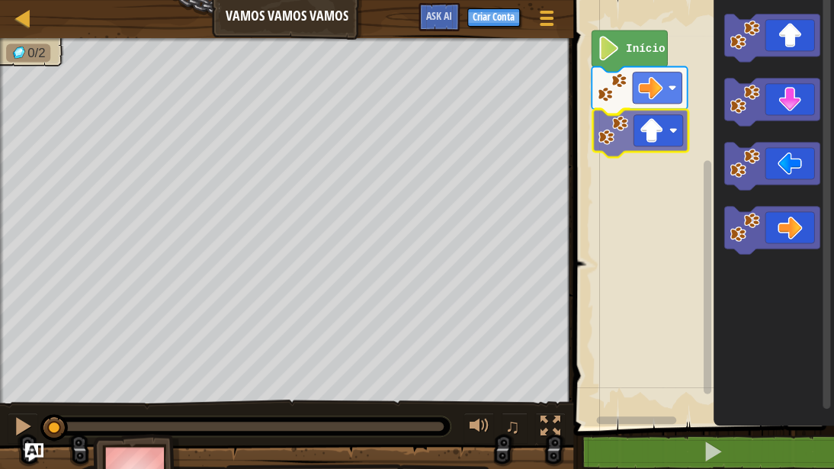
click at [618, 128] on div "Início" at bounding box center [701, 209] width 265 height 434
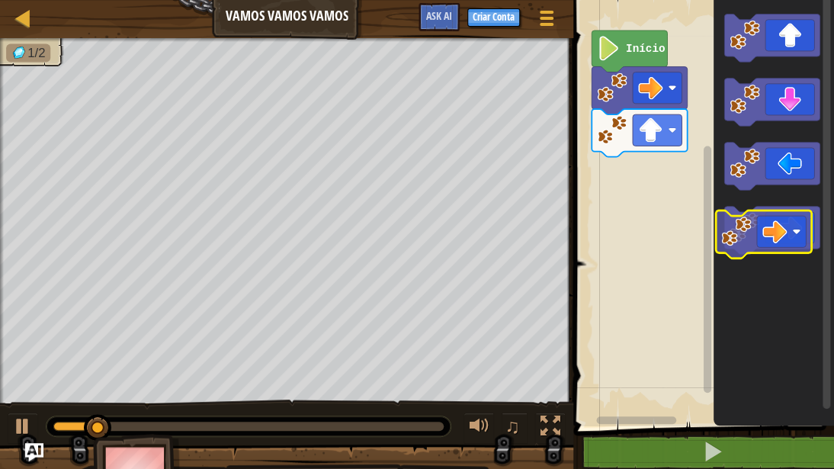
click at [754, 223] on g "Espaço de trabalho do Blockly" at bounding box center [772, 231] width 95 height 48
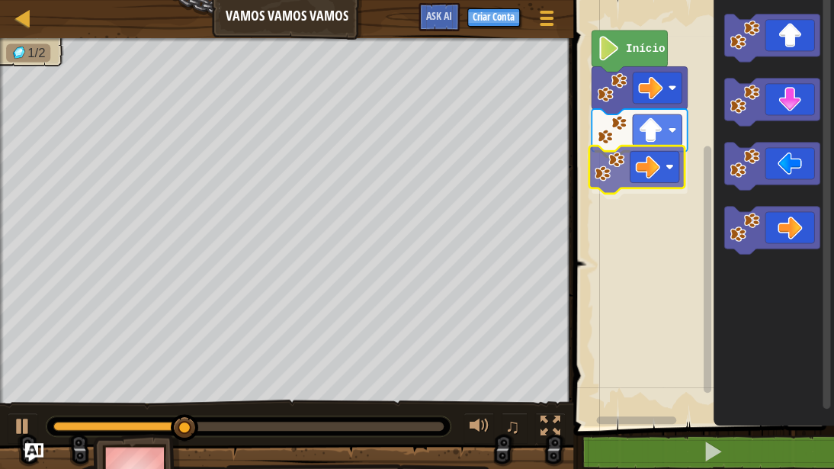
click at [619, 162] on div "Início" at bounding box center [701, 209] width 265 height 434
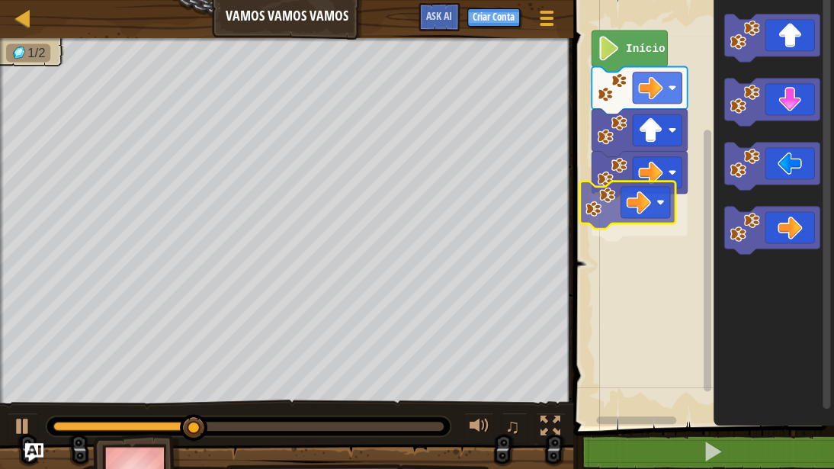
click at [601, 227] on div "Início" at bounding box center [701, 209] width 265 height 434
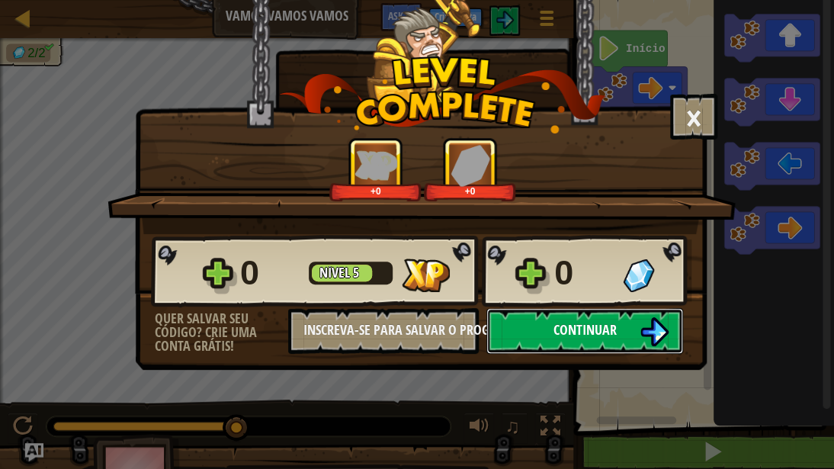
click at [528, 327] on button "Continuar" at bounding box center [585, 331] width 197 height 46
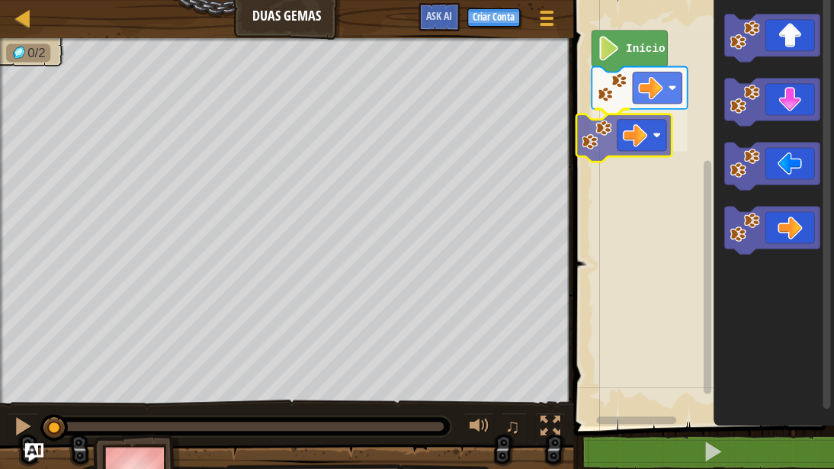
click at [592, 143] on div "Início" at bounding box center [701, 209] width 265 height 434
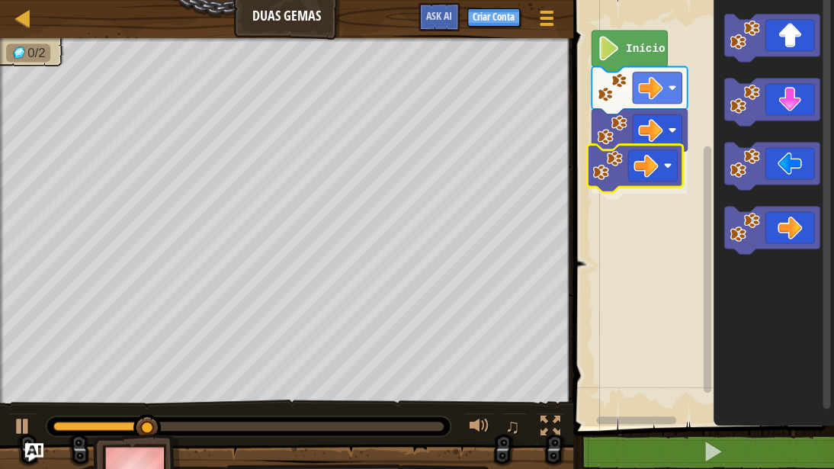
click at [599, 167] on div "Início" at bounding box center [701, 209] width 265 height 434
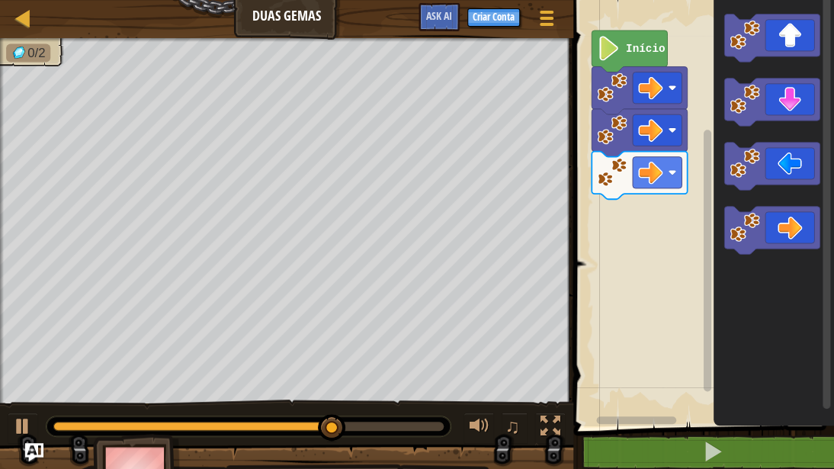
click at [726, 42] on g "Espaço de trabalho do Blockly" at bounding box center [772, 38] width 95 height 48
click at [677, 124] on div "Início" at bounding box center [701, 209] width 265 height 434
click at [640, 244] on div "Início" at bounding box center [701, 209] width 265 height 434
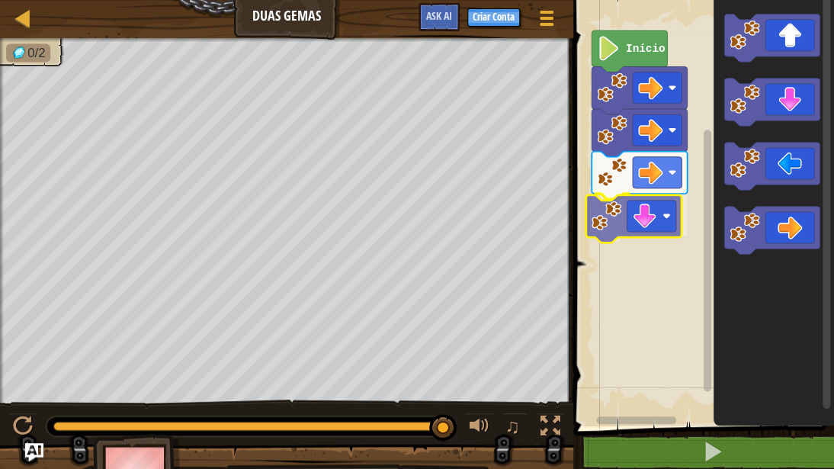
click at [610, 238] on div "Início" at bounding box center [701, 209] width 265 height 434
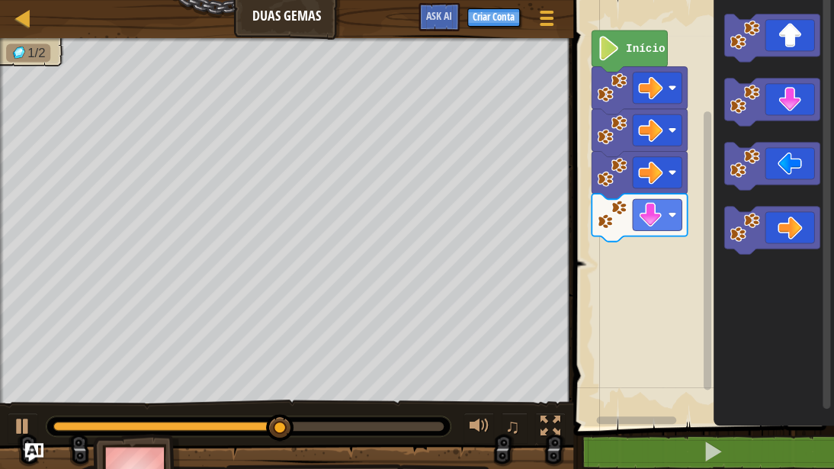
click at [644, 247] on div "Início" at bounding box center [701, 209] width 265 height 434
click at [709, 116] on div "Início" at bounding box center [701, 209] width 265 height 434
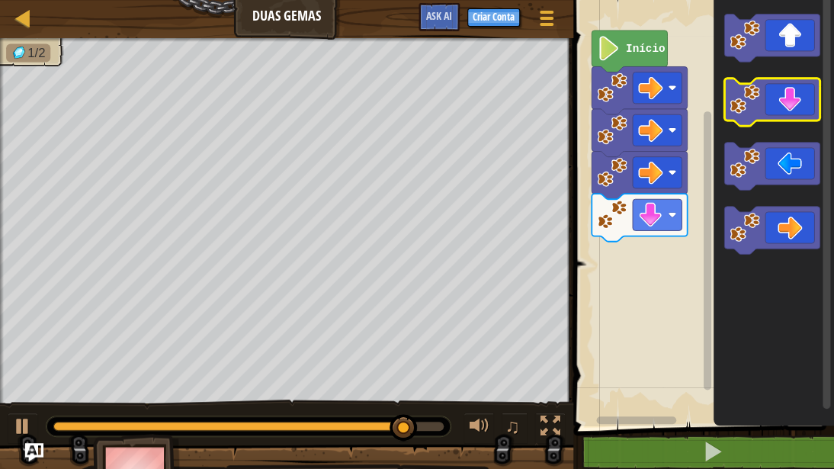
click at [731, 84] on g "Espaço de trabalho do Blockly" at bounding box center [772, 134] width 95 height 240
click at [659, 211] on div "Início" at bounding box center [701, 209] width 265 height 434
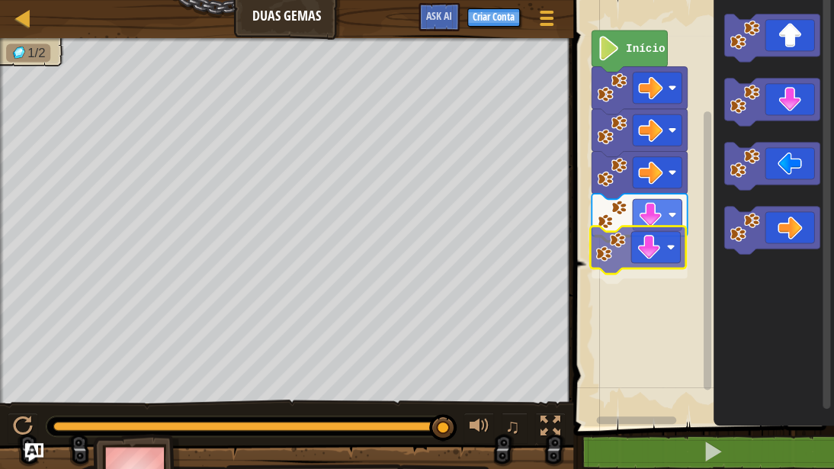
click at [625, 257] on div "Início" at bounding box center [701, 209] width 265 height 434
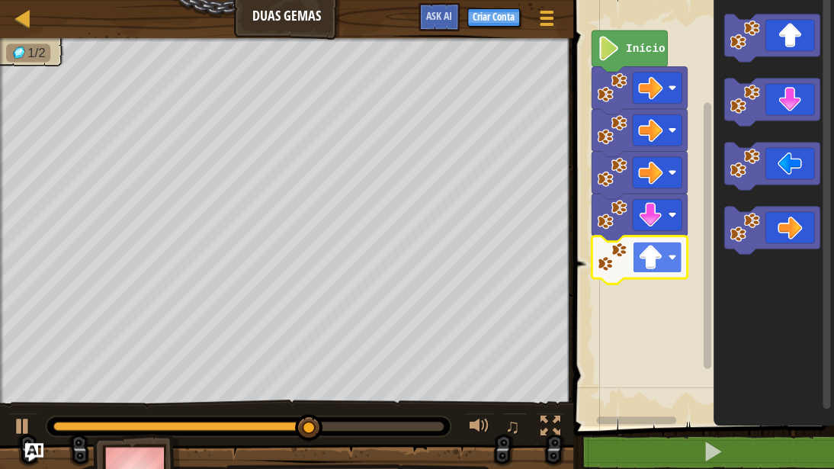
click at [667, 259] on rect "Espaço de trabalho do Blockly" at bounding box center [657, 257] width 49 height 31
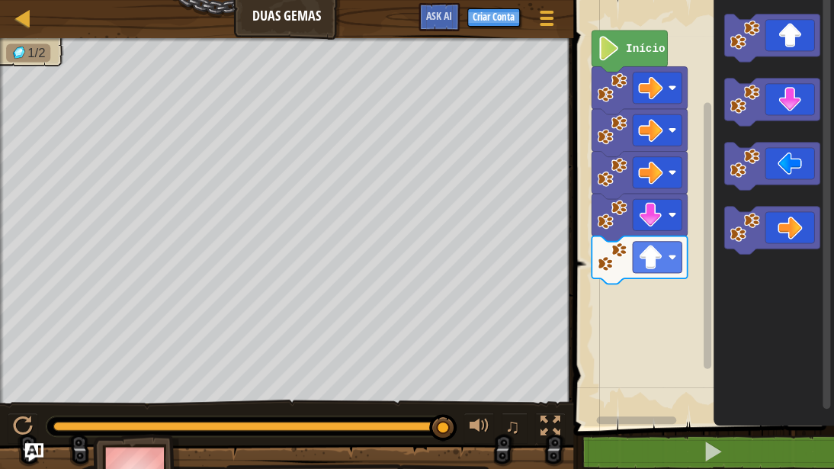
click at [674, 256] on div "Início" at bounding box center [701, 209] width 265 height 434
click at [702, 244] on div "Início" at bounding box center [701, 209] width 265 height 434
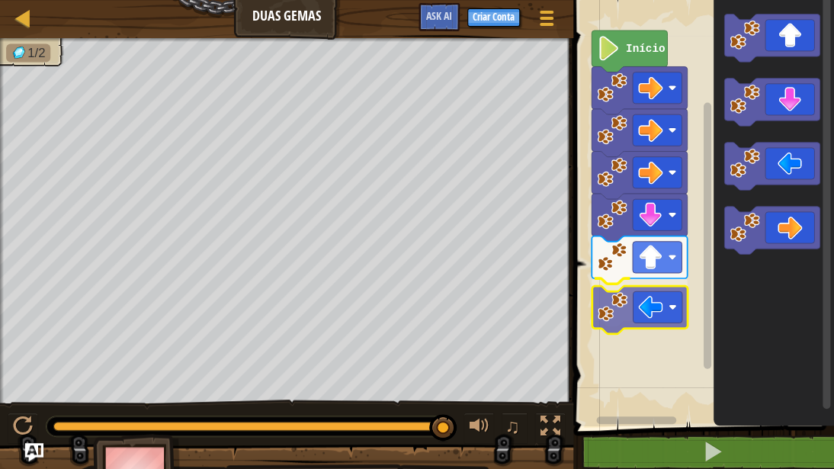
click at [607, 326] on div "Início" at bounding box center [701, 209] width 265 height 434
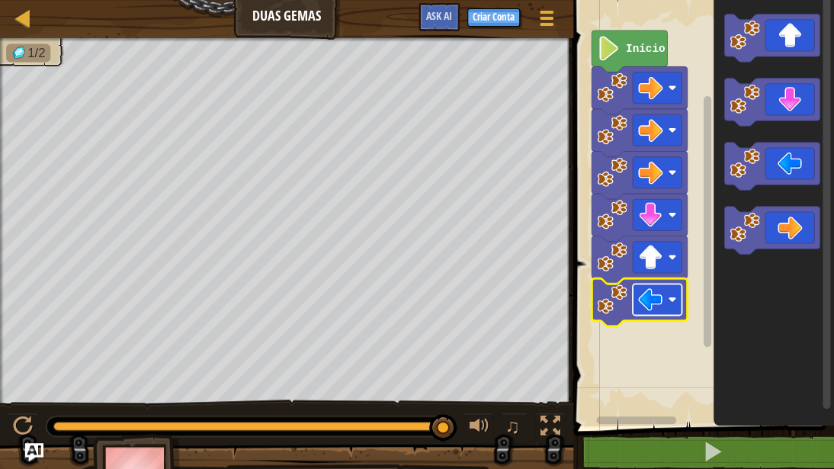
click at [679, 307] on rect "Espaço de trabalho do Blockly" at bounding box center [657, 299] width 49 height 31
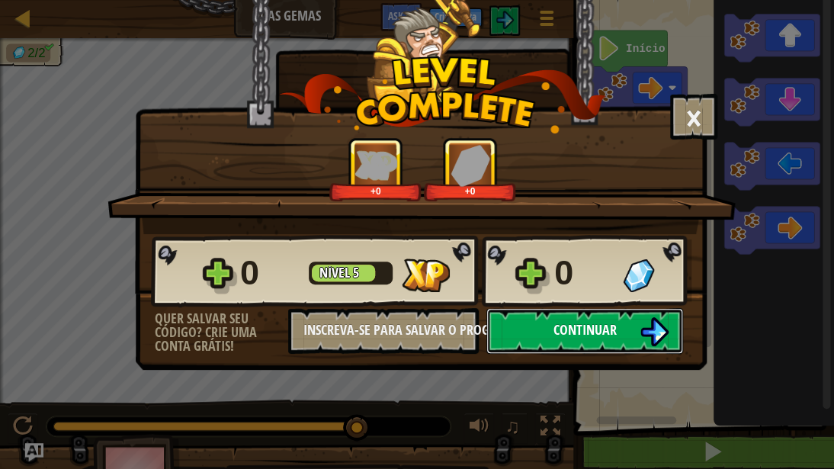
click at [600, 336] on span "Continuar" at bounding box center [585, 329] width 63 height 19
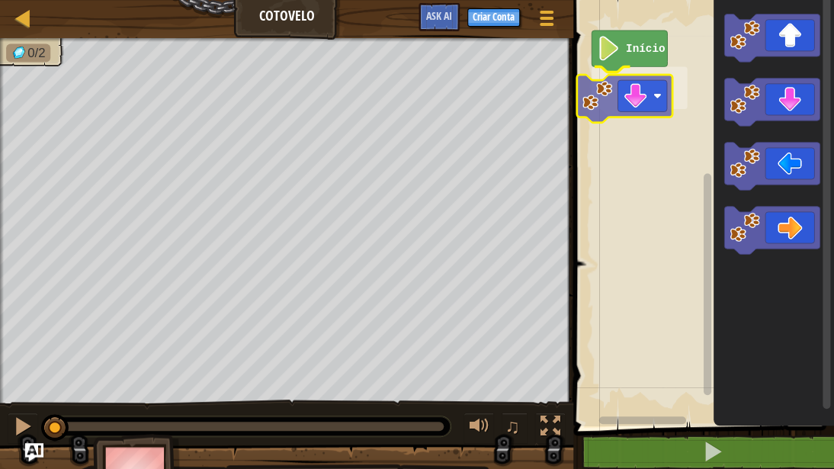
click at [592, 111] on div "Início" at bounding box center [701, 209] width 265 height 434
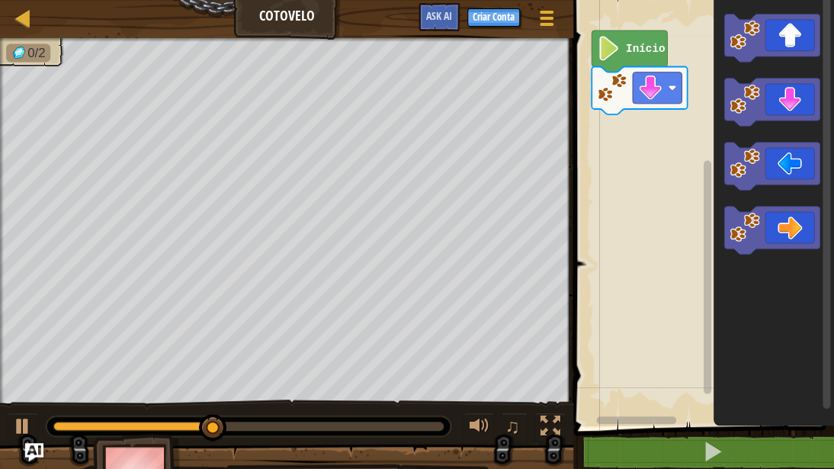
click at [652, 142] on div "Início" at bounding box center [701, 209] width 265 height 434
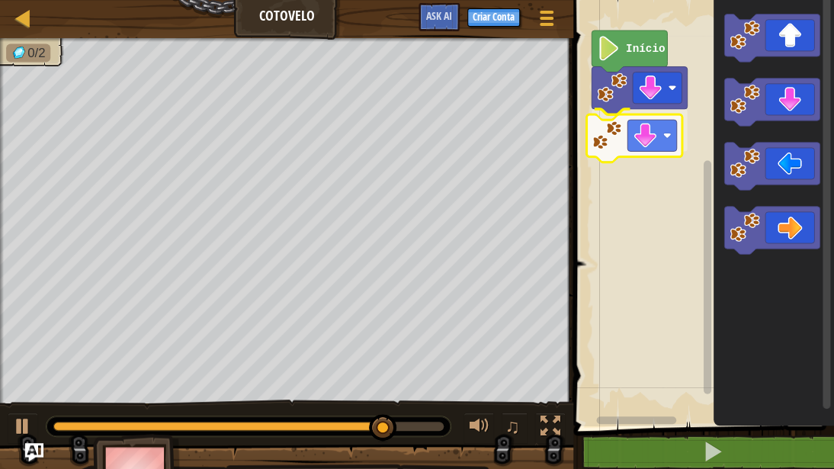
click at [602, 137] on div "Início" at bounding box center [701, 209] width 265 height 434
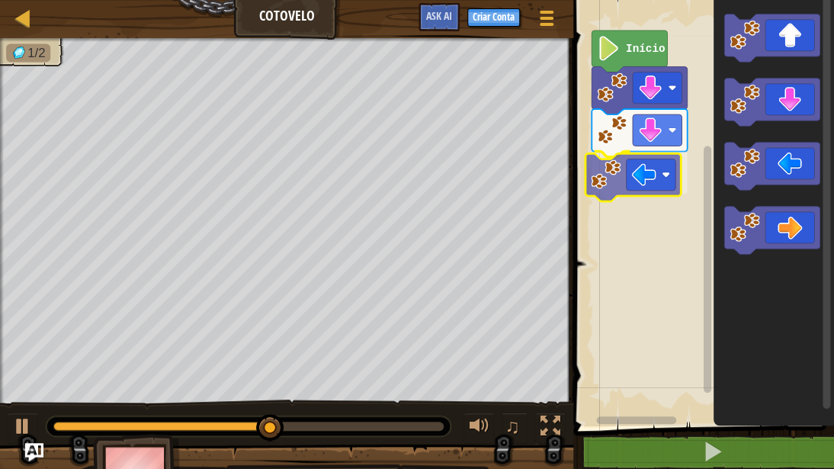
click at [618, 196] on div "Início" at bounding box center [701, 209] width 265 height 434
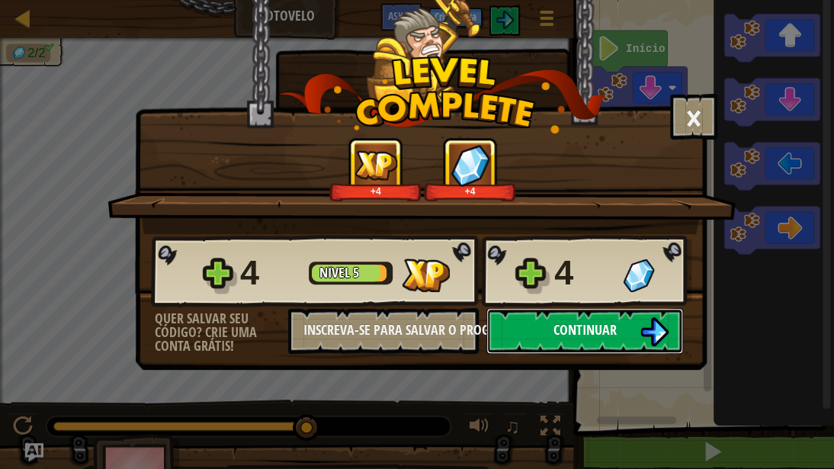
click at [595, 326] on span "Continuar" at bounding box center [585, 329] width 63 height 19
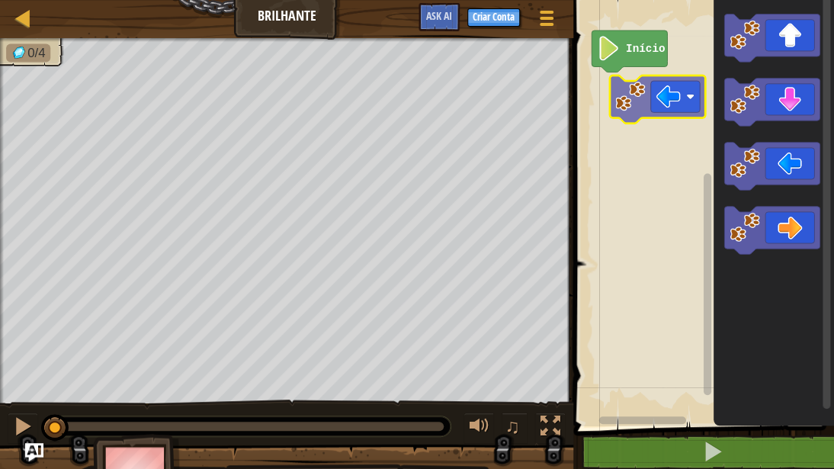
click at [606, 98] on div "Início" at bounding box center [701, 209] width 265 height 434
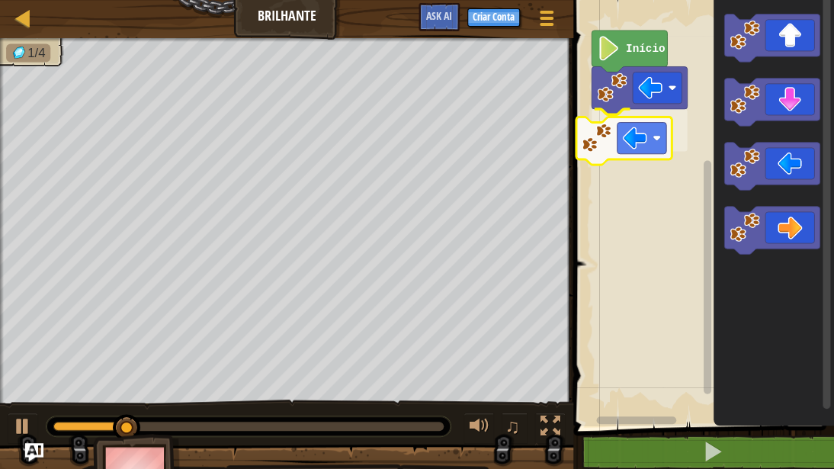
click at [599, 155] on div "Início" at bounding box center [701, 209] width 265 height 434
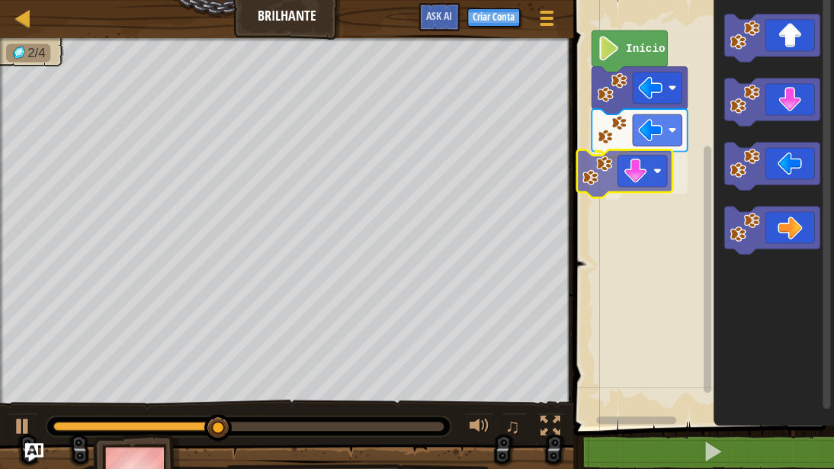
click at [603, 178] on div "Início" at bounding box center [701, 209] width 265 height 434
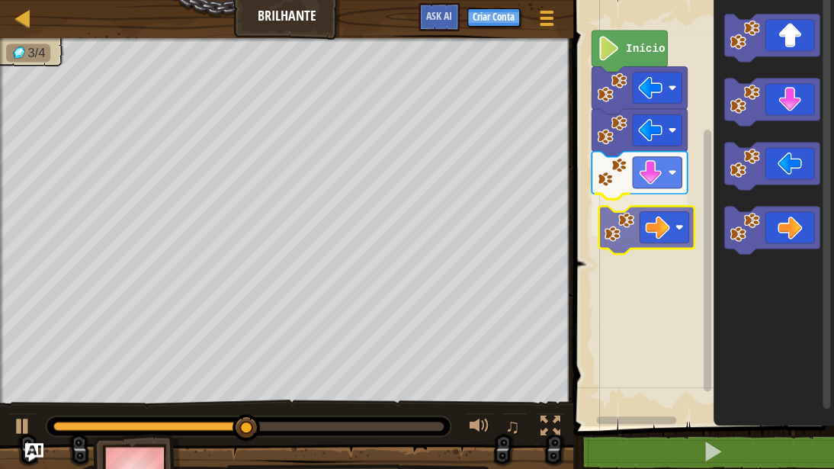
click at [610, 226] on div "Início" at bounding box center [701, 209] width 265 height 434
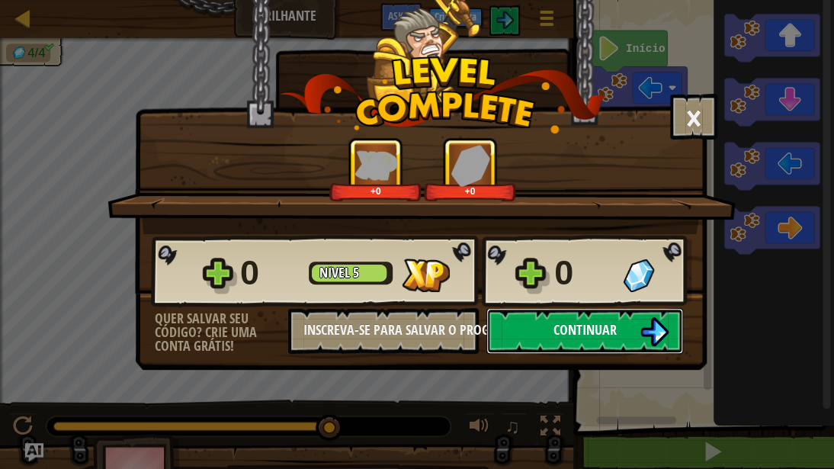
click at [611, 341] on button "Continuar" at bounding box center [585, 331] width 197 height 46
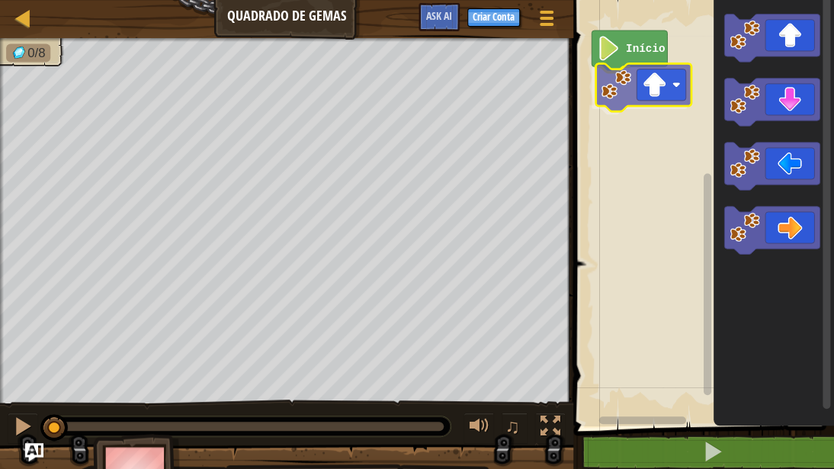
click at [601, 85] on div "Início" at bounding box center [701, 209] width 265 height 434
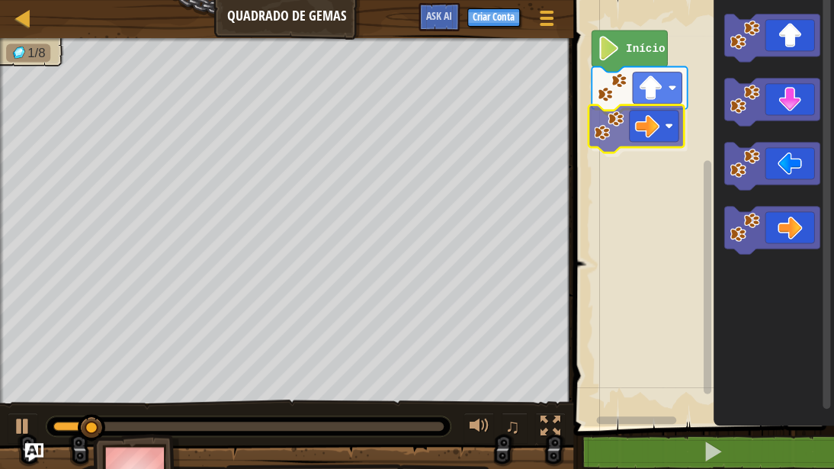
click at [596, 132] on div "Início" at bounding box center [701, 209] width 265 height 434
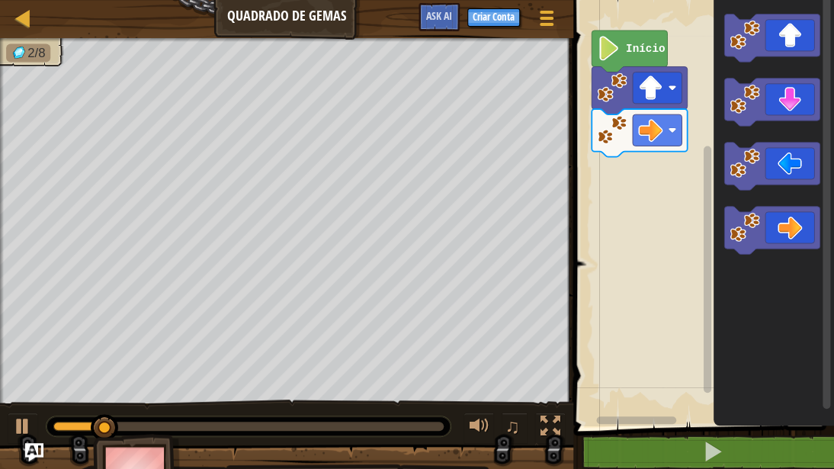
click at [616, 182] on div "Início" at bounding box center [701, 209] width 265 height 434
click at [686, 169] on div "Início" at bounding box center [701, 209] width 265 height 434
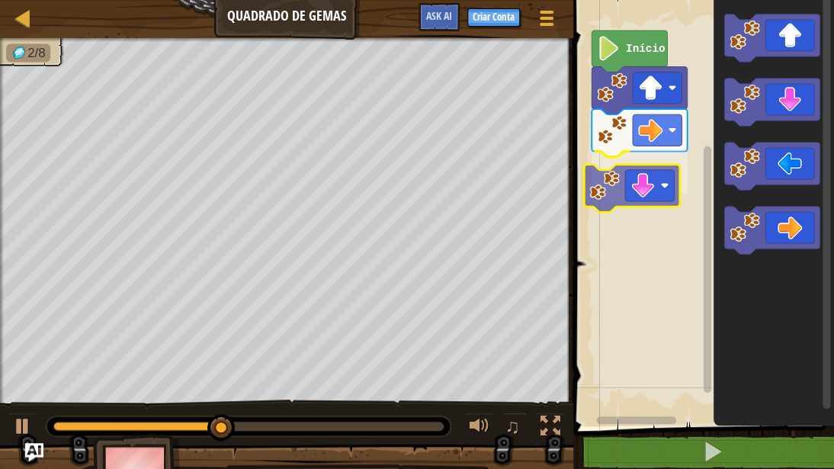
click at [607, 194] on div "Início" at bounding box center [701, 209] width 265 height 434
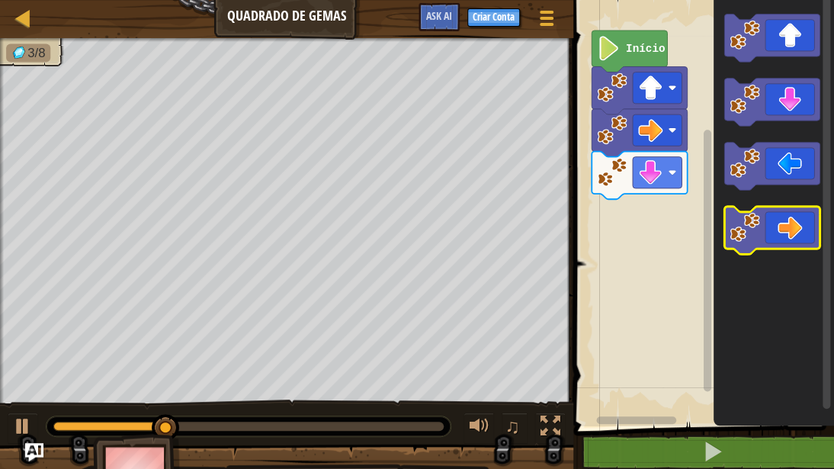
click at [711, 167] on div "Início" at bounding box center [701, 209] width 265 height 434
click at [670, 205] on div "Início" at bounding box center [701, 209] width 265 height 434
click at [667, 153] on div "Início" at bounding box center [701, 209] width 265 height 434
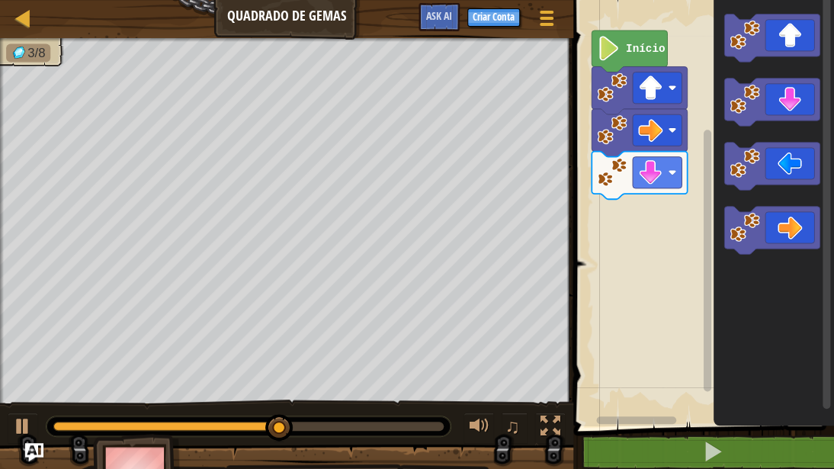
click at [729, 149] on g "Espaço de trabalho do Blockly" at bounding box center [772, 134] width 95 height 240
click at [740, 86] on image "Espaço de trabalho do Blockly" at bounding box center [745, 99] width 30 height 30
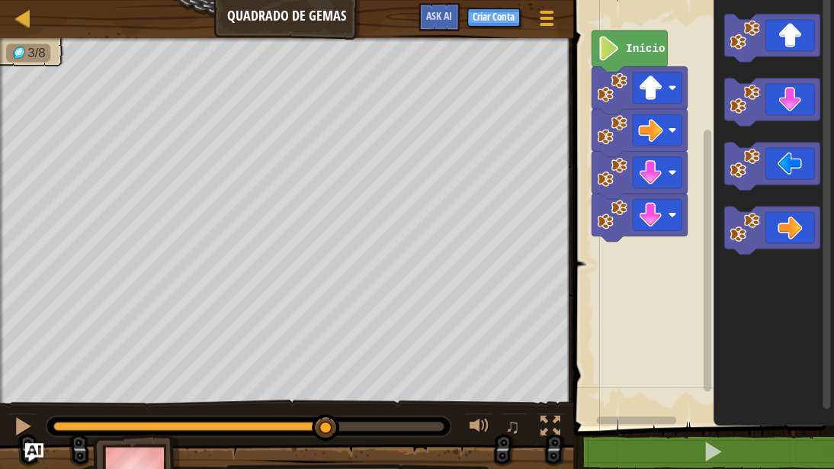
click at [697, 172] on div "Início" at bounding box center [701, 209] width 265 height 434
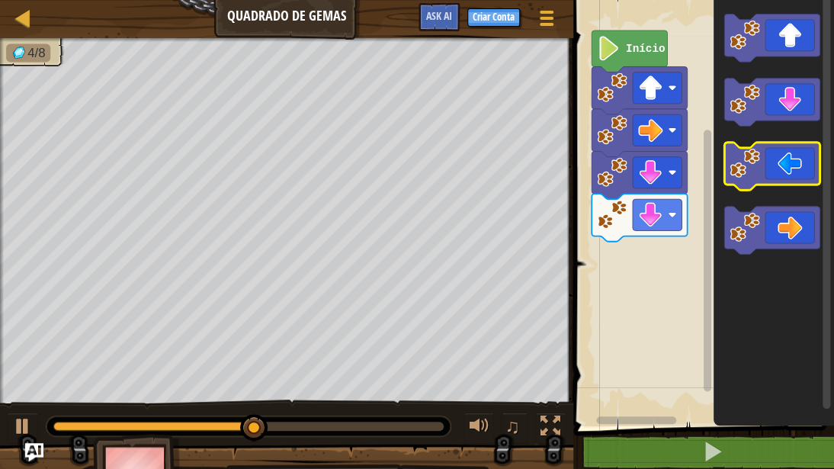
click at [735, 183] on icon "Espaço de trabalho do Blockly" at bounding box center [772, 167] width 95 height 48
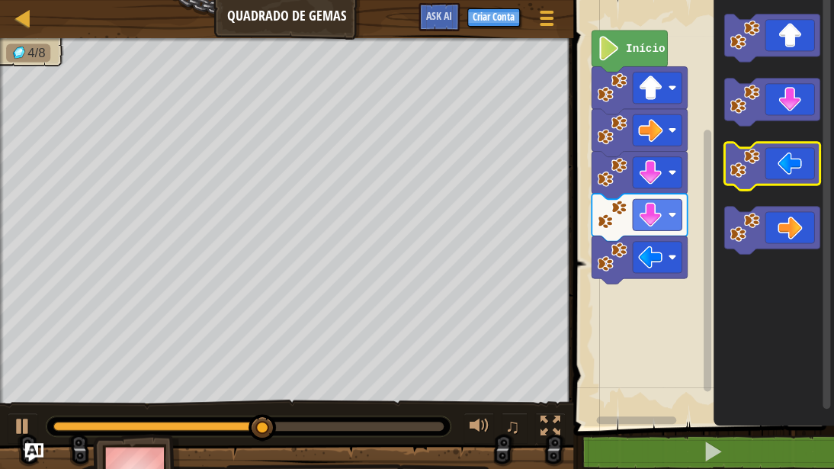
click at [735, 183] on icon "Espaço de trabalho do Blockly" at bounding box center [772, 167] width 95 height 48
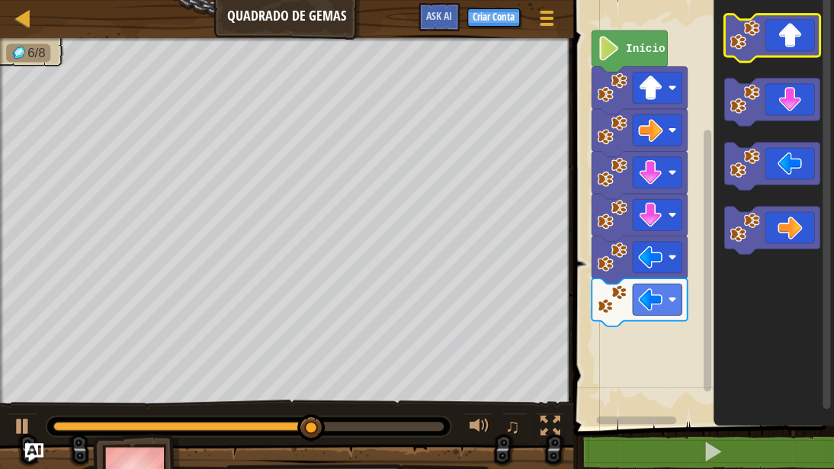
click at [739, 43] on image "Espaço de trabalho do Blockly" at bounding box center [745, 35] width 30 height 30
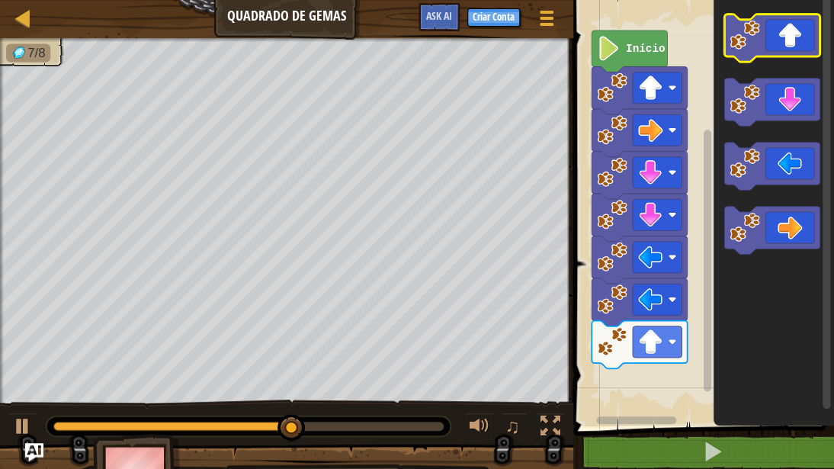
click at [741, 49] on image "Espaço de trabalho do Blockly" at bounding box center [745, 35] width 30 height 30
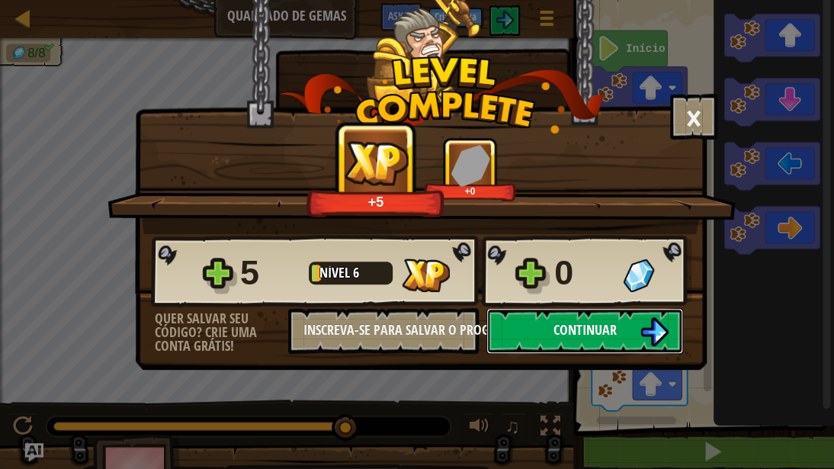
click at [630, 332] on button "Continuar" at bounding box center [585, 331] width 197 height 46
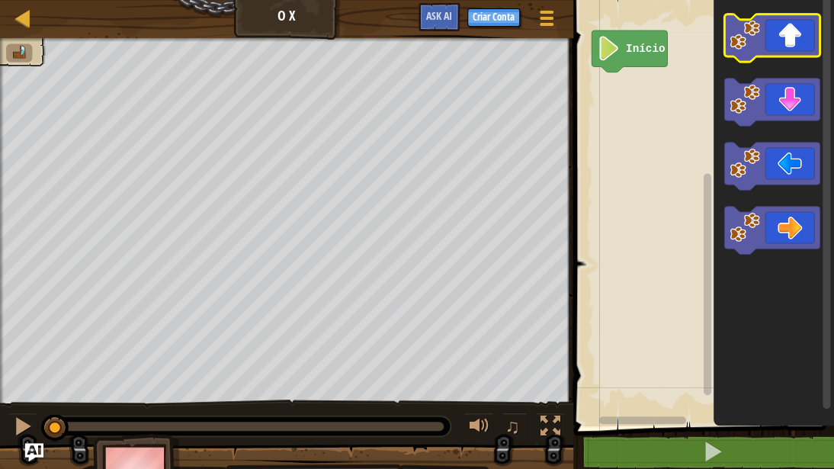
click at [754, 41] on image "Espaço de trabalho do Blockly" at bounding box center [745, 35] width 30 height 30
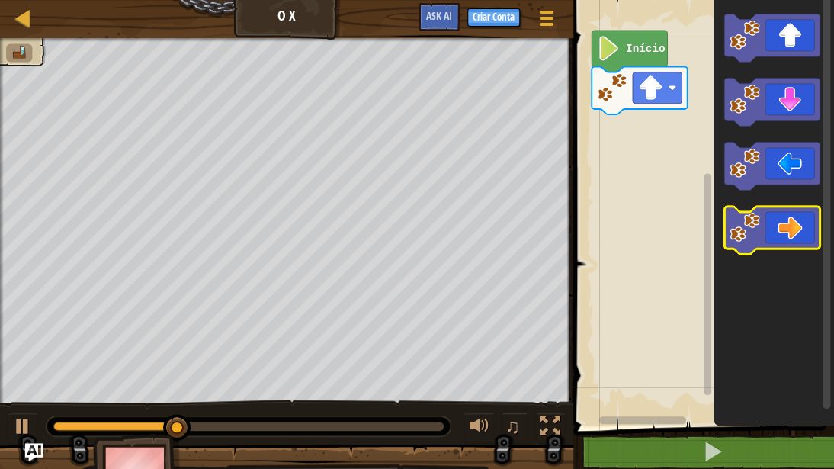
click at [738, 233] on image "Espaço de trabalho do Blockly" at bounding box center [745, 228] width 30 height 30
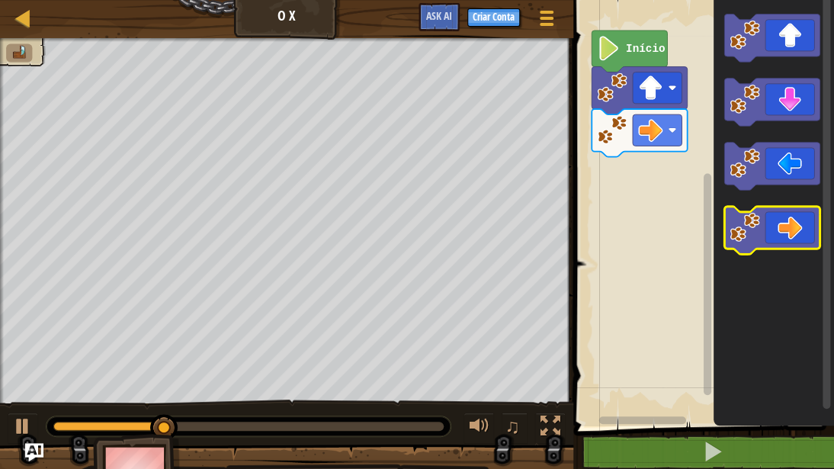
click at [739, 235] on image "Espaço de trabalho do Blockly" at bounding box center [745, 228] width 30 height 30
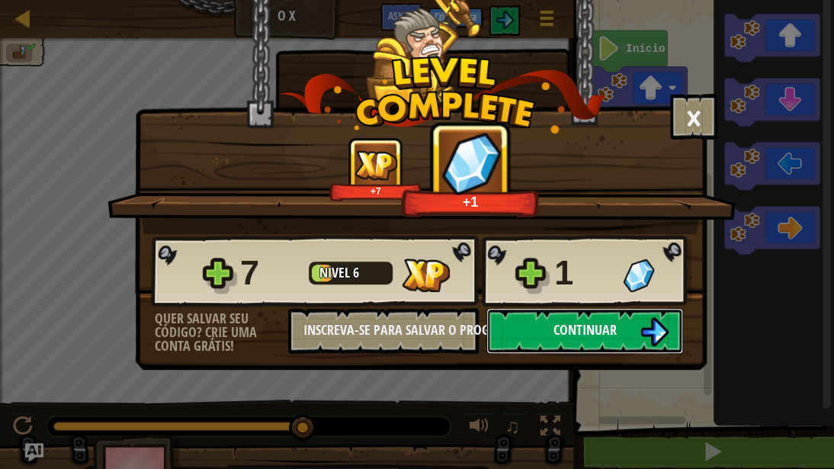
click at [595, 336] on span "Continuar" at bounding box center [585, 329] width 63 height 19
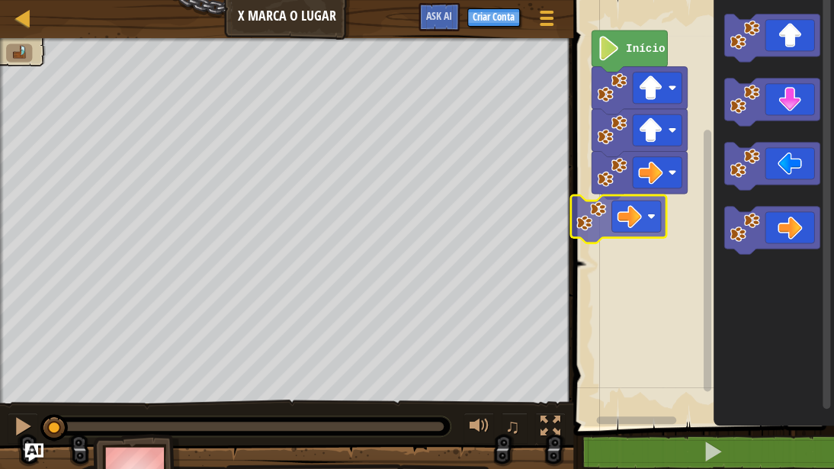
click at [601, 212] on div "Início" at bounding box center [701, 209] width 265 height 434
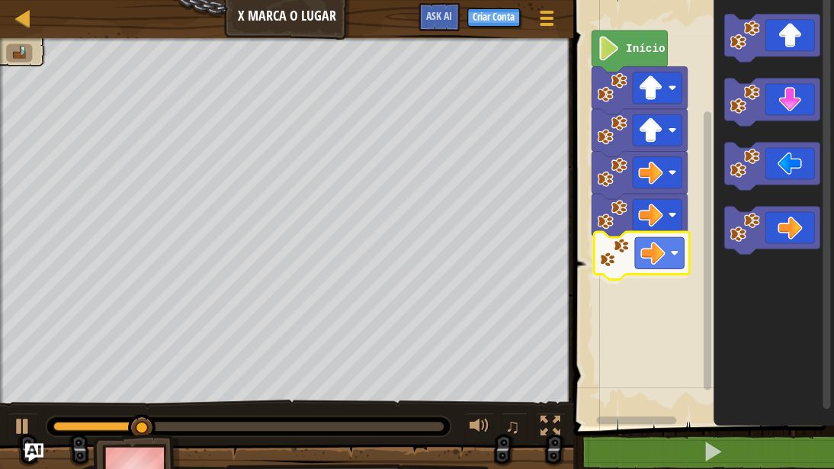
click at [630, 263] on div "Início" at bounding box center [701, 209] width 265 height 434
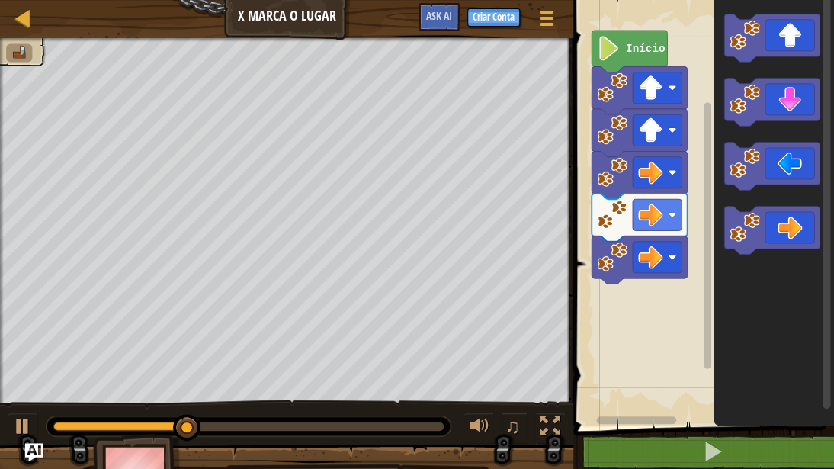
click at [683, 214] on div "Início" at bounding box center [701, 209] width 265 height 434
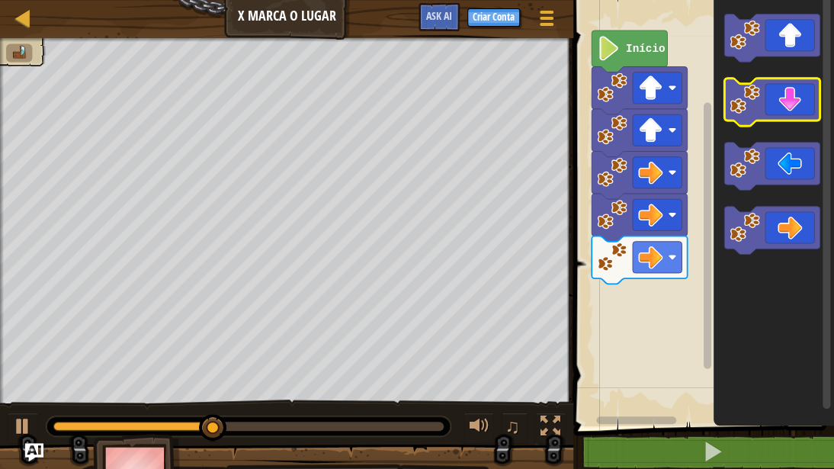
click at [746, 109] on image "Espaço de trabalho do Blockly" at bounding box center [745, 99] width 30 height 30
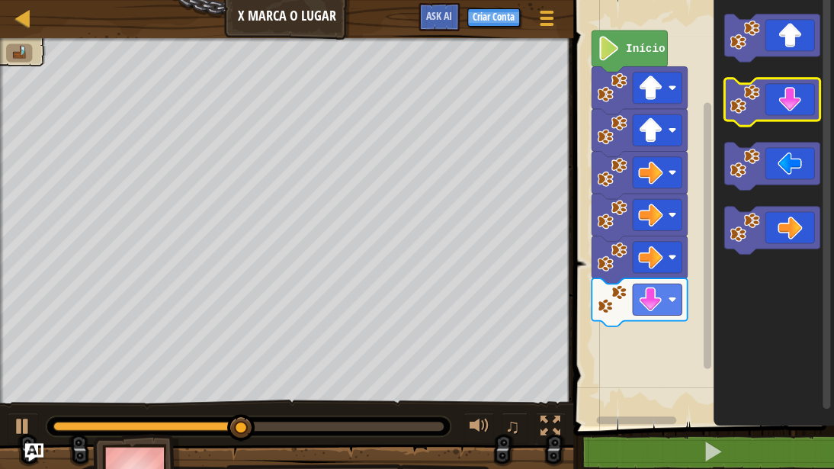
click at [746, 109] on image "Espaço de trabalho do Blockly" at bounding box center [745, 99] width 30 height 30
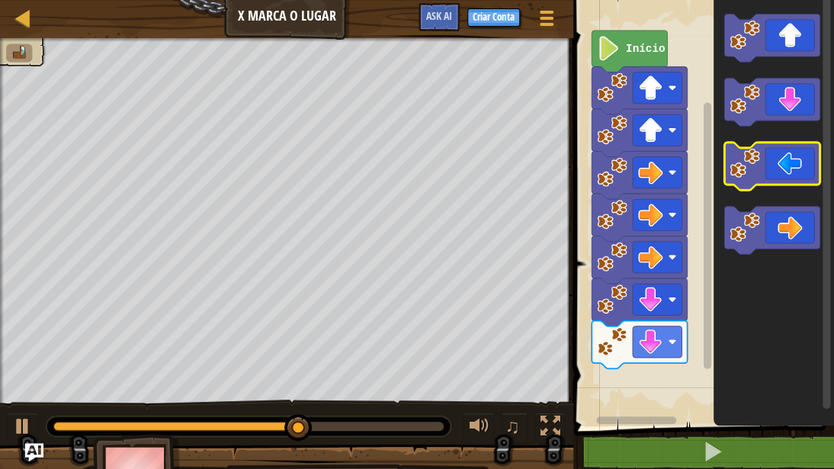
click at [747, 168] on image "Espaço de trabalho do Blockly" at bounding box center [745, 164] width 30 height 30
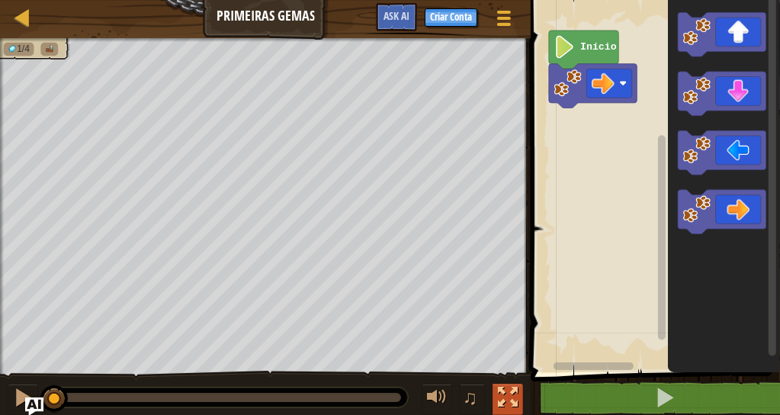
click at [507, 395] on div at bounding box center [508, 397] width 20 height 20
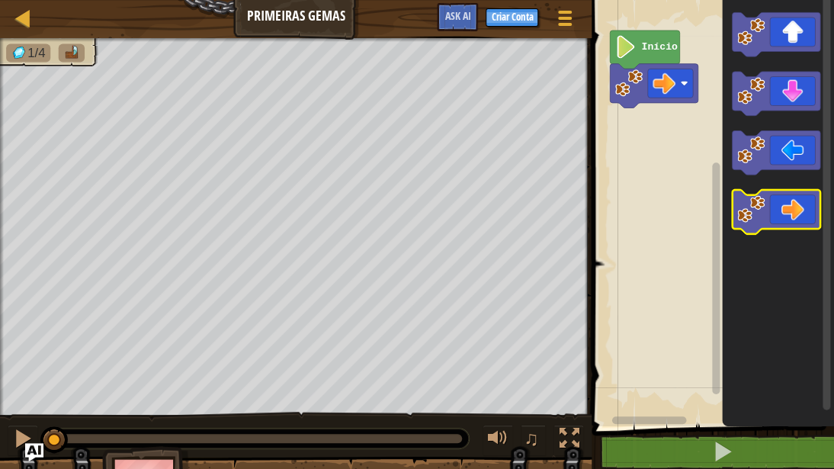
click at [760, 223] on image "Espaço de trabalho do Blockly" at bounding box center [751, 208] width 27 height 27
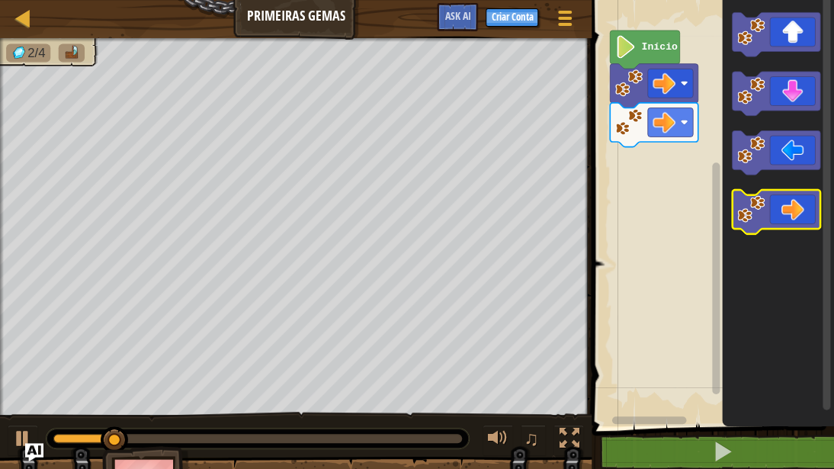
click at [760, 223] on image "Espaço de trabalho do Blockly" at bounding box center [751, 208] width 27 height 27
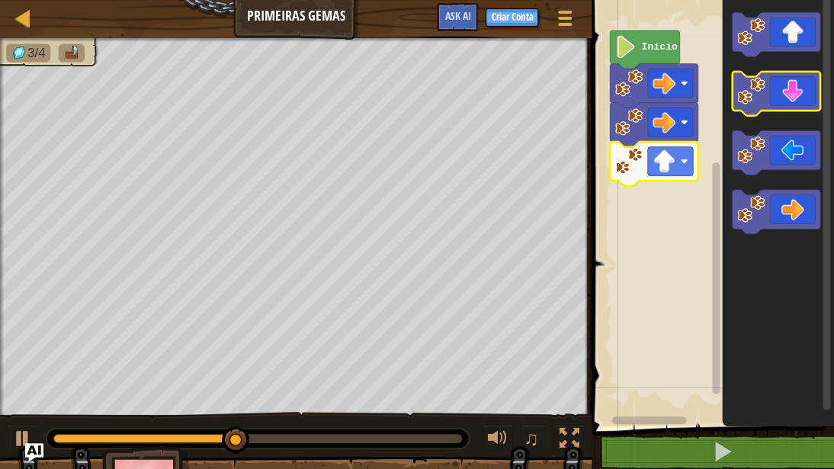
click at [758, 94] on image "Espaço de trabalho do Blockly" at bounding box center [751, 90] width 27 height 27
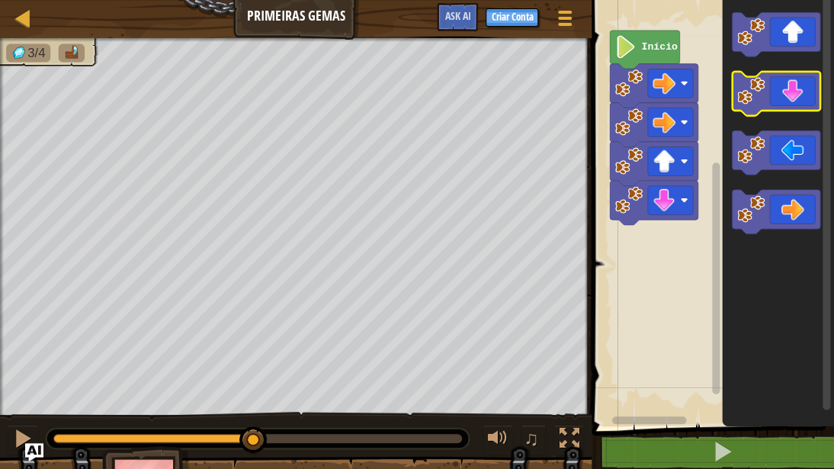
click at [758, 94] on image "Espaço de trabalho do Blockly" at bounding box center [751, 90] width 27 height 27
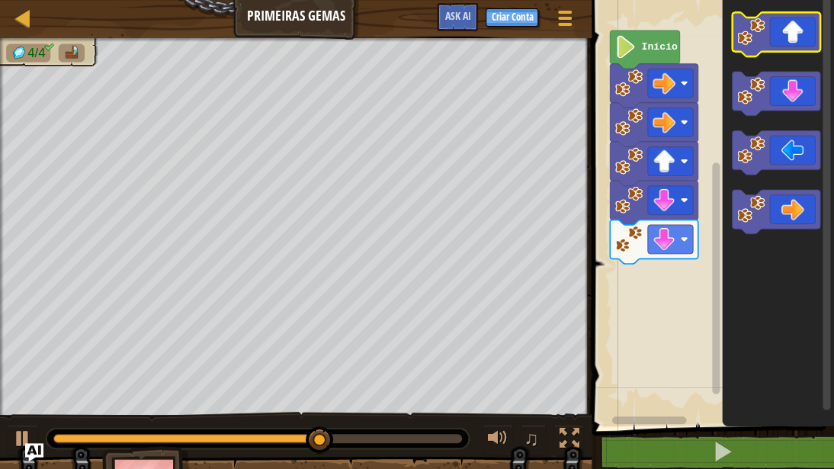
click at [756, 42] on image "Espaço de trabalho do Blockly" at bounding box center [751, 31] width 27 height 27
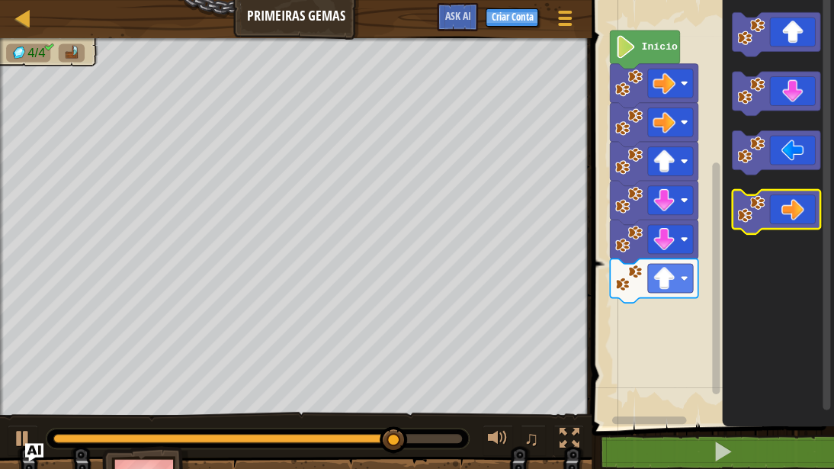
click at [762, 211] on image "Espaço de trabalho do Blockly" at bounding box center [751, 208] width 27 height 27
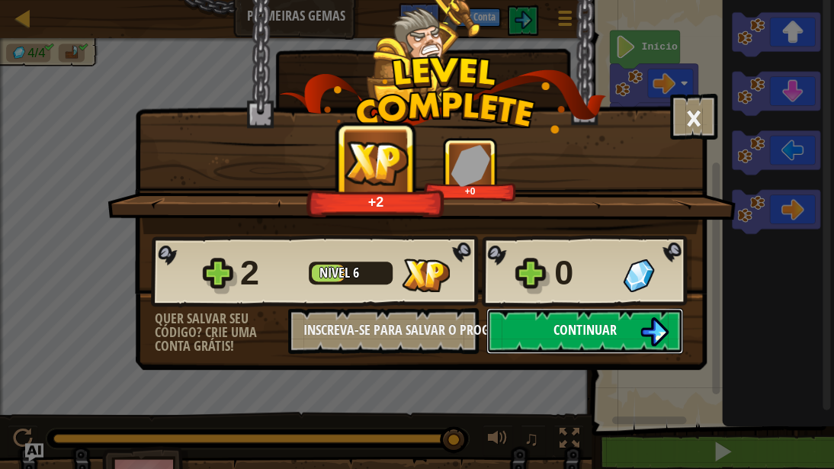
click at [593, 314] on button "Continuar" at bounding box center [585, 331] width 197 height 46
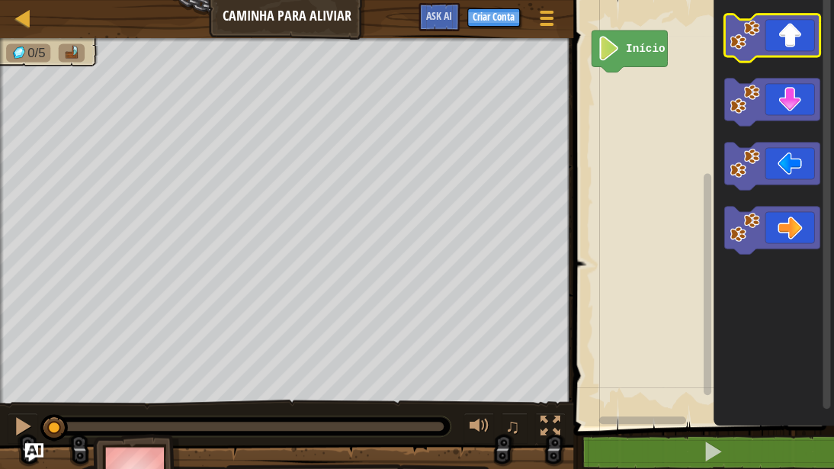
click at [743, 46] on image "Espaço de trabalho do Blockly" at bounding box center [745, 35] width 30 height 30
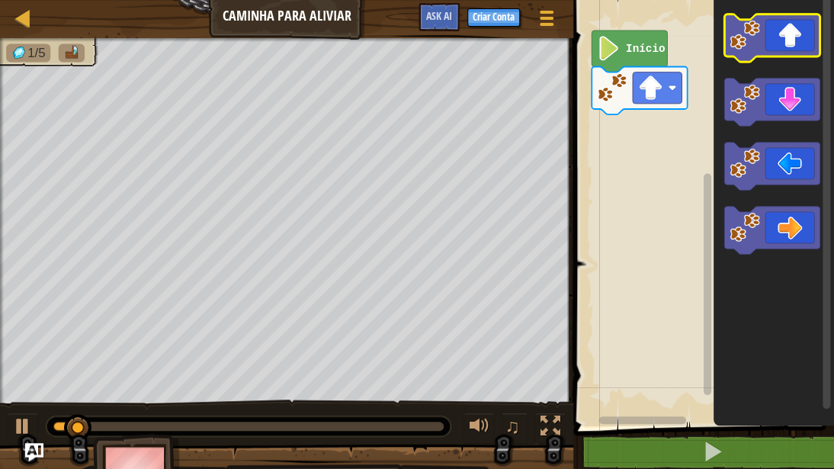
click at [743, 46] on image "Espaço de trabalho do Blockly" at bounding box center [745, 35] width 30 height 30
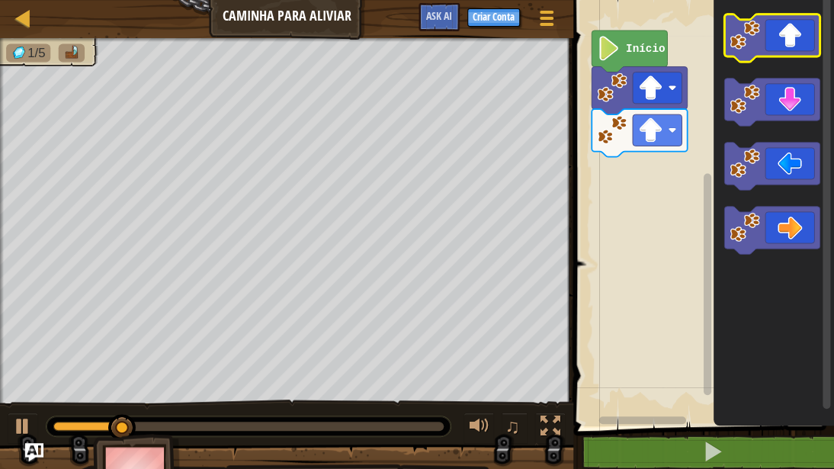
click at [743, 46] on image "Espaço de trabalho do Blockly" at bounding box center [745, 35] width 30 height 30
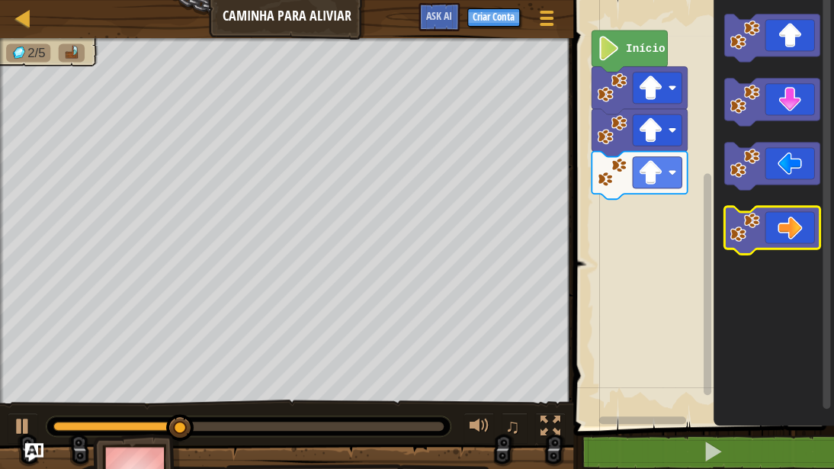
click at [750, 220] on image "Espaço de trabalho do Blockly" at bounding box center [745, 228] width 30 height 30
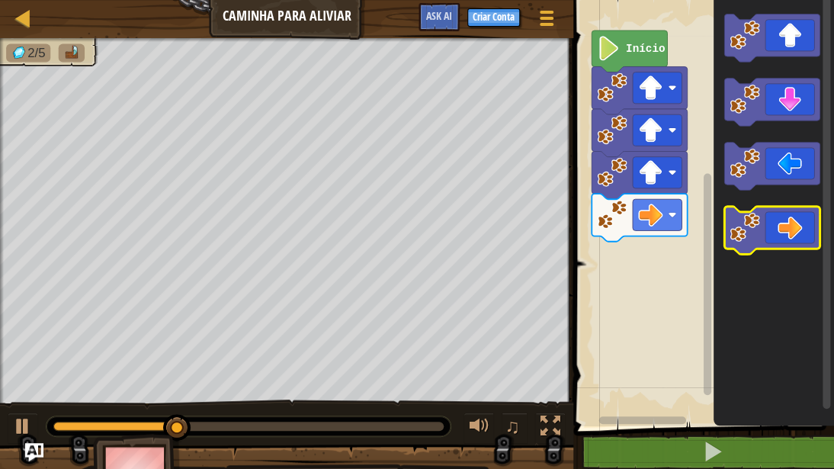
click at [750, 220] on image "Espaço de trabalho do Blockly" at bounding box center [745, 228] width 30 height 30
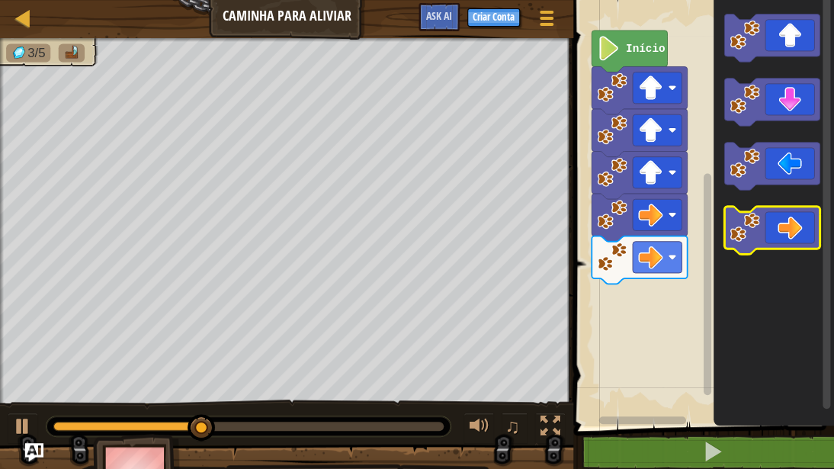
click at [750, 220] on image "Espaço de trabalho do Blockly" at bounding box center [745, 228] width 30 height 30
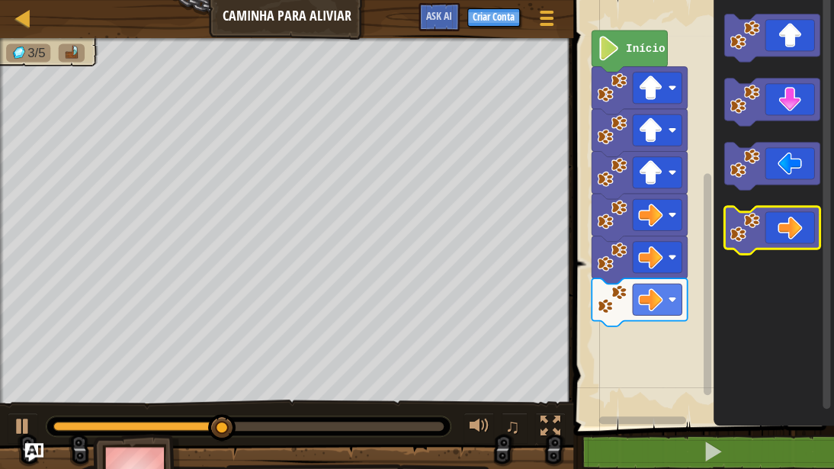
click at [750, 220] on image "Espaço de trabalho do Blockly" at bounding box center [745, 228] width 30 height 30
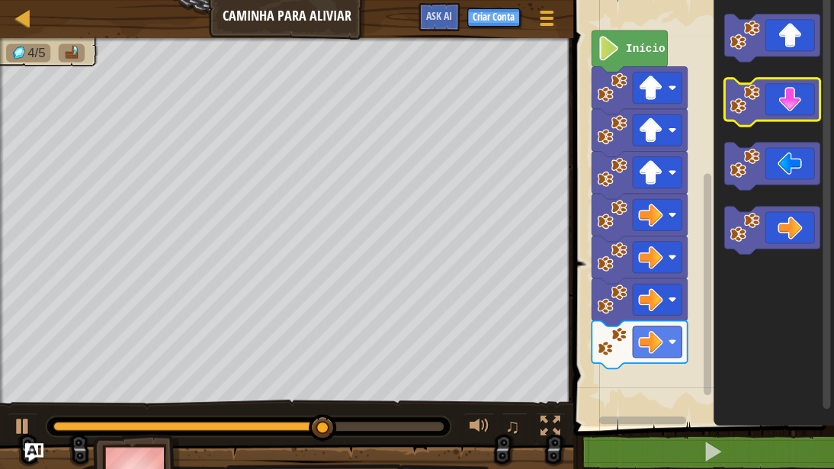
click at [747, 102] on image "Espaço de trabalho do Blockly" at bounding box center [745, 99] width 30 height 30
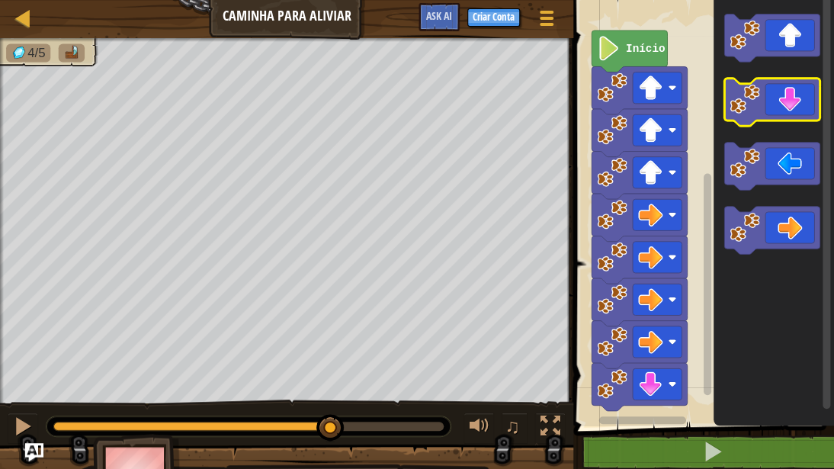
click at [747, 102] on image "Espaço de trabalho do Blockly" at bounding box center [745, 99] width 30 height 30
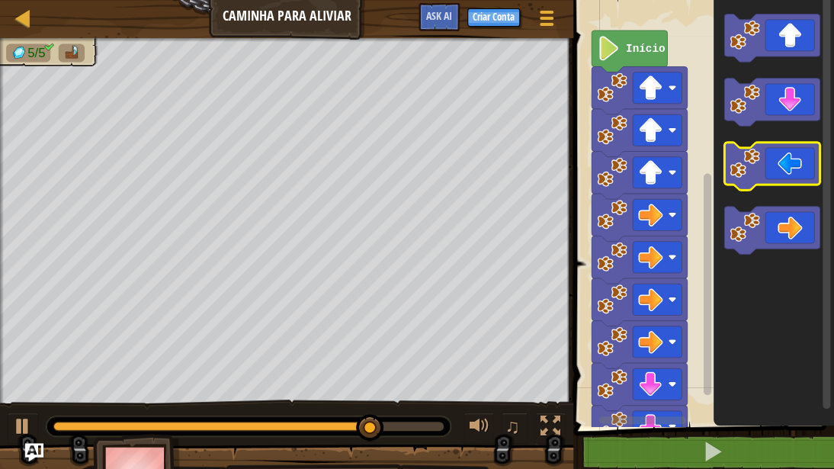
click at [749, 171] on image "Espaço de trabalho do Blockly" at bounding box center [745, 164] width 30 height 30
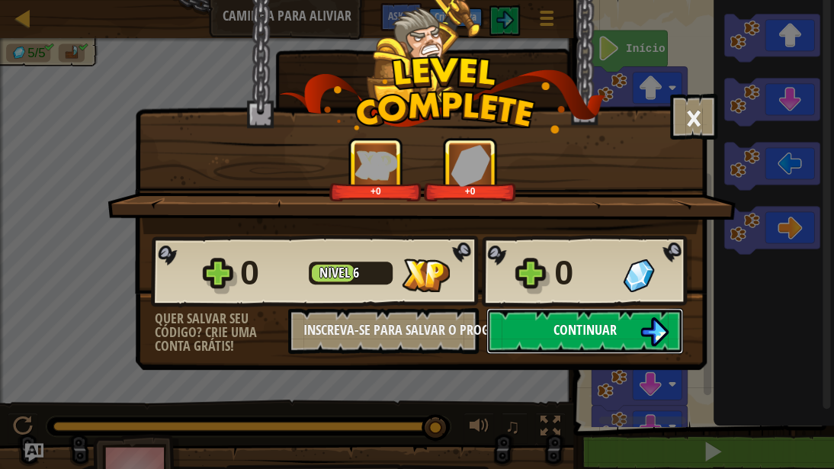
click at [595, 331] on span "Continuar" at bounding box center [585, 329] width 63 height 19
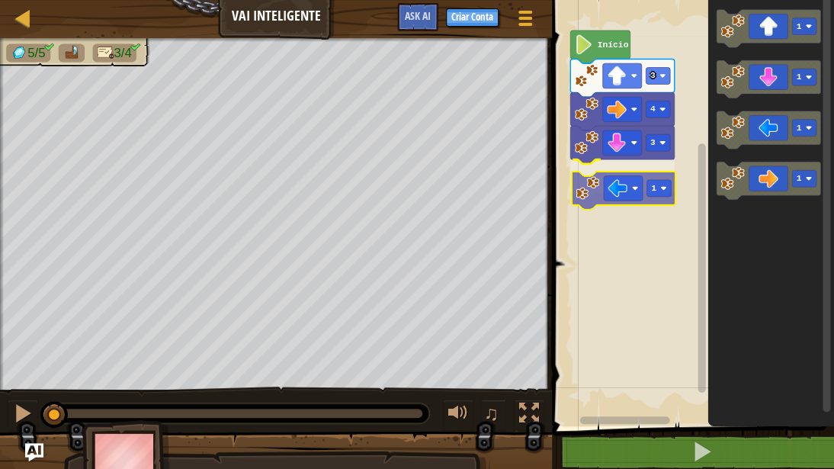
click at [592, 181] on div "3 1 4 3 Início 1 1 1 1 1" at bounding box center [691, 209] width 287 height 434
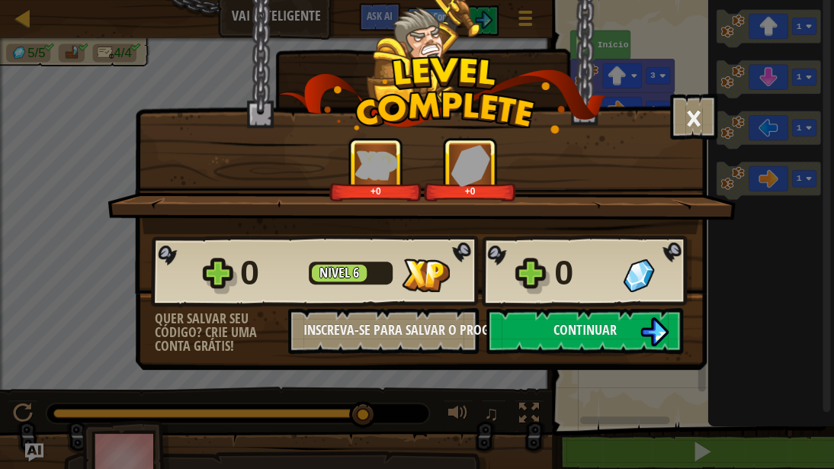
click at [622, 310] on button "Continuar" at bounding box center [585, 331] width 197 height 46
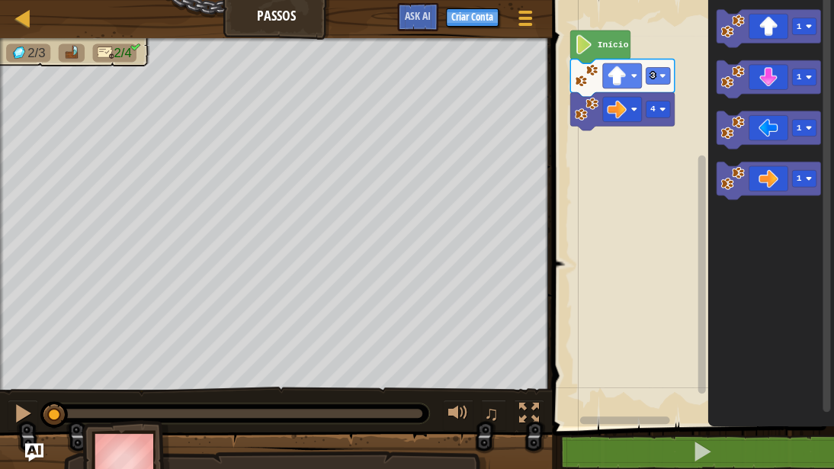
click at [667, 124] on div "4 3 Início 1 1 1 1" at bounding box center [691, 209] width 287 height 434
click at [584, 151] on div "4 1 3 Início 1 1 1 1 1" at bounding box center [691, 209] width 287 height 434
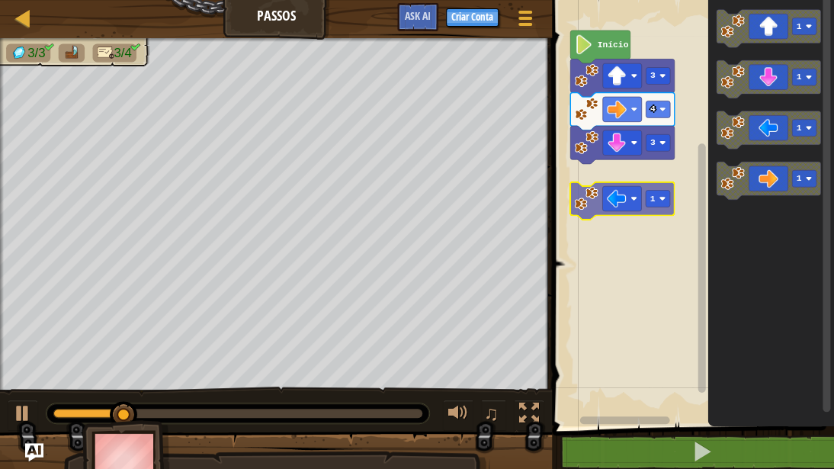
click at [587, 180] on div "Início 3 4 3 1 1 1 1 1" at bounding box center [691, 209] width 287 height 434
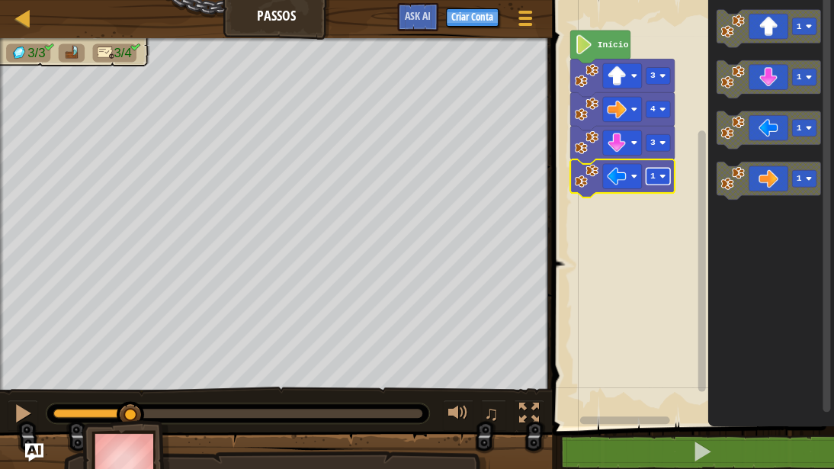
click at [652, 178] on text "1" at bounding box center [653, 176] width 5 height 9
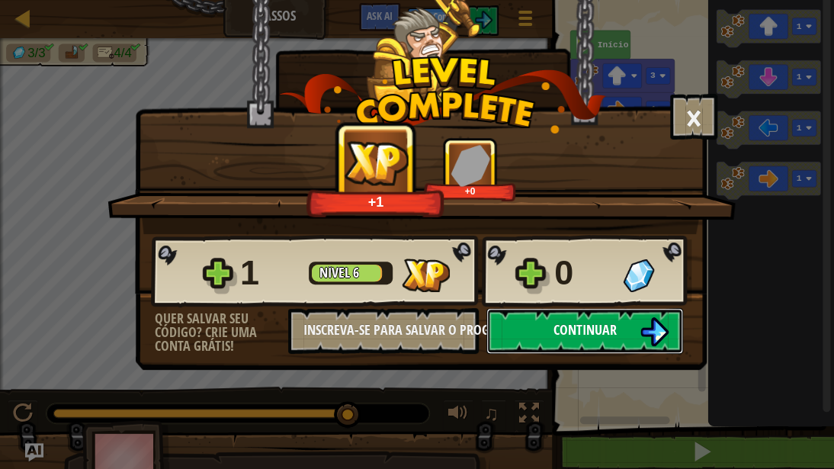
click at [603, 332] on span "Continuar" at bounding box center [585, 329] width 63 height 19
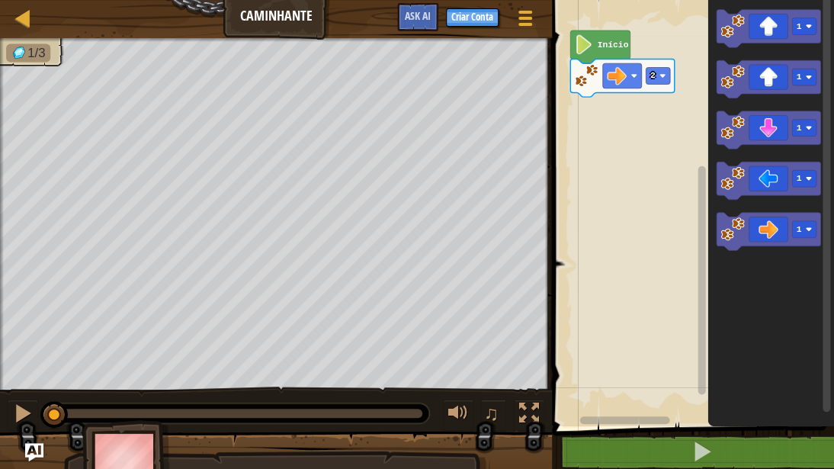
click at [606, 130] on div "2 Início 1 1 1 1 1" at bounding box center [691, 209] width 287 height 434
click at [779, 85] on icon "Espaço de trabalho do Blockly" at bounding box center [769, 79] width 104 height 38
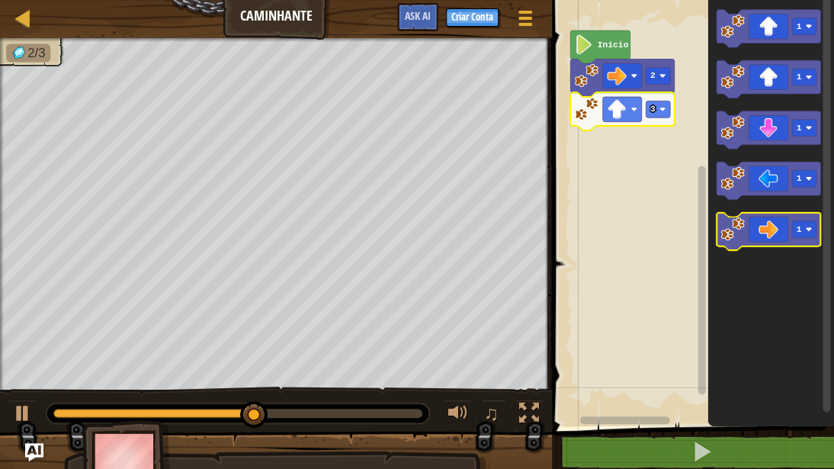
click at [738, 238] on image "Espaço de trabalho do Blockly" at bounding box center [733, 229] width 24 height 24
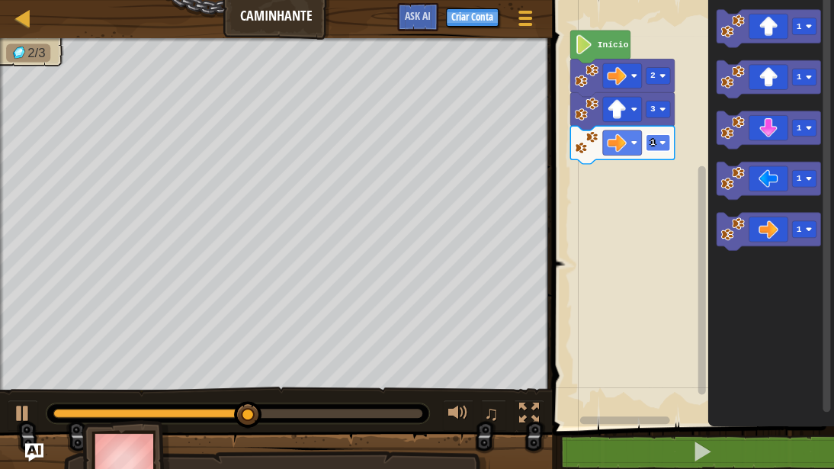
click at [647, 145] on rect "Espaço de trabalho do Blockly" at bounding box center [658, 142] width 24 height 17
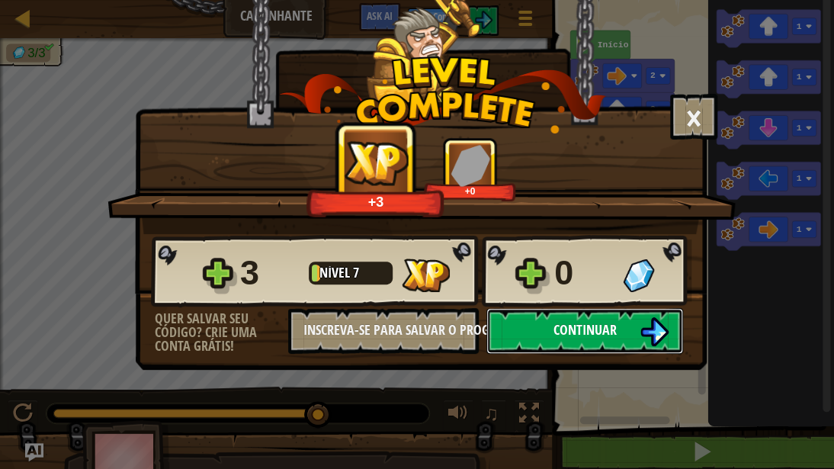
click at [625, 328] on button "Continuar" at bounding box center [585, 331] width 197 height 46
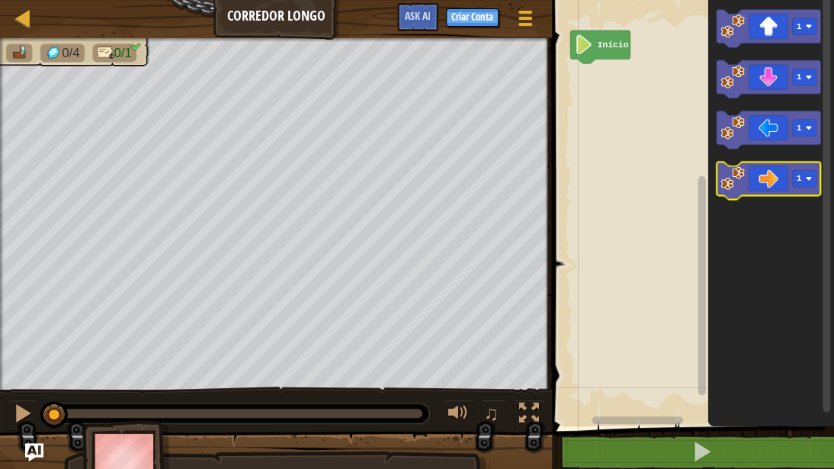
click at [727, 171] on image "Espaço de trabalho do Blockly" at bounding box center [733, 178] width 24 height 24
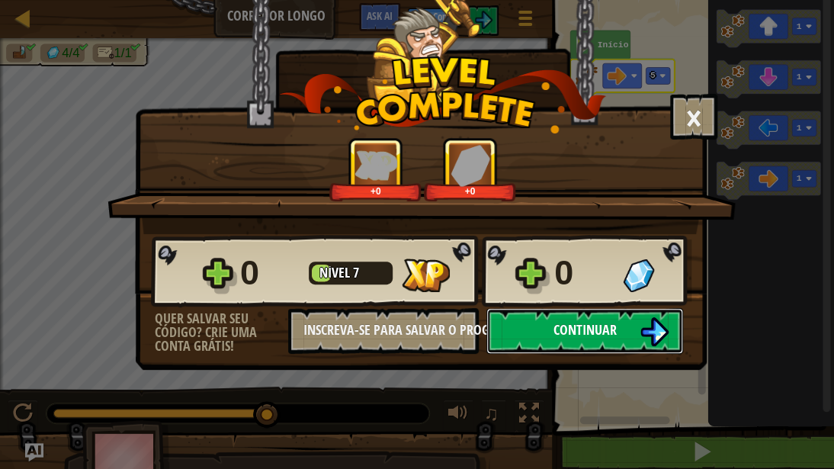
click at [596, 336] on span "Continuar" at bounding box center [585, 329] width 63 height 19
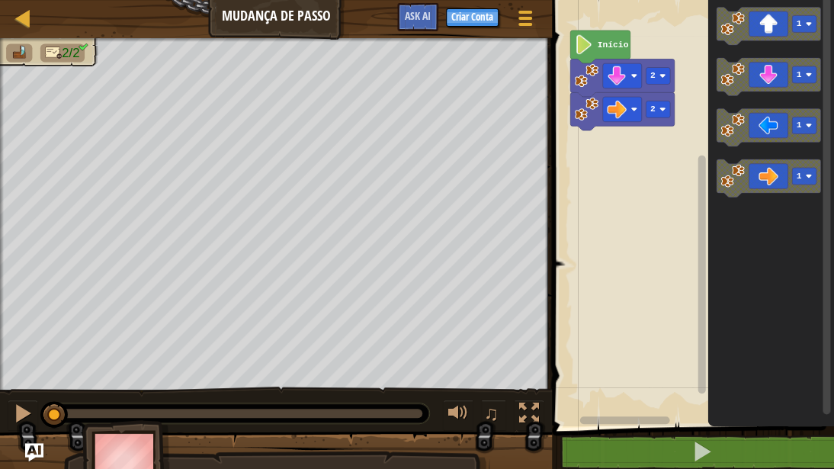
click at [606, 176] on div "2 2 Início 1 1 1 1" at bounding box center [691, 209] width 287 height 434
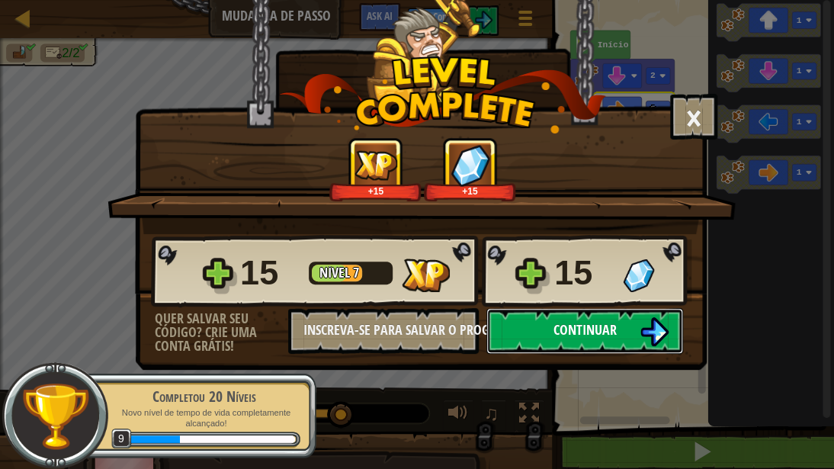
click at [617, 323] on button "Continuar" at bounding box center [585, 331] width 197 height 46
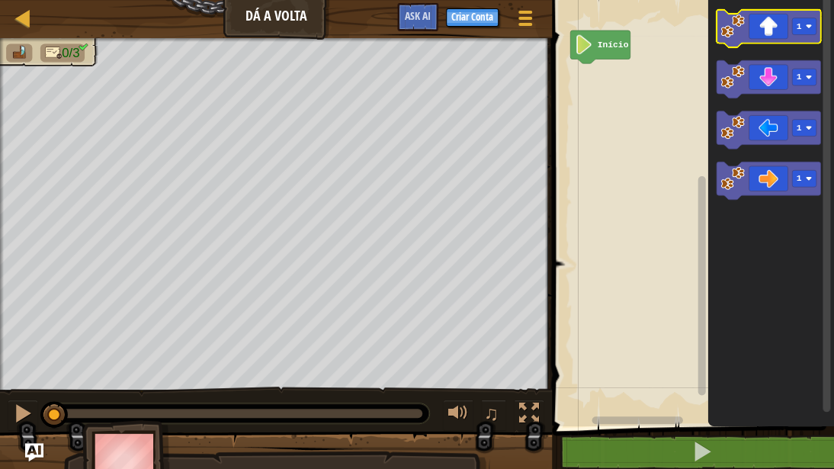
click at [718, 39] on icon "Espaço de trabalho do Blockly" at bounding box center [769, 29] width 104 height 38
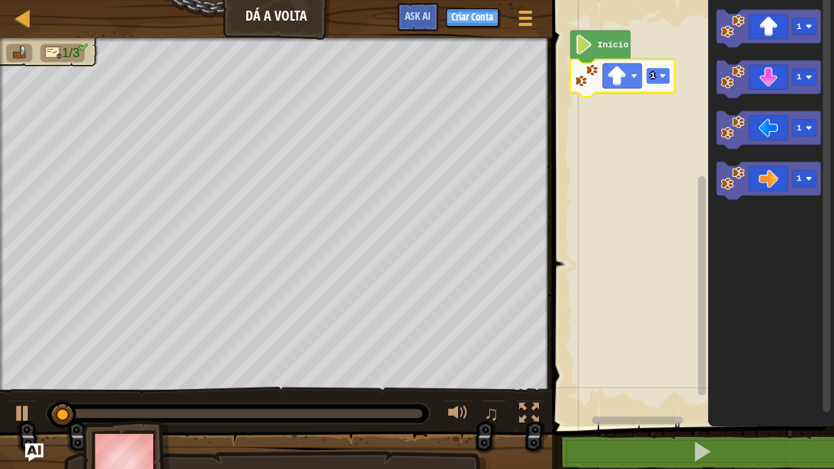
click at [659, 76] on rect "Espaço de trabalho do Blockly" at bounding box center [658, 75] width 24 height 17
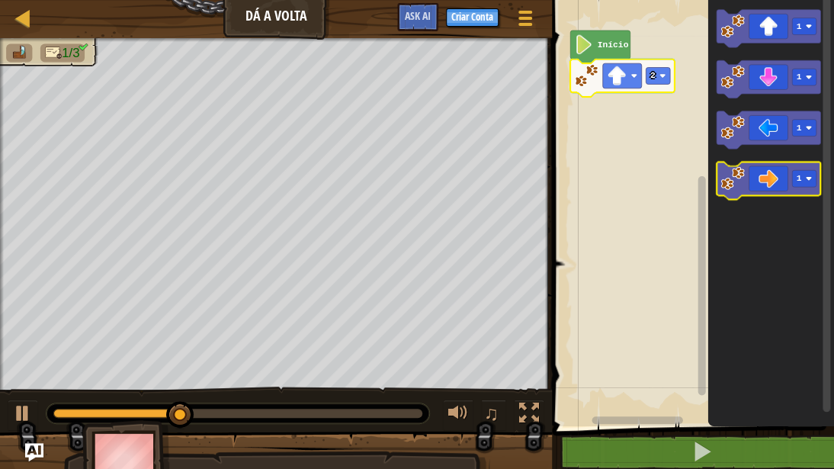
click at [747, 192] on icon "Espaço de trabalho do Blockly" at bounding box center [769, 181] width 104 height 38
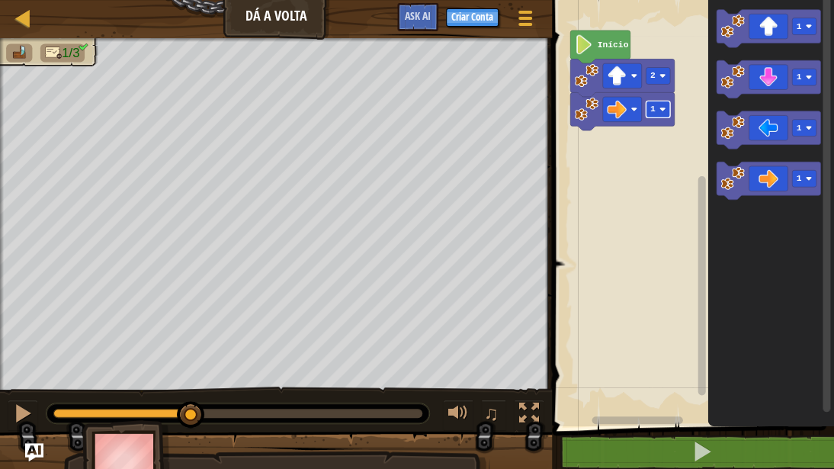
click at [654, 117] on rect "Espaço de trabalho do Blockly" at bounding box center [658, 109] width 24 height 17
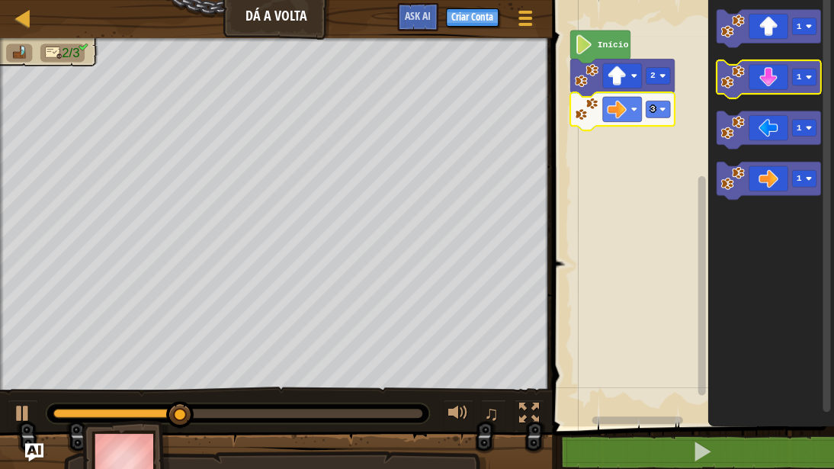
click at [731, 72] on image "Espaço de trabalho do Blockly" at bounding box center [733, 77] width 24 height 24
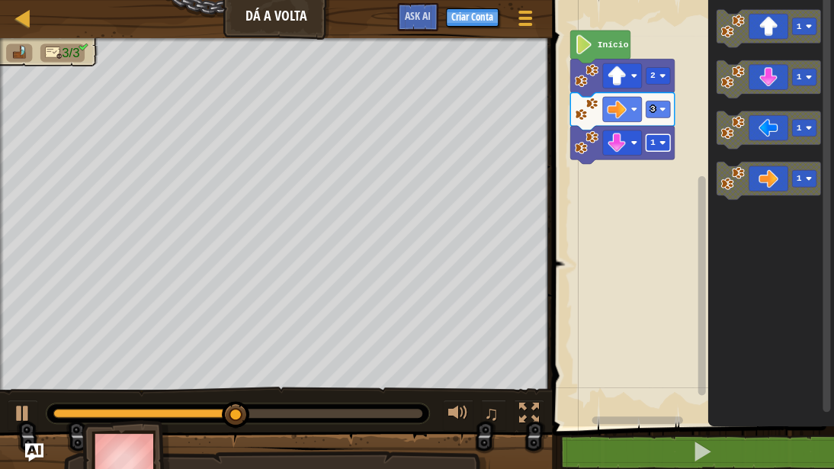
click at [651, 147] on text "1" at bounding box center [653, 142] width 5 height 9
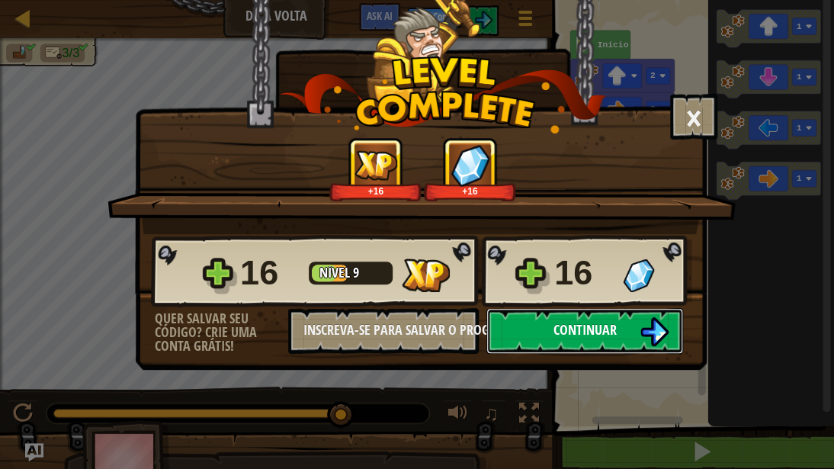
click at [638, 330] on button "Continuar" at bounding box center [585, 331] width 197 height 46
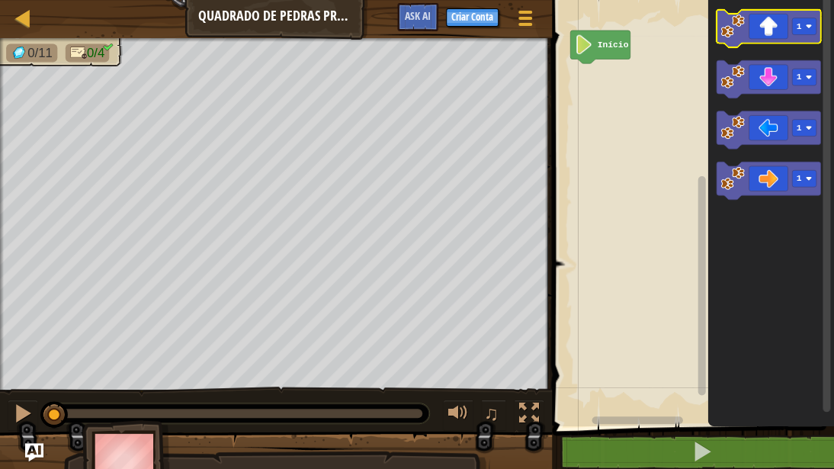
click at [742, 18] on image "Espaço de trabalho do Blockly" at bounding box center [733, 26] width 24 height 24
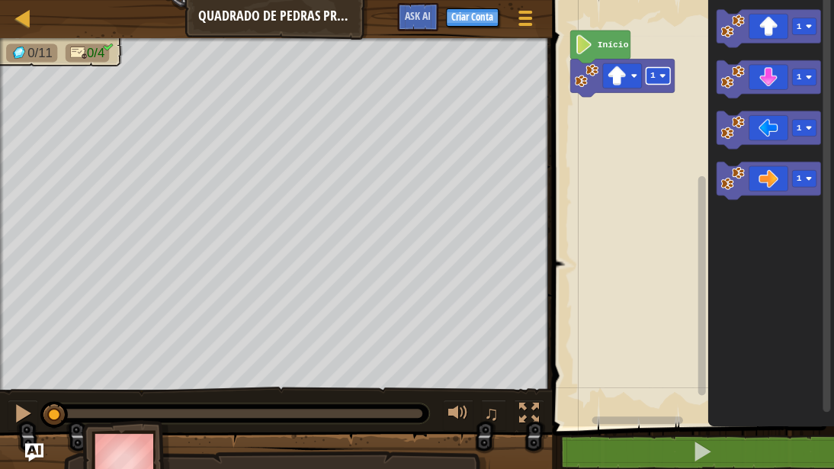
click at [651, 79] on text "1" at bounding box center [653, 75] width 5 height 9
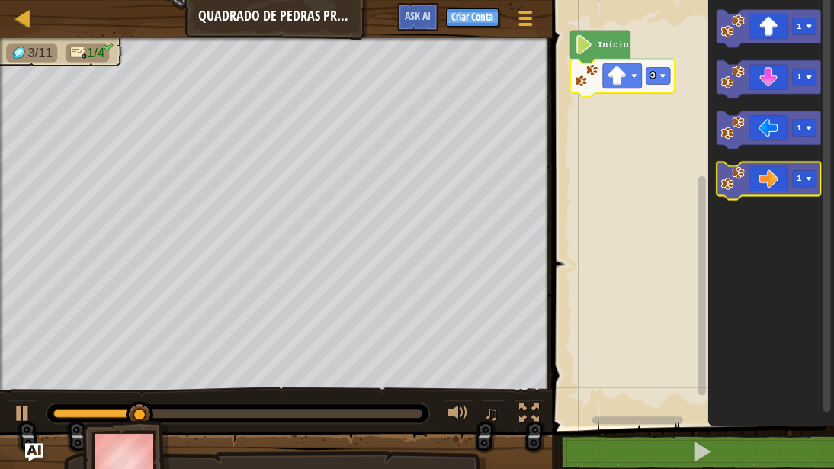
click at [747, 183] on icon "Espaço de trabalho do Blockly" at bounding box center [769, 181] width 104 height 38
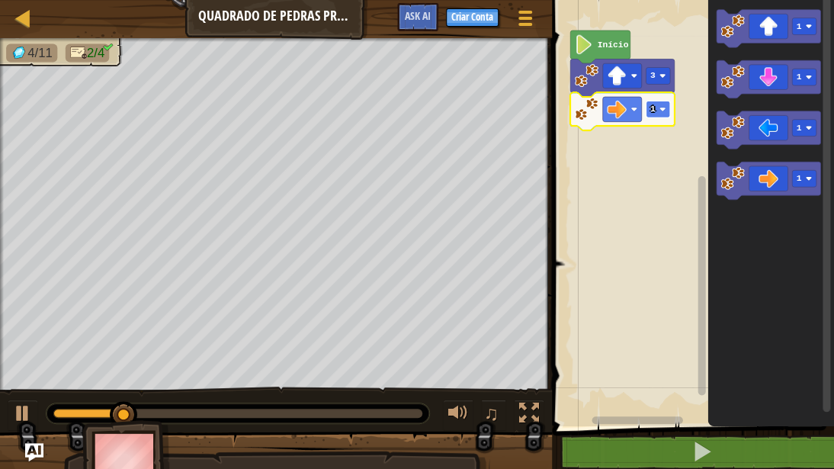
click at [665, 104] on rect "Espaço de trabalho do Blockly" at bounding box center [658, 109] width 24 height 17
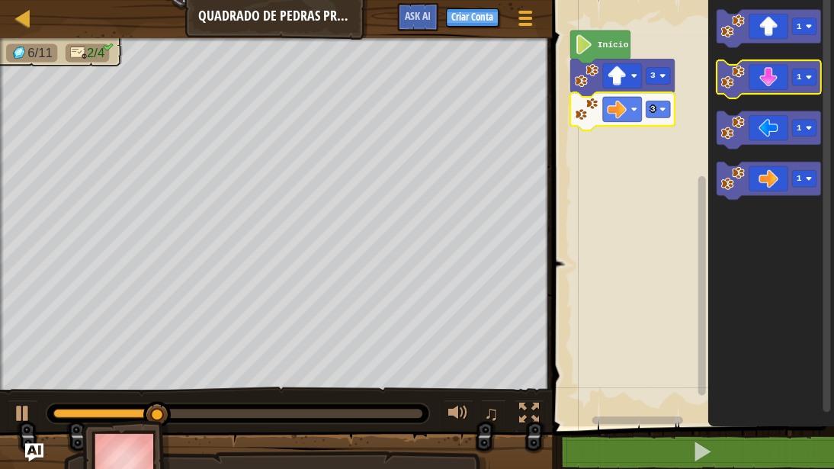
click at [738, 85] on image "Espaço de trabalho do Blockly" at bounding box center [733, 77] width 24 height 24
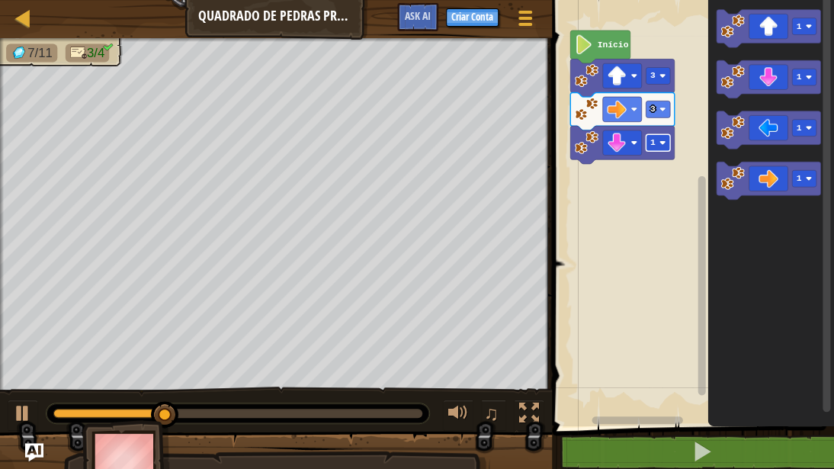
click at [653, 146] on text "1" at bounding box center [653, 142] width 5 height 9
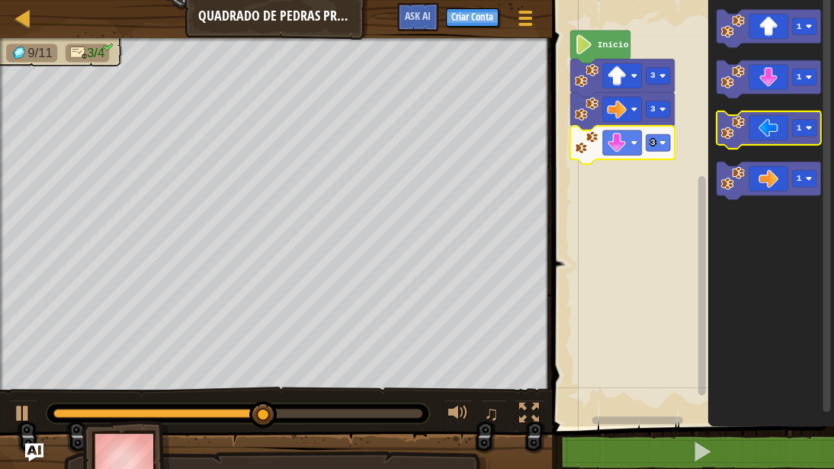
click at [746, 142] on icon "Espaço de trabalho do Blockly" at bounding box center [769, 130] width 104 height 38
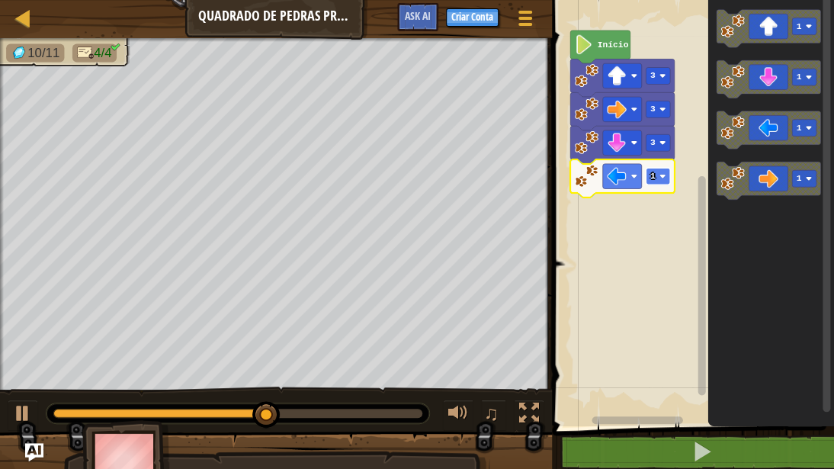
click at [665, 182] on rect "Espaço de trabalho do Blockly" at bounding box center [658, 176] width 24 height 17
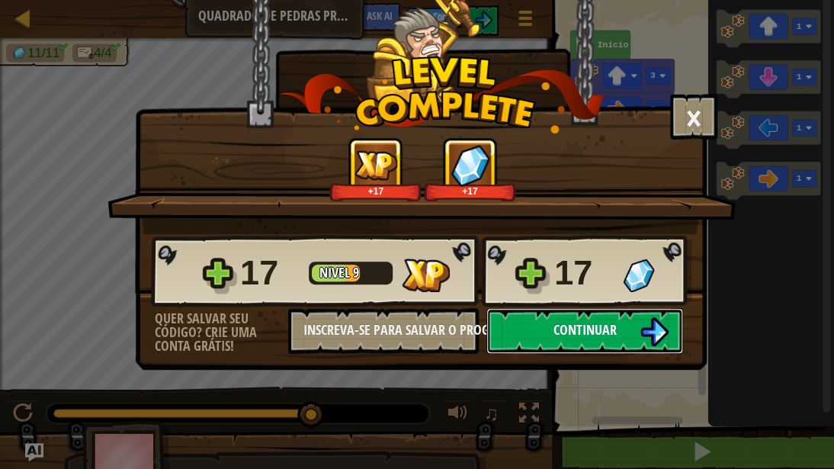
click at [645, 336] on img at bounding box center [654, 331] width 29 height 29
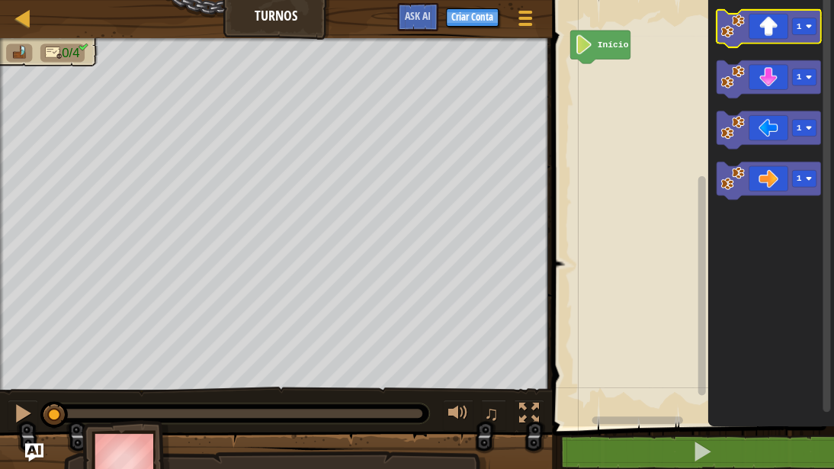
click at [731, 23] on image "Espaço de trabalho do Blockly" at bounding box center [733, 26] width 24 height 24
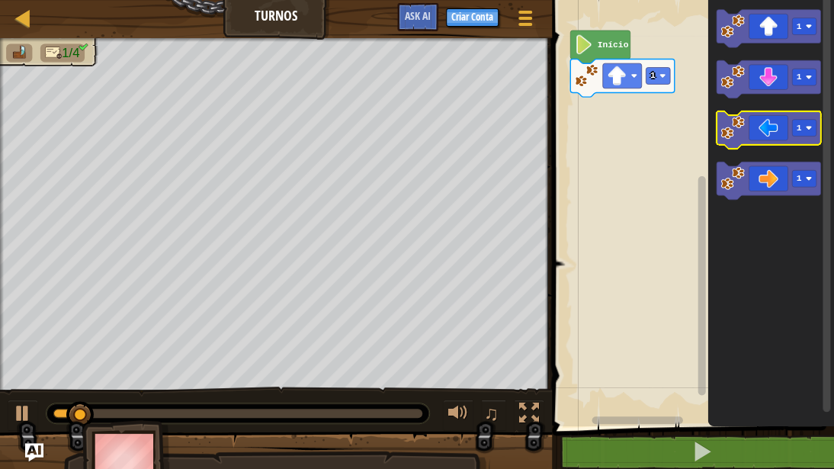
click at [732, 143] on icon "Espaço de trabalho do Blockly" at bounding box center [769, 130] width 104 height 38
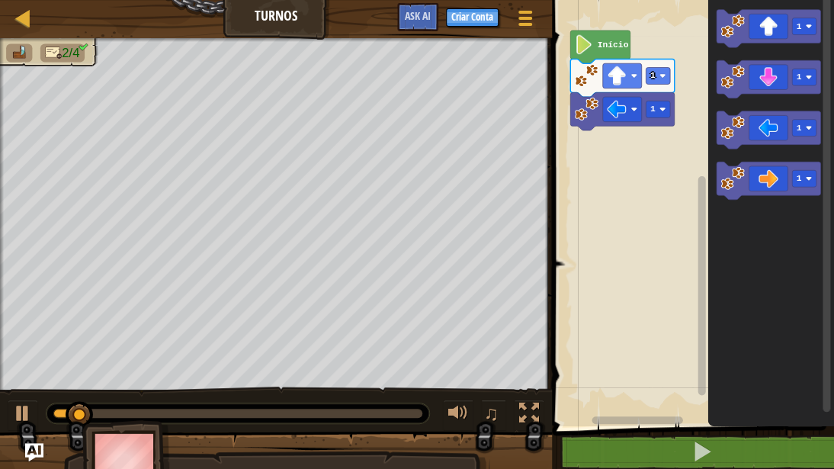
click at [670, 114] on icon "Espaço de trabalho do Blockly" at bounding box center [622, 111] width 104 height 38
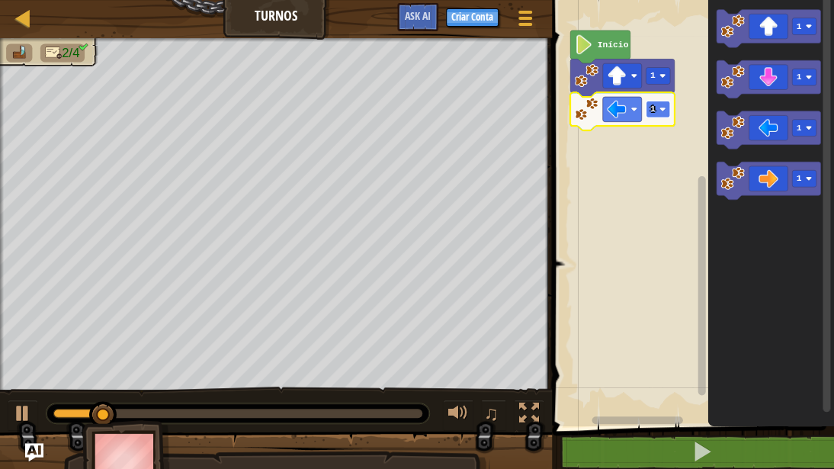
click at [664, 114] on rect "Espaço de trabalho do Blockly" at bounding box center [658, 109] width 24 height 17
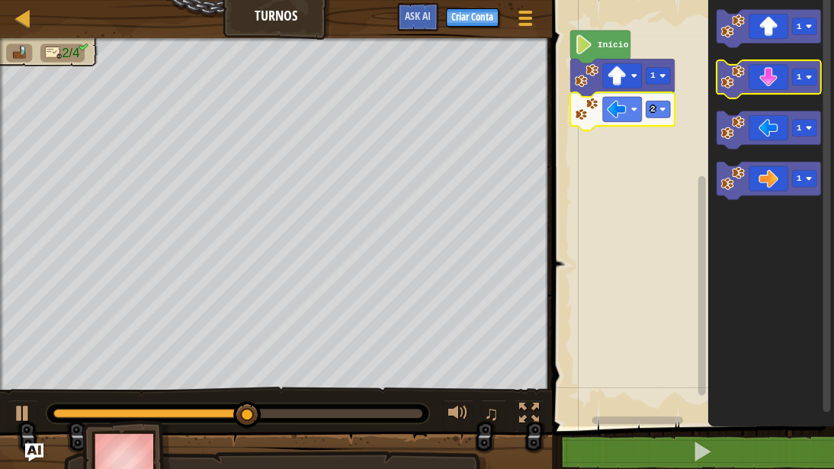
click at [754, 88] on icon "Espaço de trabalho do Blockly" at bounding box center [769, 79] width 104 height 38
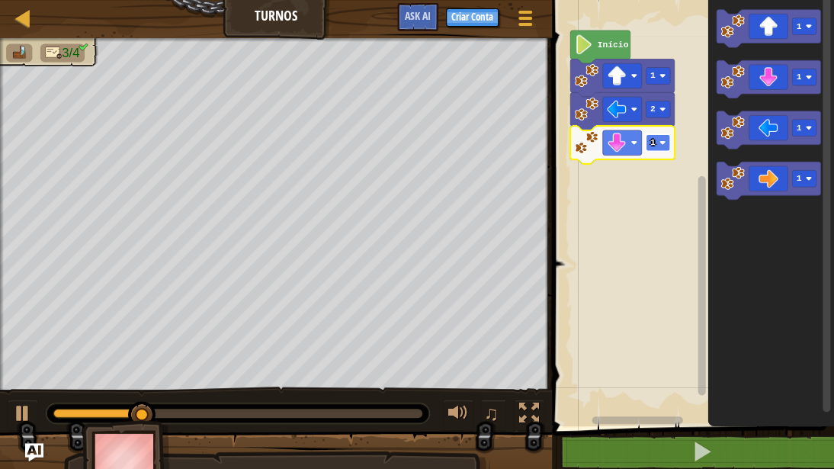
click at [663, 140] on image "Espaço de trabalho do Blockly" at bounding box center [663, 143] width 6 height 6
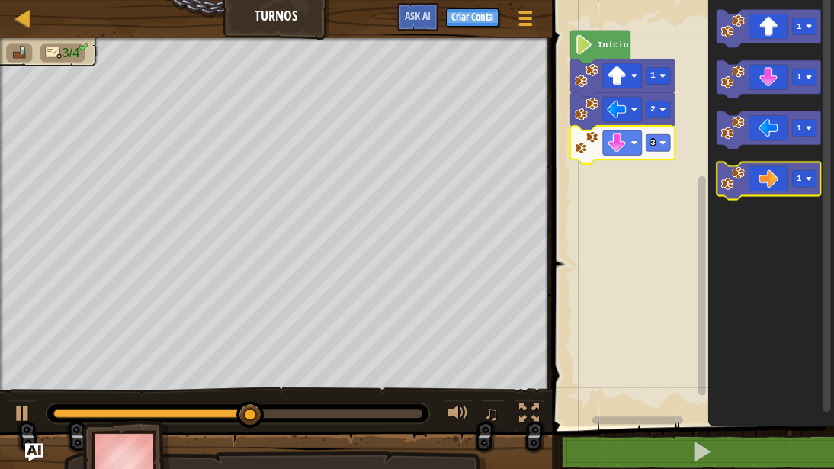
click at [732, 192] on icon "Espaço de trabalho do Blockly" at bounding box center [769, 181] width 104 height 38
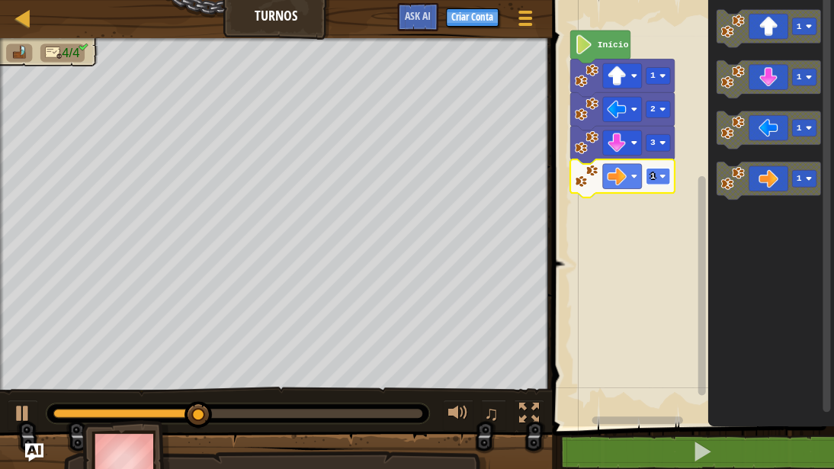
click at [658, 180] on rect "Espaço de trabalho do Blockly" at bounding box center [658, 176] width 24 height 17
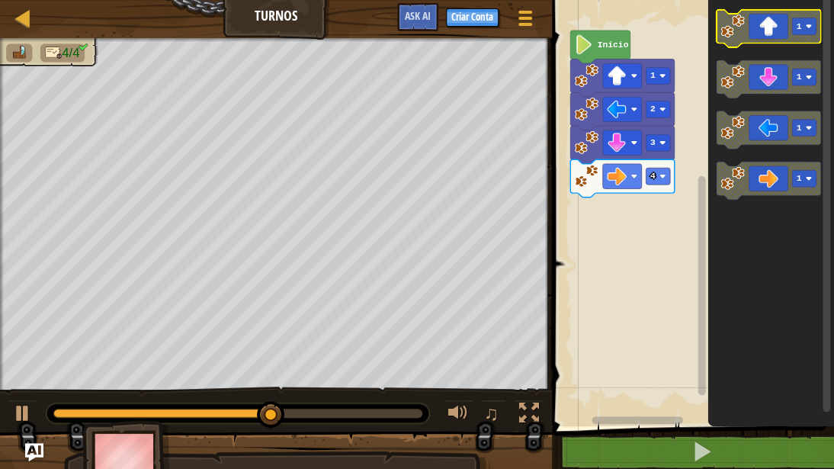
click at [731, 28] on image "Espaço de trabalho do Blockly" at bounding box center [733, 26] width 24 height 24
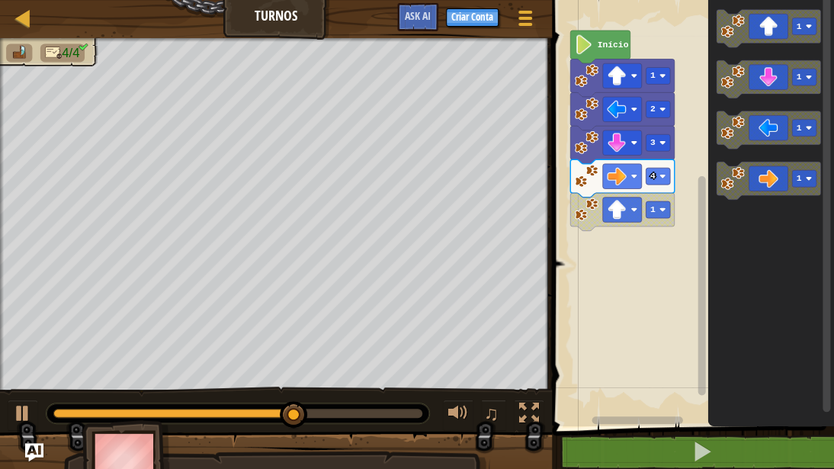
click at [662, 220] on icon "Espaço de trabalho do Blockly" at bounding box center [622, 212] width 104 height 38
click at [659, 212] on rect "Espaço de trabalho do Blockly" at bounding box center [658, 209] width 24 height 17
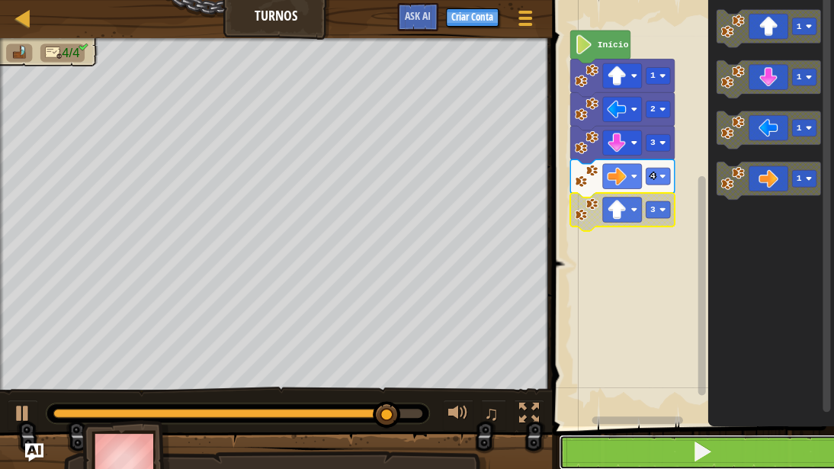
click at [664, 414] on button at bounding box center [702, 452] width 287 height 35
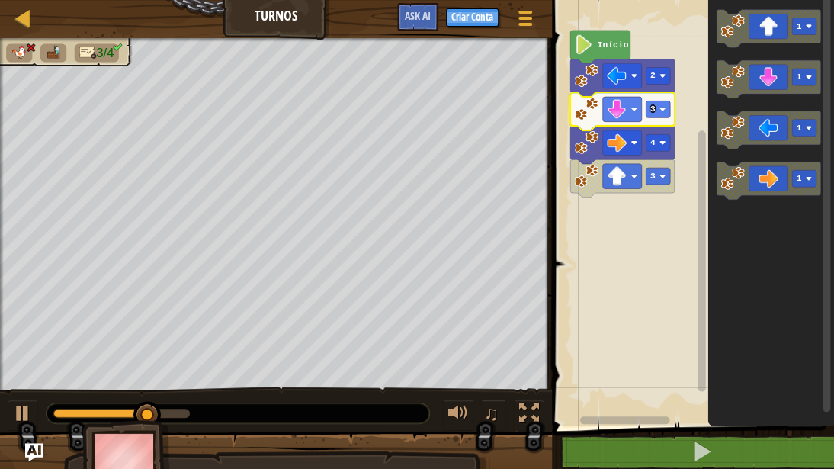
click at [660, 120] on icon "Espaço de trabalho do Blockly" at bounding box center [622, 111] width 104 height 38
click at [663, 110] on image "Espaço de trabalho do Blockly" at bounding box center [663, 109] width 6 height 6
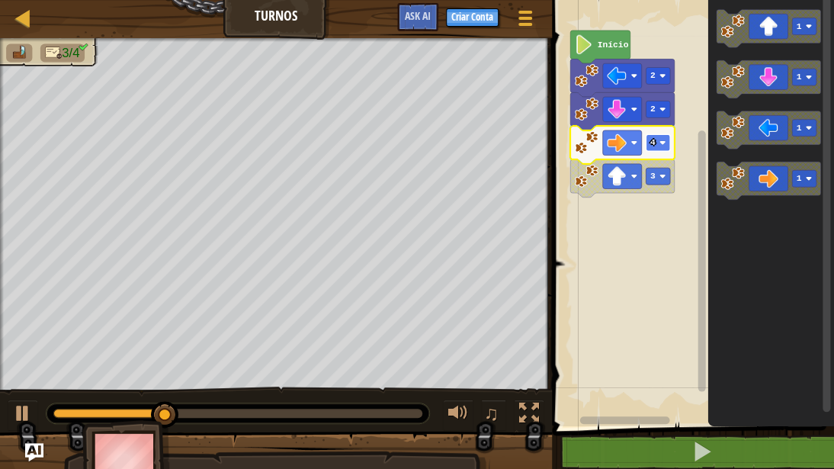
click at [658, 140] on rect "Espaço de trabalho do Blockly" at bounding box center [658, 142] width 24 height 17
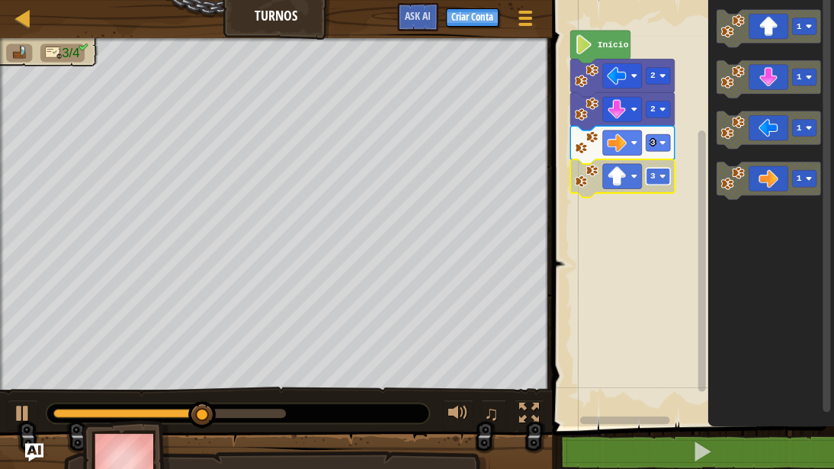
click at [655, 178] on rect "Espaço de trabalho do Blockly" at bounding box center [658, 176] width 24 height 17
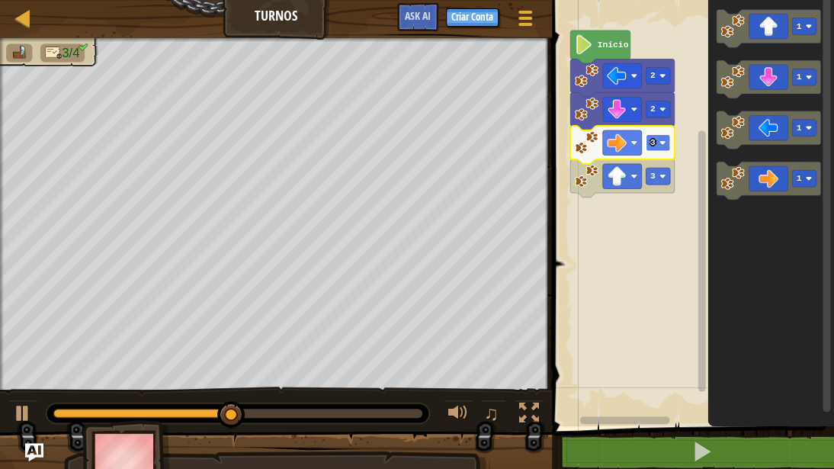
click at [657, 151] on rect "Espaço de trabalho do Blockly" at bounding box center [658, 142] width 24 height 17
click at [639, 270] on rect "Espaço de trabalho do Blockly" at bounding box center [691, 209] width 287 height 434
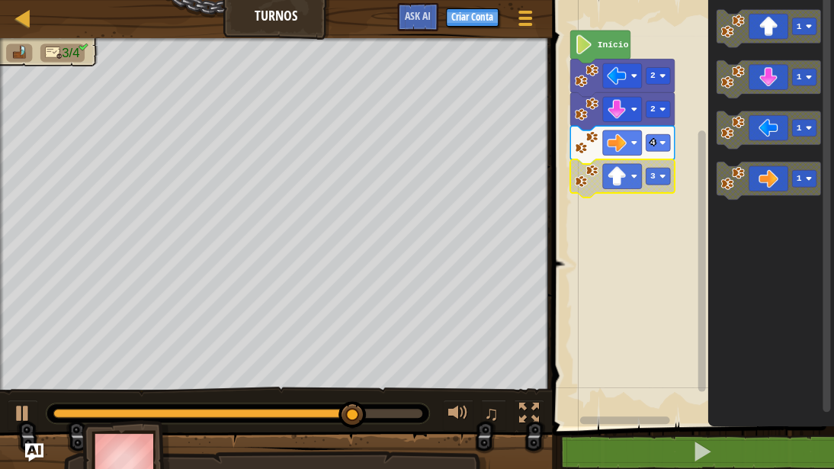
click at [602, 272] on rect "Espaço de trabalho do Blockly" at bounding box center [691, 209] width 287 height 434
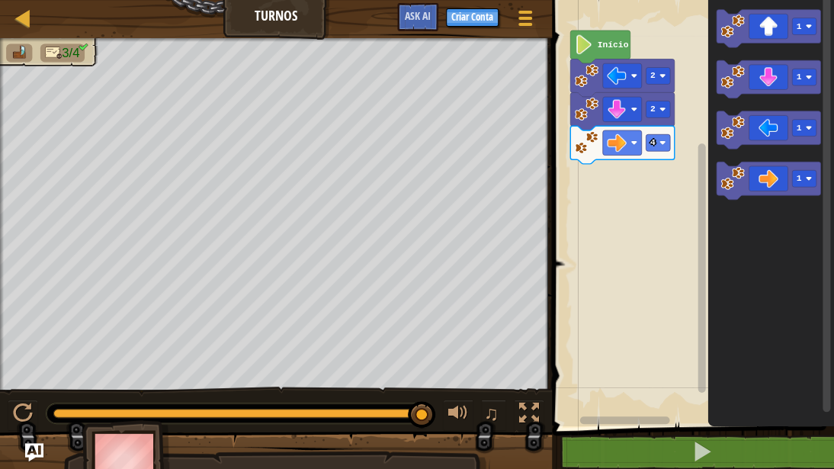
click at [611, 185] on div "Início 2 2 4 1 1 1 1" at bounding box center [691, 209] width 287 height 434
click at [729, 43] on icon "Espaço de trabalho do Blockly" at bounding box center [769, 29] width 104 height 38
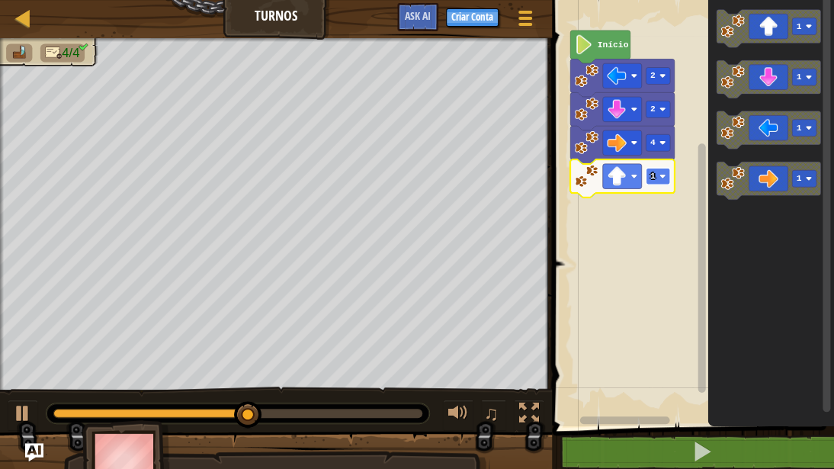
click at [658, 183] on rect "Espaço de trabalho do Blockly" at bounding box center [658, 176] width 24 height 17
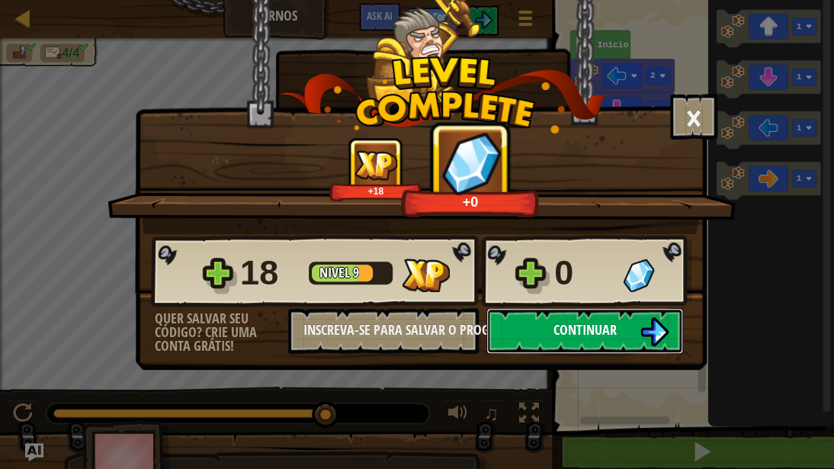
click at [644, 318] on img at bounding box center [654, 331] width 29 height 29
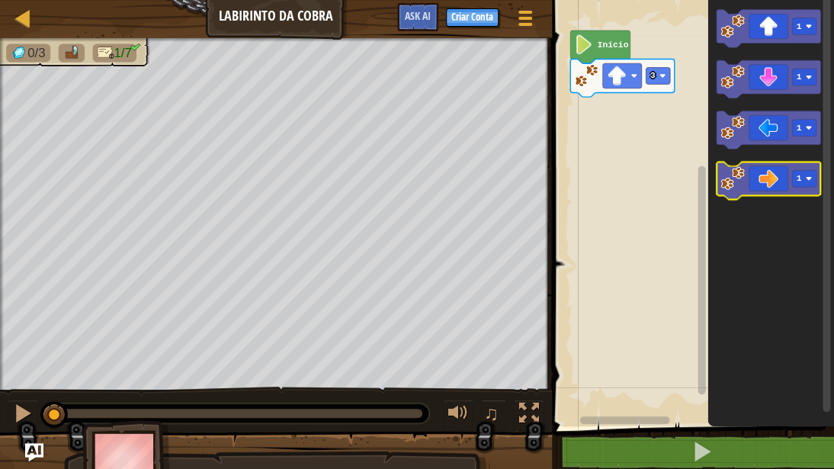
click at [761, 185] on icon "Espaço de trabalho do Blockly" at bounding box center [769, 181] width 104 height 38
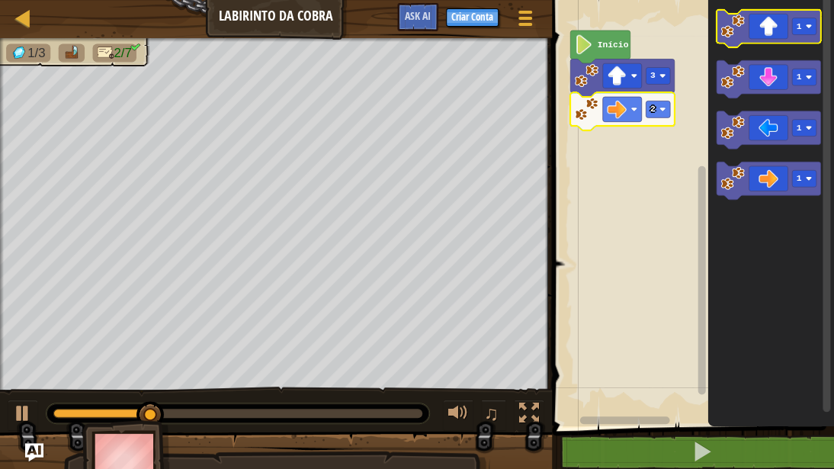
click at [738, 31] on image "Espaço de trabalho do Blockly" at bounding box center [733, 26] width 24 height 24
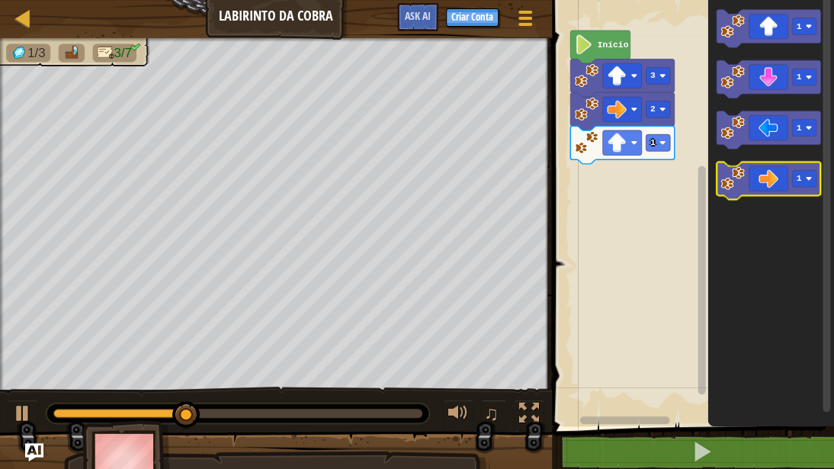
click at [746, 178] on icon "Espaço de trabalho do Blockly" at bounding box center [769, 181] width 104 height 38
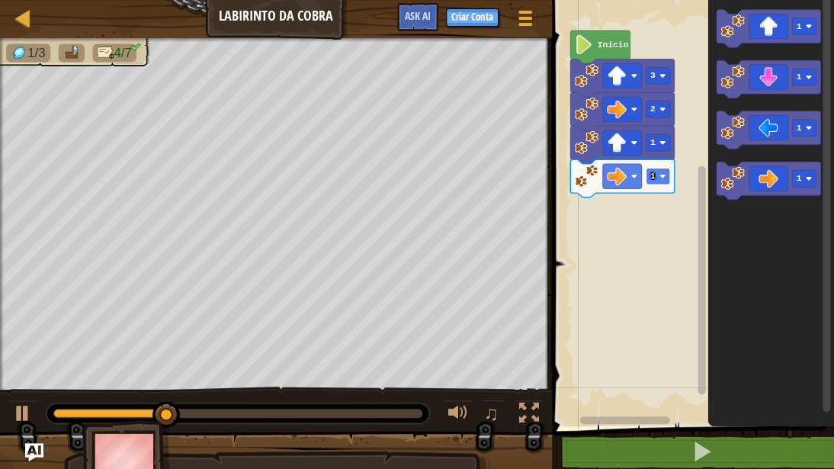
click at [654, 178] on text "1" at bounding box center [653, 176] width 5 height 9
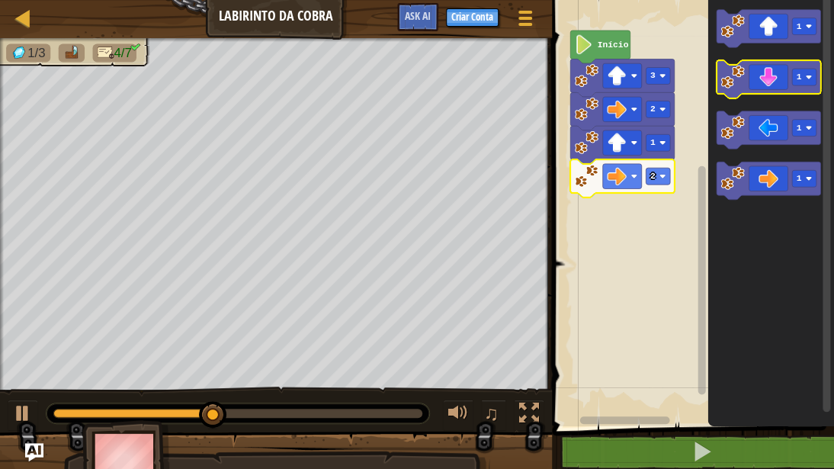
click at [733, 84] on image "Espaço de trabalho do Blockly" at bounding box center [733, 77] width 24 height 24
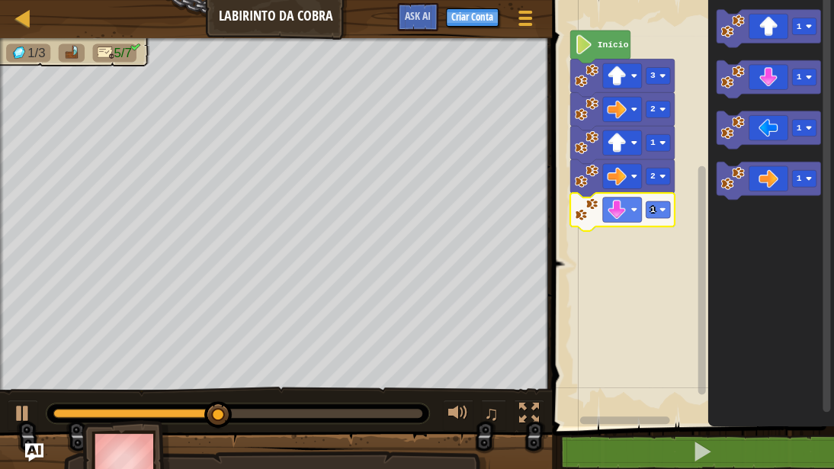
click at [659, 221] on icon "Espaço de trabalho do Blockly" at bounding box center [622, 212] width 104 height 38
click at [659, 218] on icon "Espaço de trabalho do Blockly" at bounding box center [622, 212] width 104 height 38
click at [660, 211] on image "Espaço de trabalho do Blockly" at bounding box center [663, 210] width 6 height 6
click at [738, 188] on image "Espaço de trabalho do Blockly" at bounding box center [733, 178] width 24 height 24
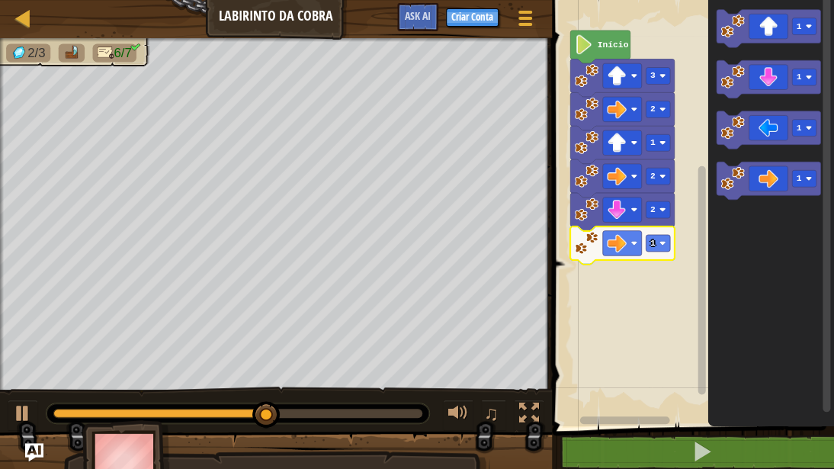
click at [662, 252] on icon "Espaço de trabalho do Blockly" at bounding box center [622, 246] width 104 height 38
click at [662, 250] on rect "Espaço de trabalho do Blockly" at bounding box center [658, 243] width 24 height 17
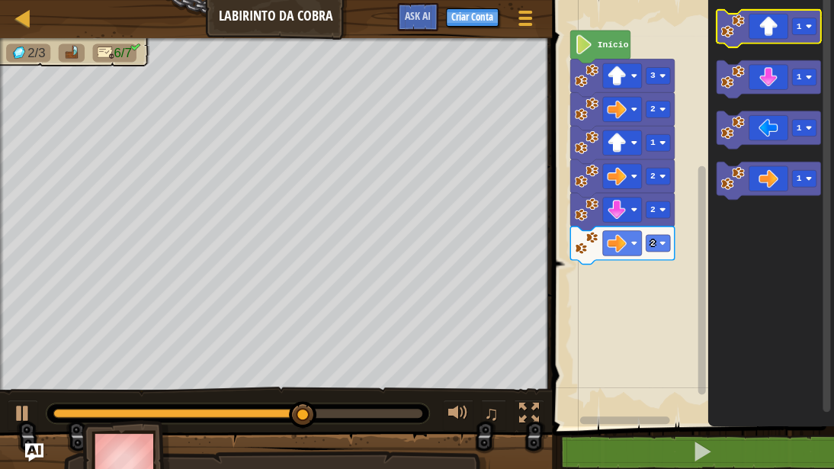
click at [732, 39] on icon "Espaço de trabalho do Blockly" at bounding box center [769, 29] width 104 height 38
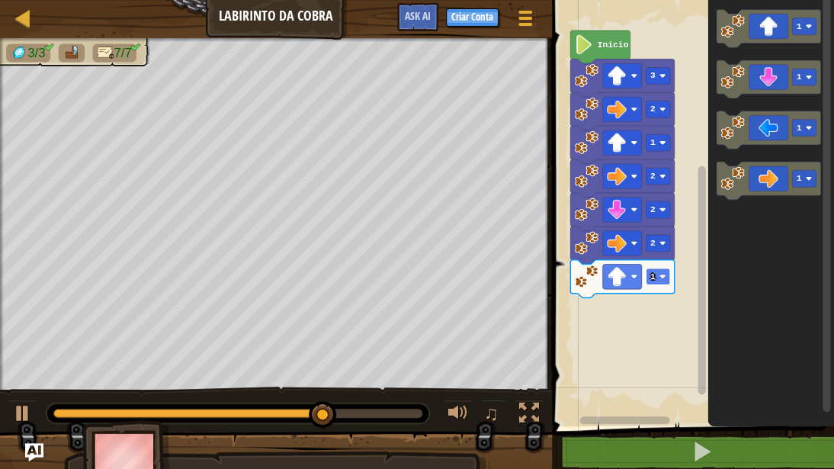
click at [656, 275] on rect "Espaço de trabalho do Blockly" at bounding box center [658, 276] width 24 height 17
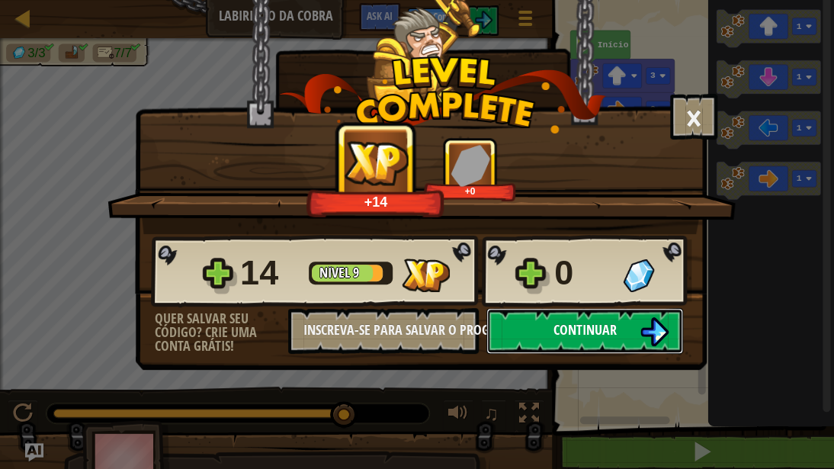
click at [633, 339] on button "Continuar" at bounding box center [585, 331] width 197 height 46
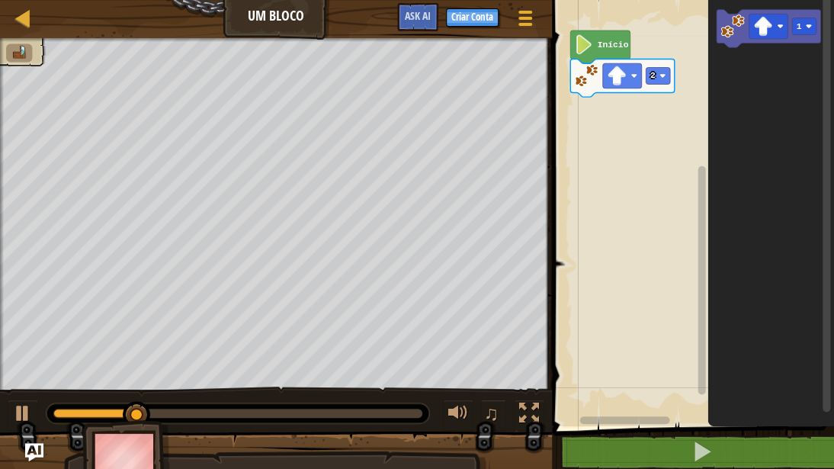
click at [703, 161] on div "Início 2 1" at bounding box center [691, 209] width 287 height 434
click at [617, 69] on image "Espaço de trabalho do Blockly" at bounding box center [616, 75] width 19 height 19
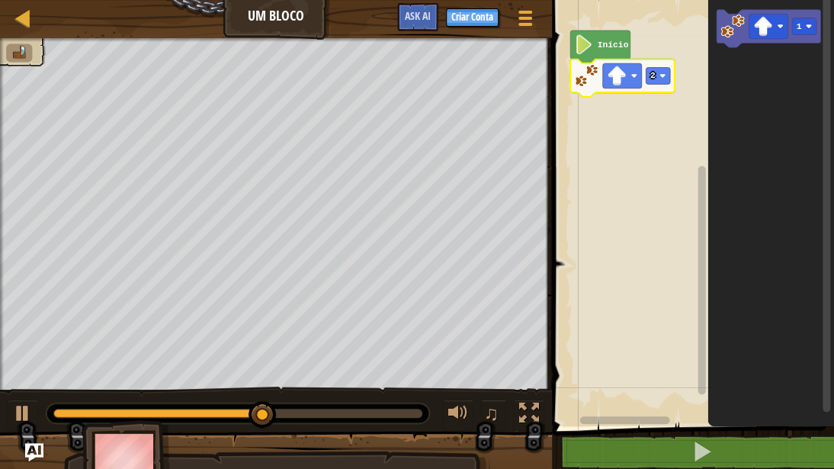
click at [679, 153] on rect "Espaço de trabalho do Blockly" at bounding box center [691, 209] width 287 height 434
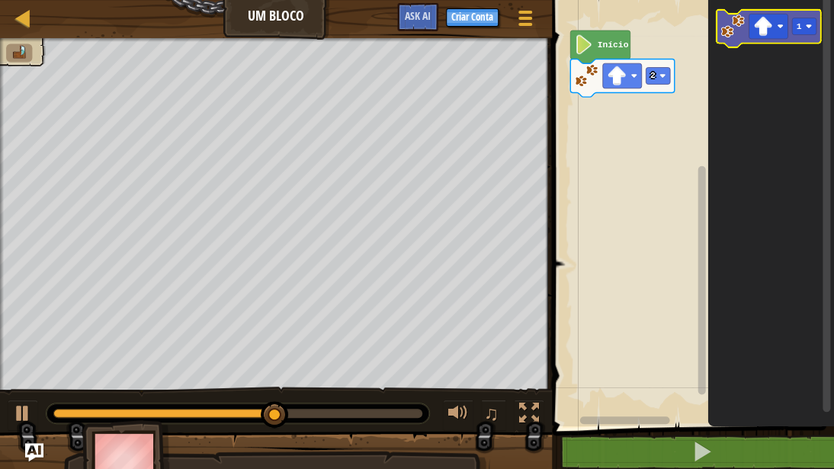
click at [732, 24] on image "Espaço de trabalho do Blockly" at bounding box center [733, 26] width 24 height 24
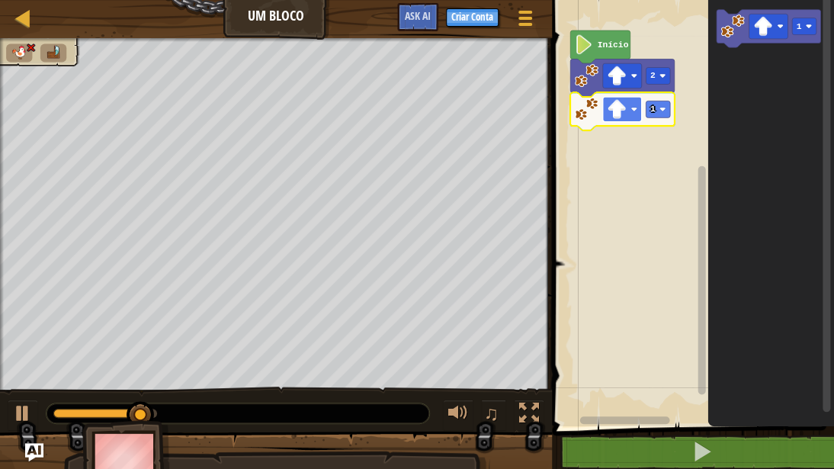
click at [613, 104] on image "Espaço de trabalho do Blockly" at bounding box center [616, 109] width 19 height 19
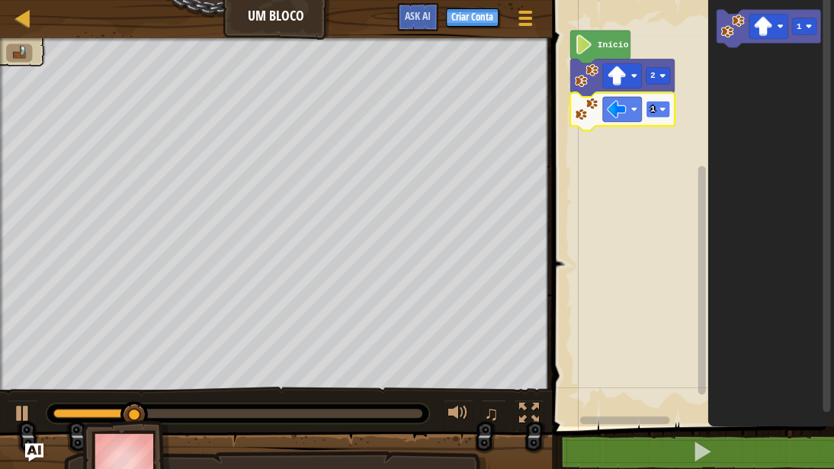
click at [651, 114] on rect "Espaço de trabalho do Blockly" at bounding box center [658, 109] width 24 height 17
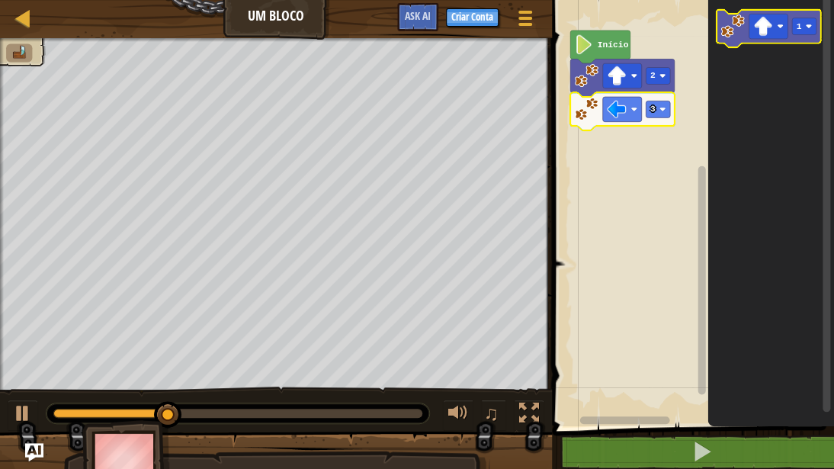
click at [741, 39] on icon "Espaço de trabalho do Blockly" at bounding box center [769, 29] width 104 height 38
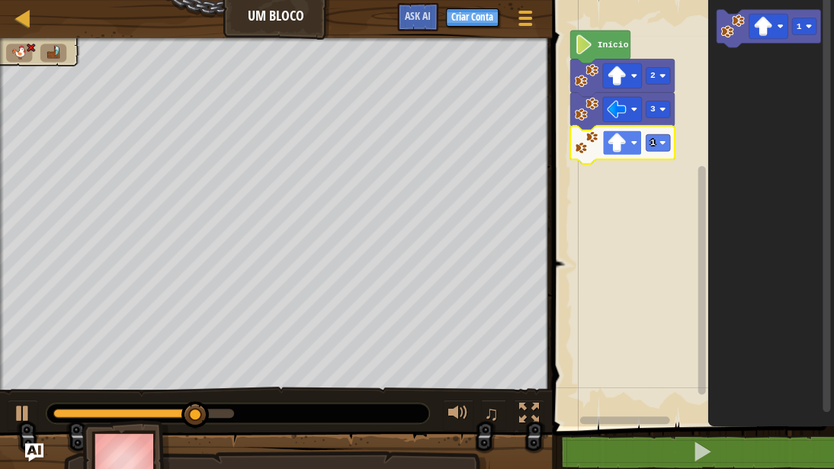
click at [619, 149] on image "Espaço de trabalho do Blockly" at bounding box center [616, 142] width 19 height 19
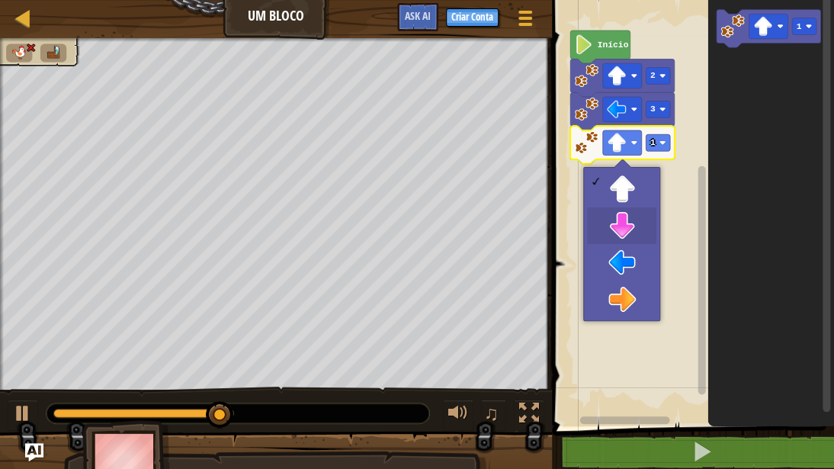
drag, startPoint x: 619, startPoint y: 220, endPoint x: 646, endPoint y: 172, distance: 54.3
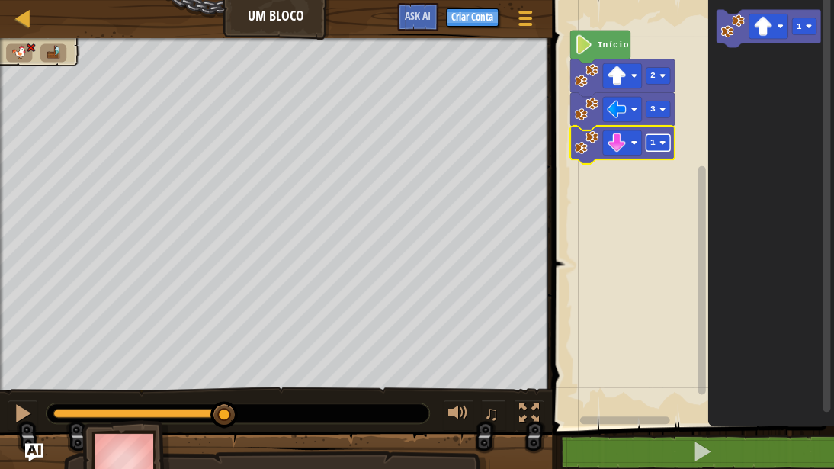
click at [648, 140] on rect "Espaço de trabalho do Blockly" at bounding box center [658, 142] width 24 height 17
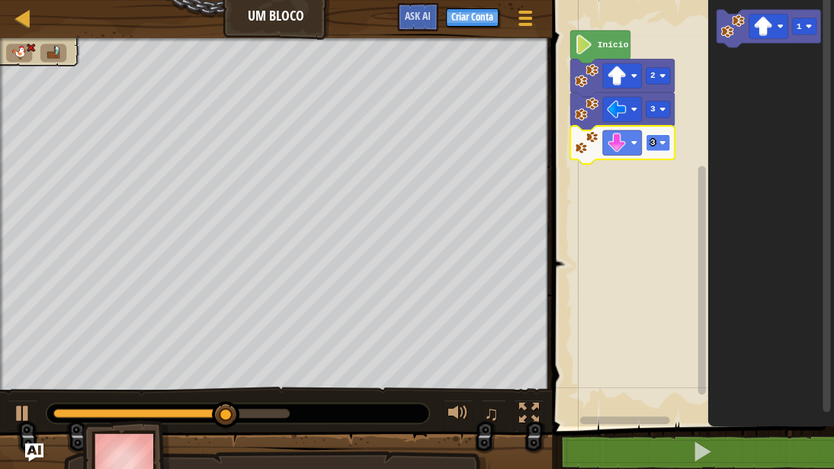
click at [660, 144] on image "Espaço de trabalho do Blockly" at bounding box center [663, 143] width 6 height 6
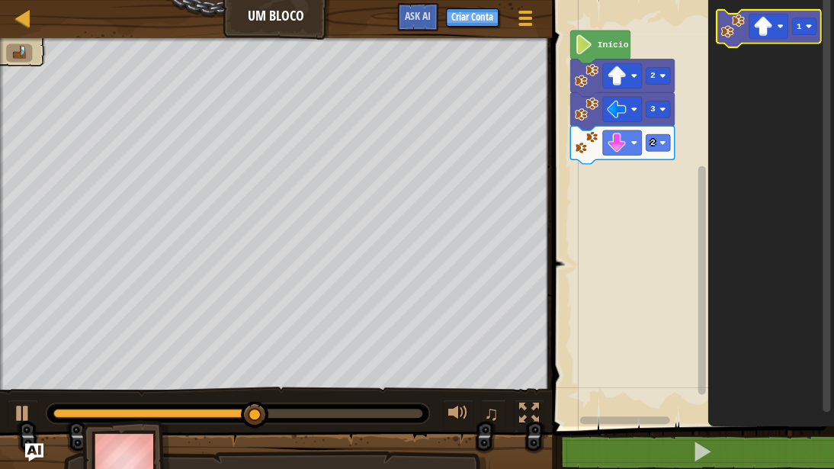
click at [729, 27] on image "Espaço de trabalho do Blockly" at bounding box center [733, 26] width 24 height 24
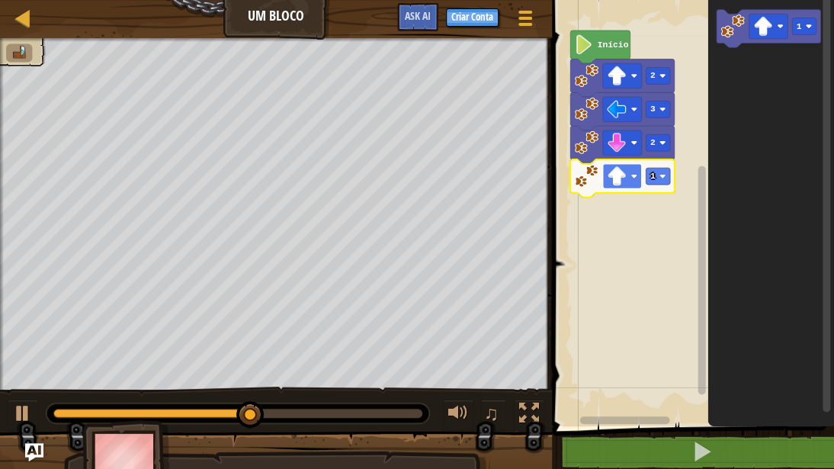
click at [635, 172] on rect "Espaço de trabalho do Blockly" at bounding box center [622, 176] width 39 height 25
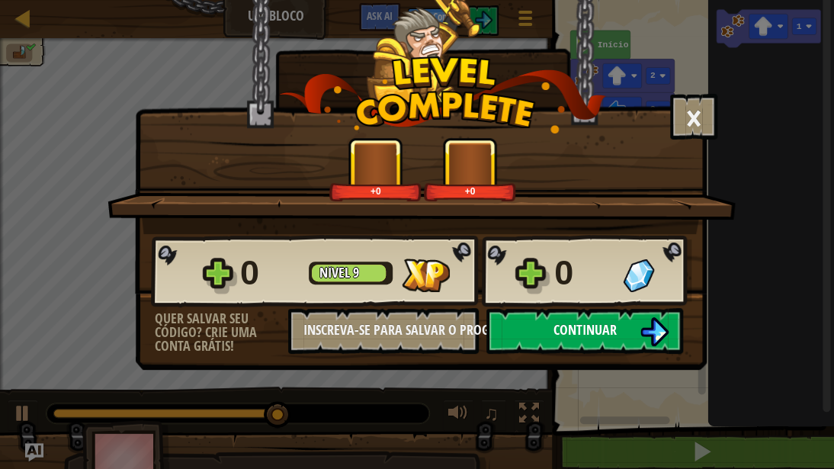
click at [605, 328] on span "Continuar" at bounding box center [585, 329] width 63 height 19
